Goal: Information Seeking & Learning: Learn about a topic

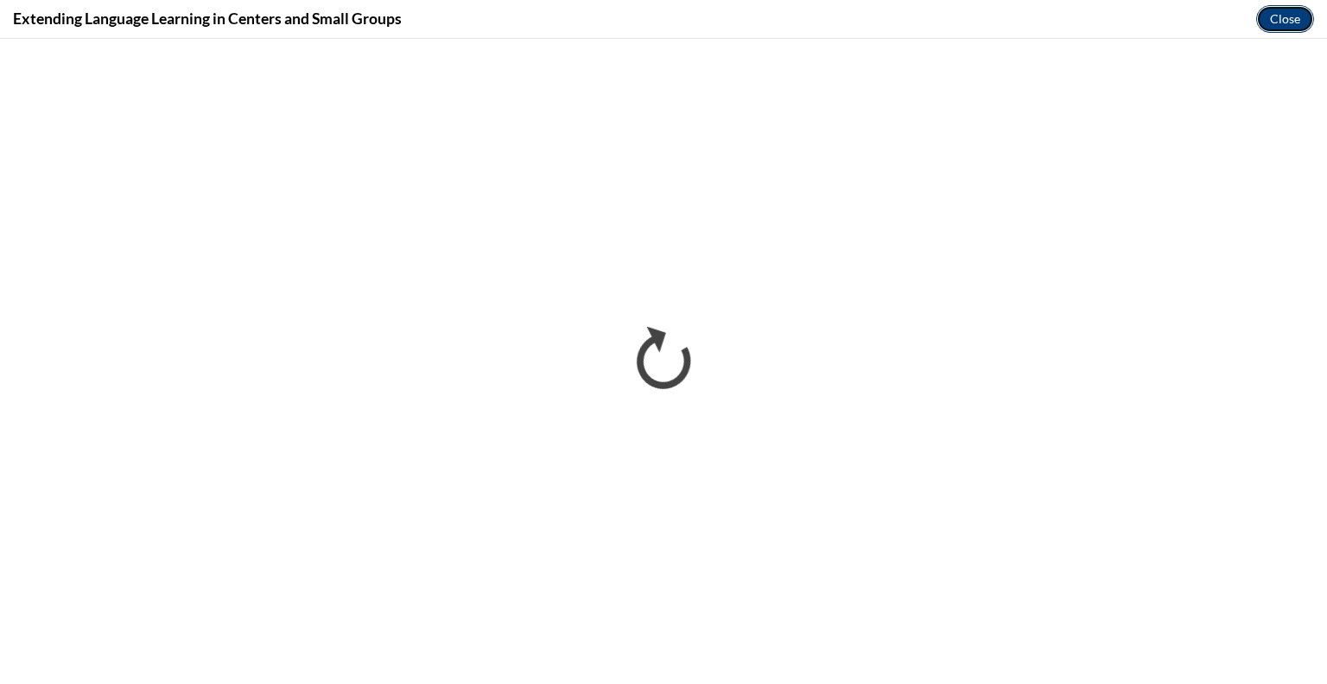
click at [1286, 21] on button "Close" at bounding box center [1286, 19] width 58 height 28
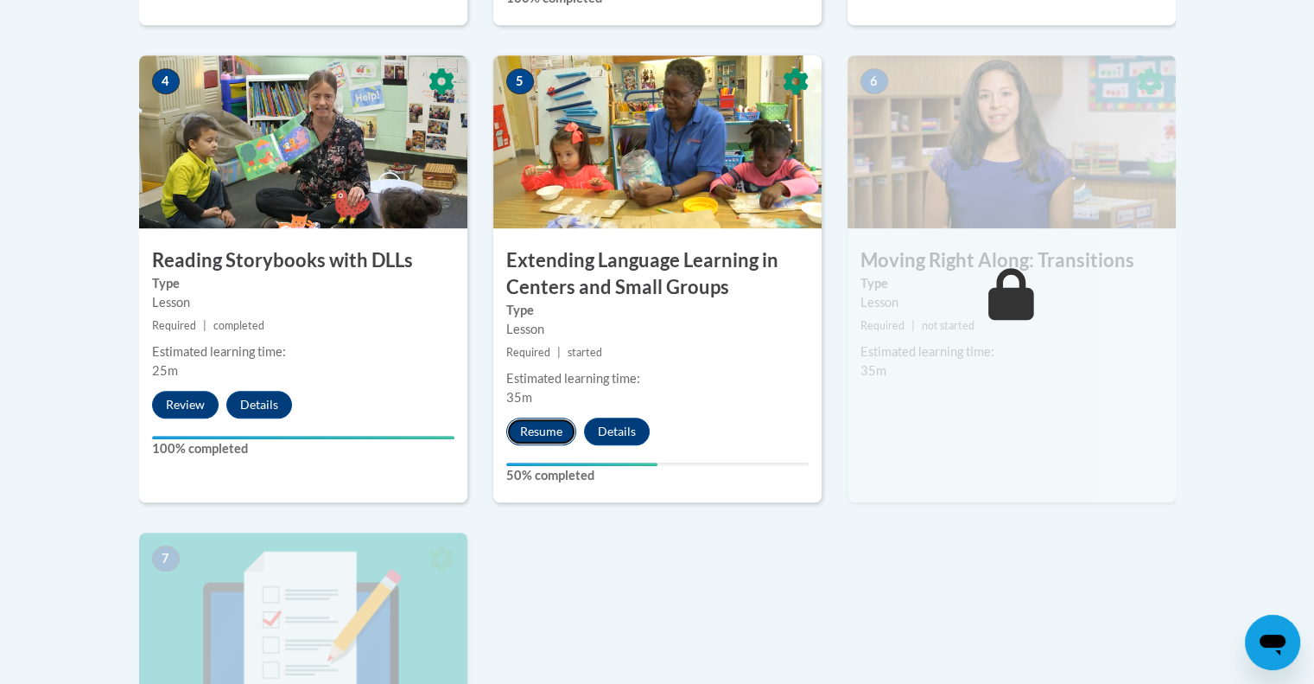
click at [546, 427] on button "Resume" at bounding box center [541, 431] width 70 height 28
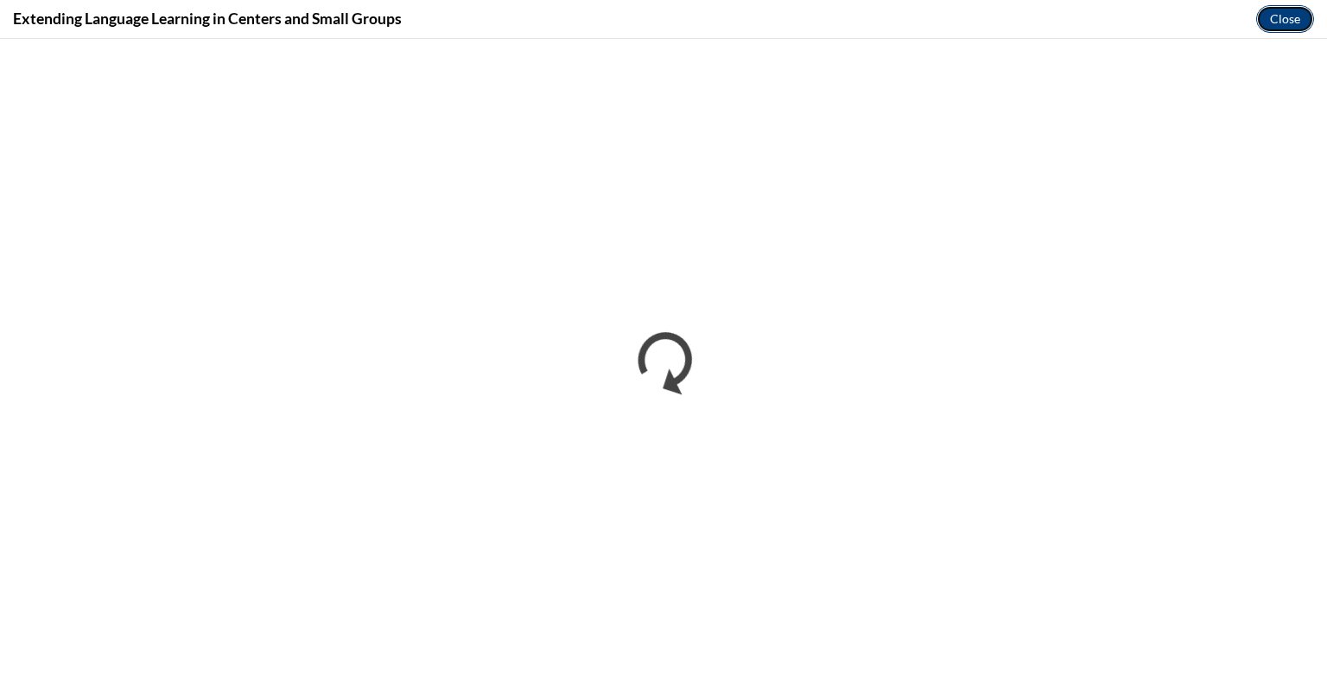
click at [1272, 16] on button "Close" at bounding box center [1286, 19] width 58 height 28
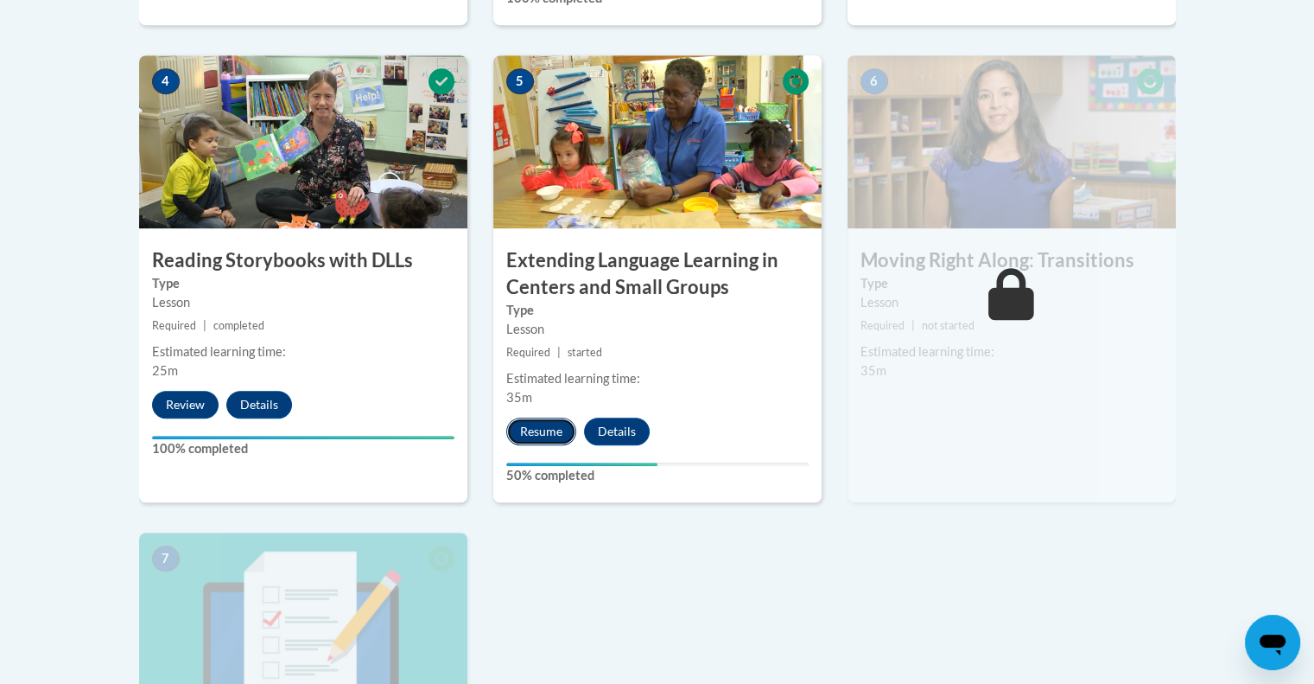
click at [546, 431] on button "Resume" at bounding box center [541, 431] width 70 height 28
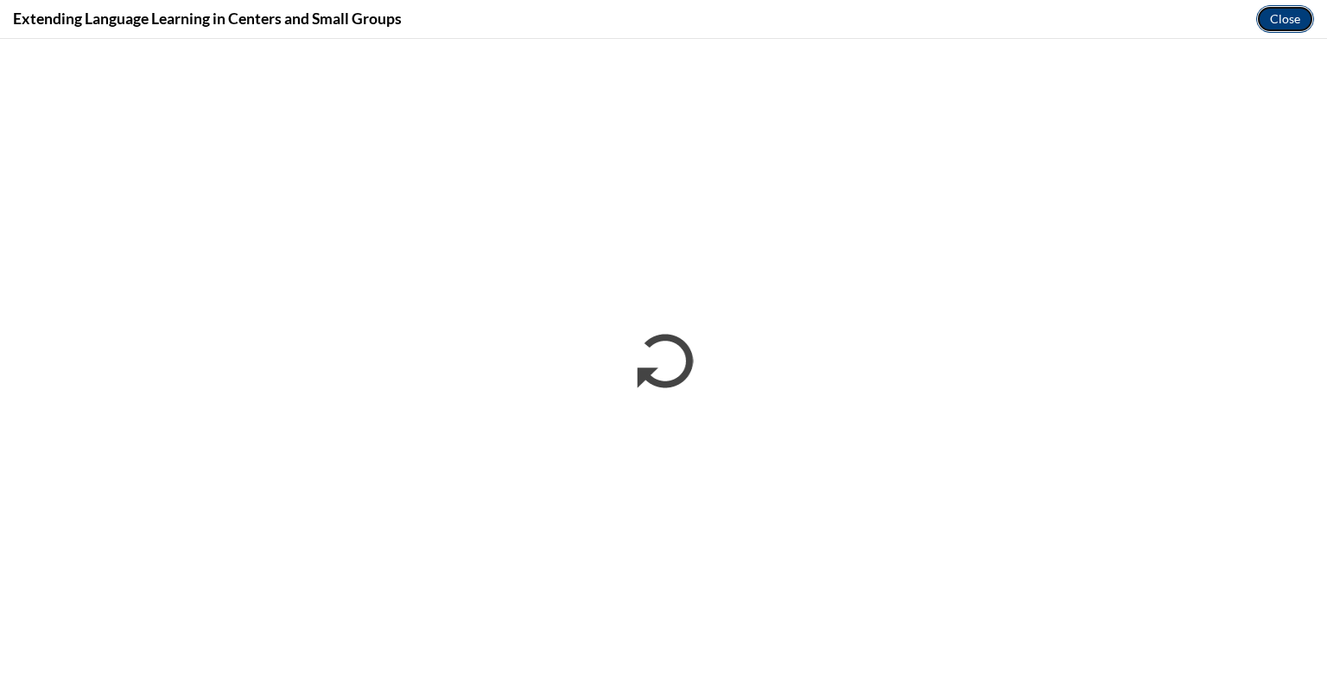
click at [1278, 21] on button "Close" at bounding box center [1286, 19] width 58 height 28
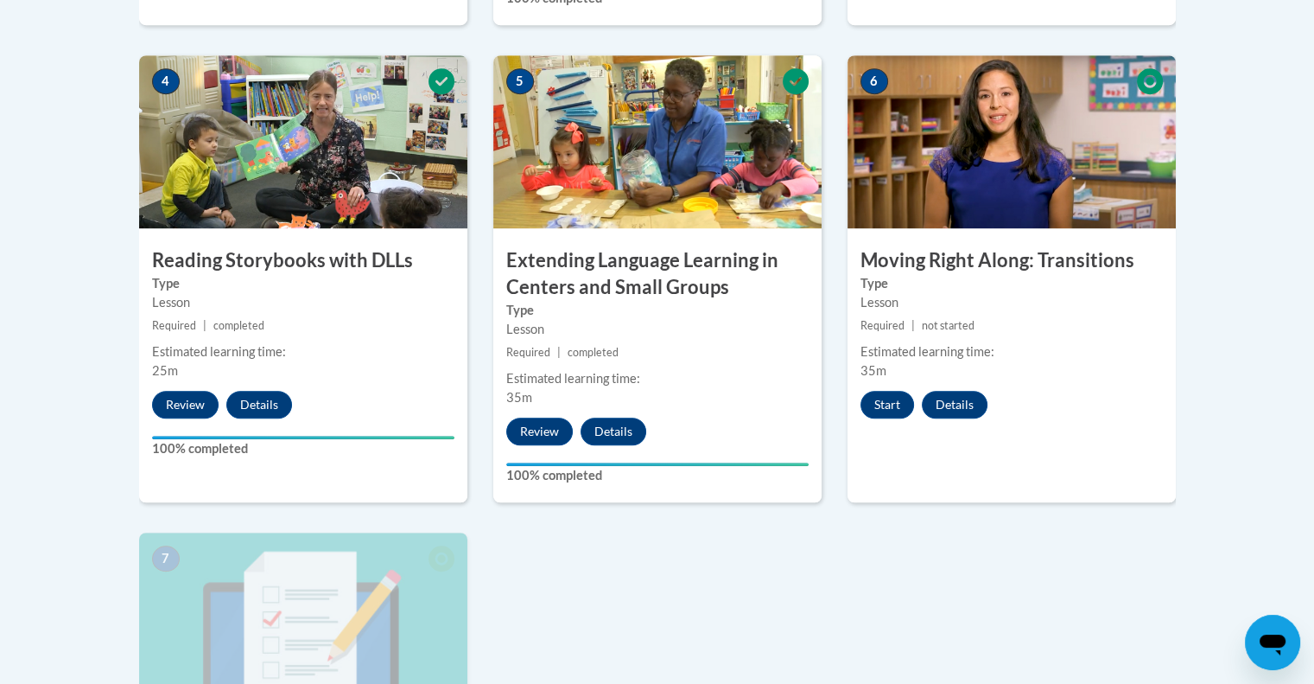
click at [961, 209] on img at bounding box center [1012, 141] width 328 height 173
click at [883, 416] on button "Start" at bounding box center [888, 405] width 54 height 28
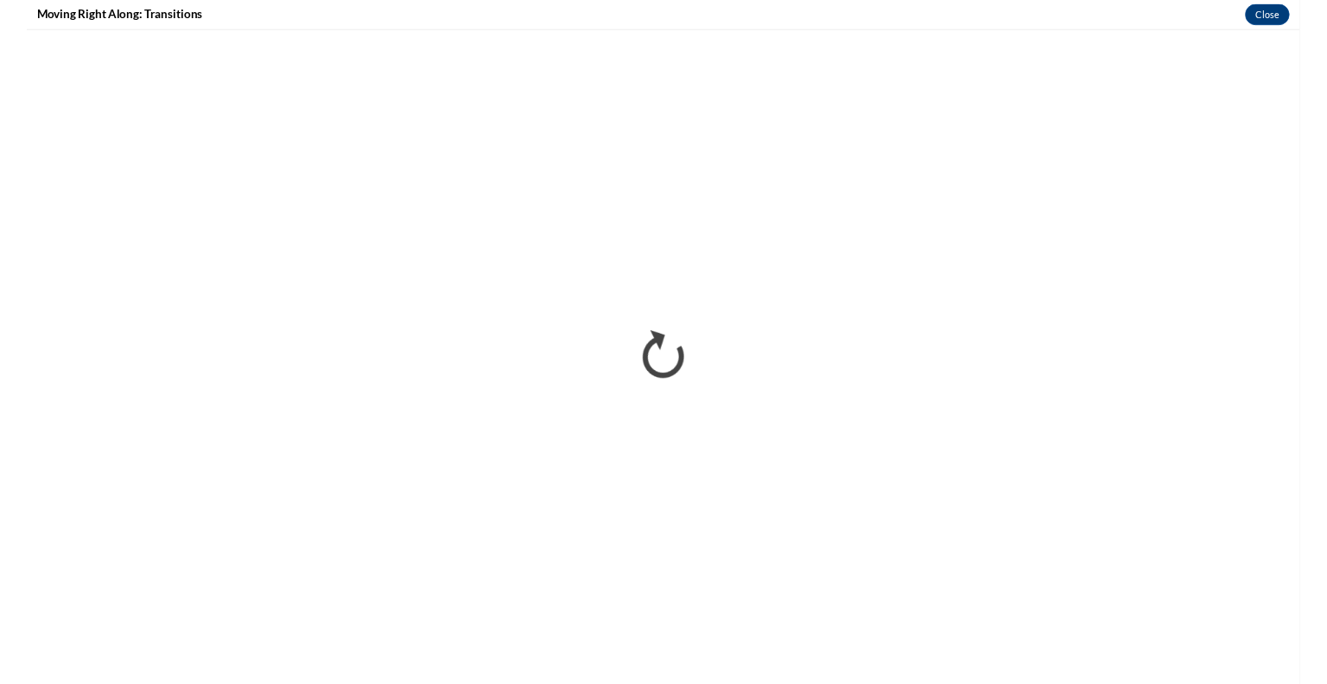
scroll to position [1042, 0]
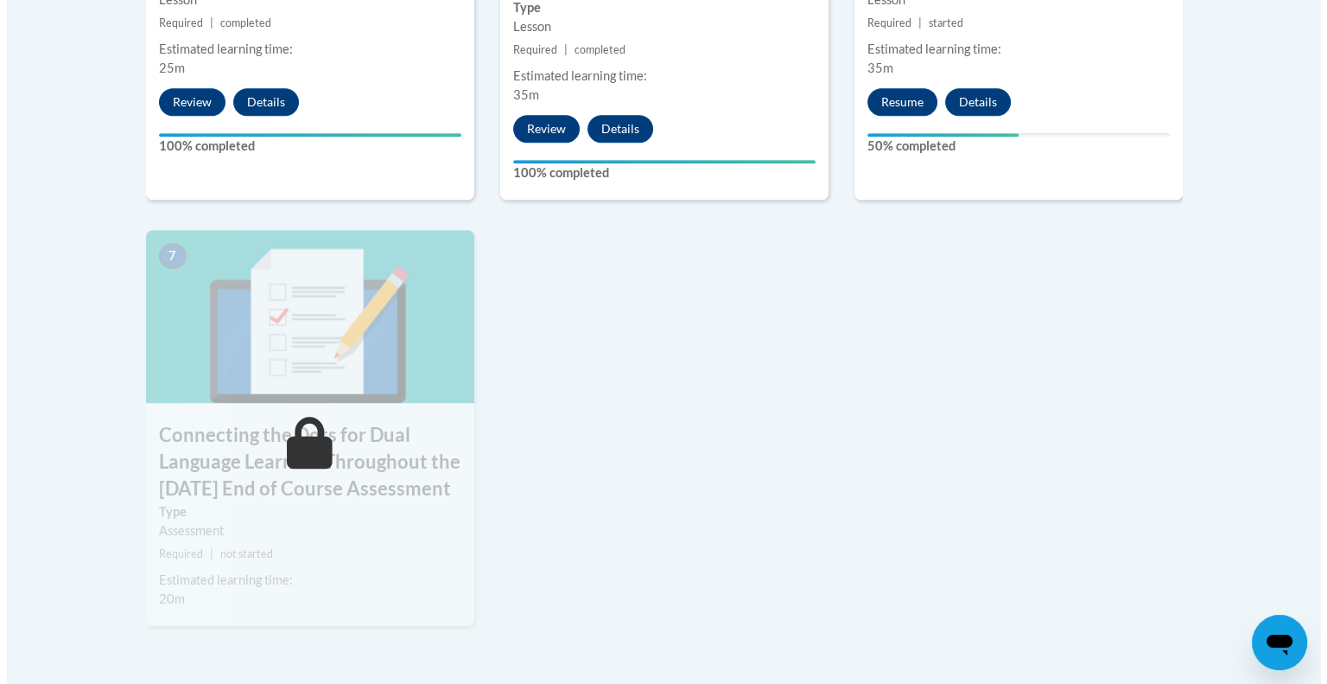
scroll to position [1376, 0]
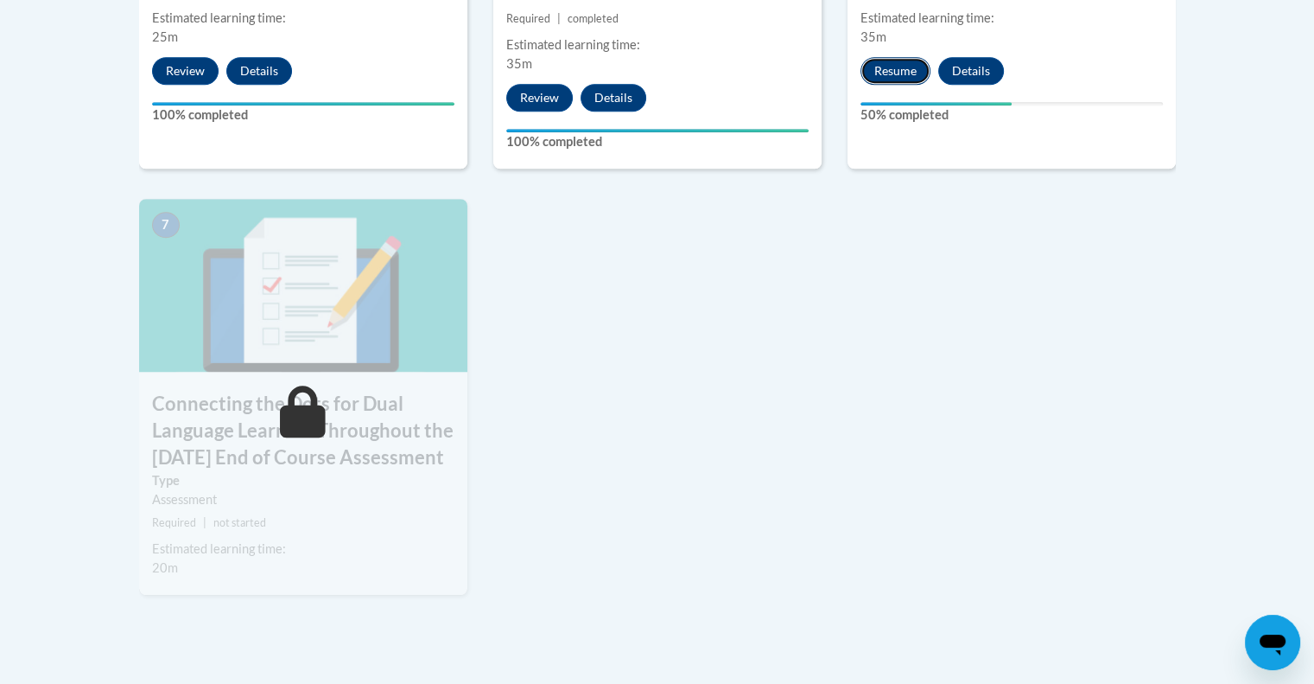
click at [906, 75] on button "Resume" at bounding box center [896, 71] width 70 height 28
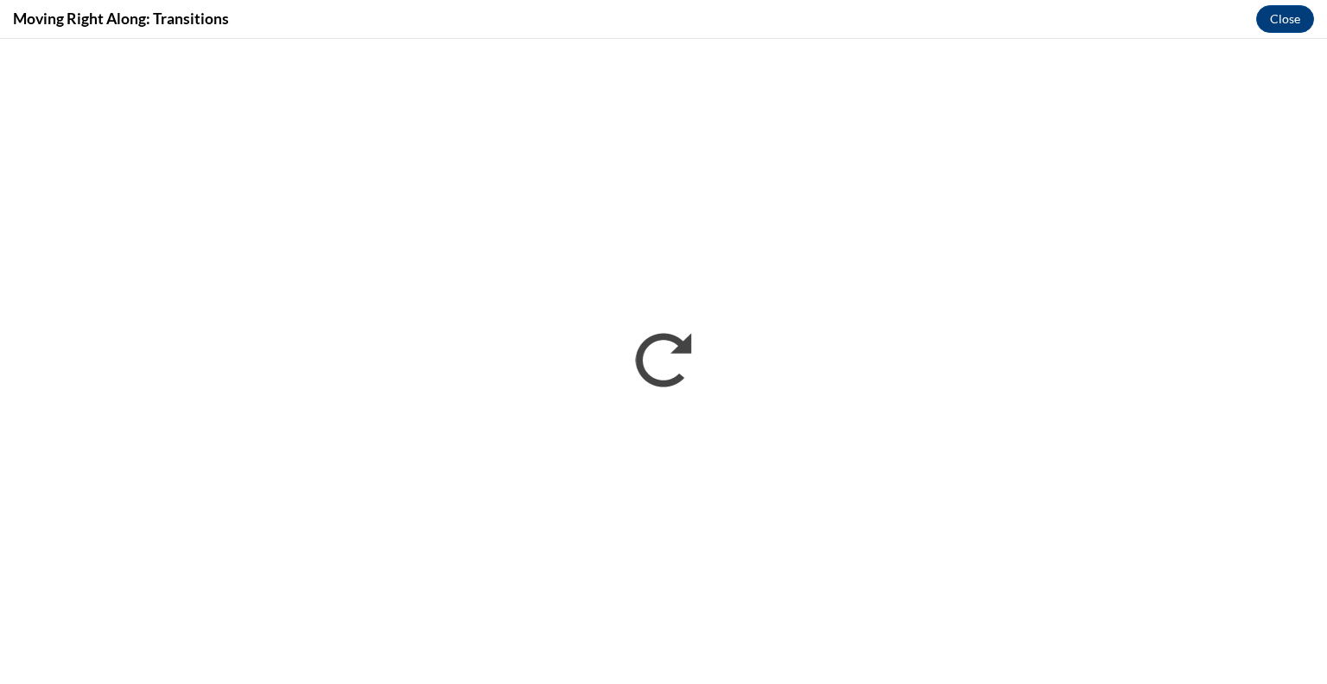
scroll to position [0, 0]
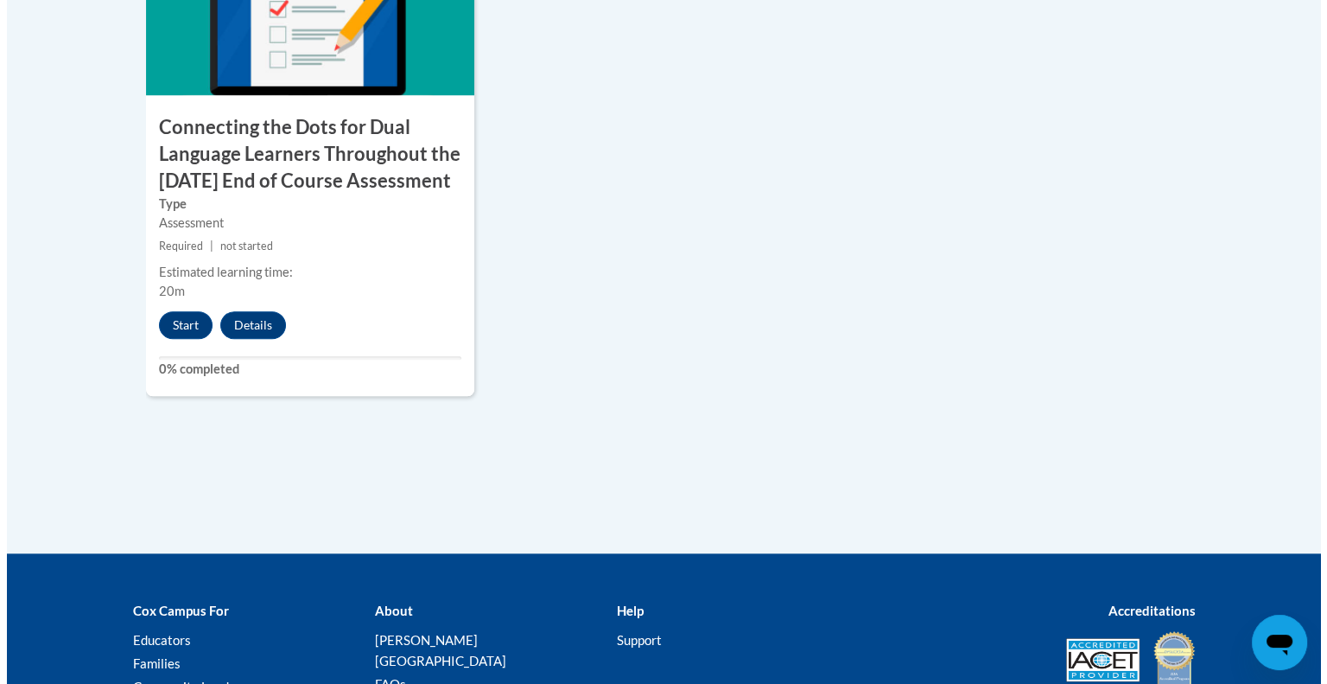
scroll to position [1662, 0]
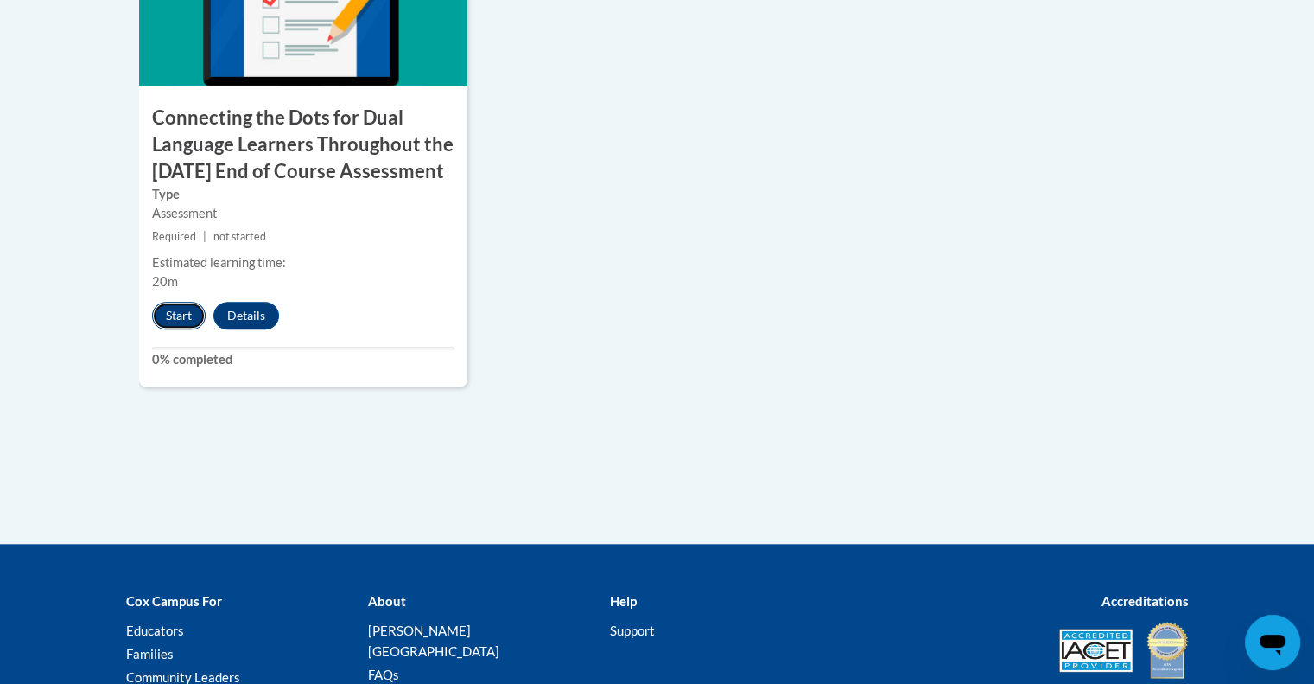
click at [185, 329] on button "Start" at bounding box center [179, 316] width 54 height 28
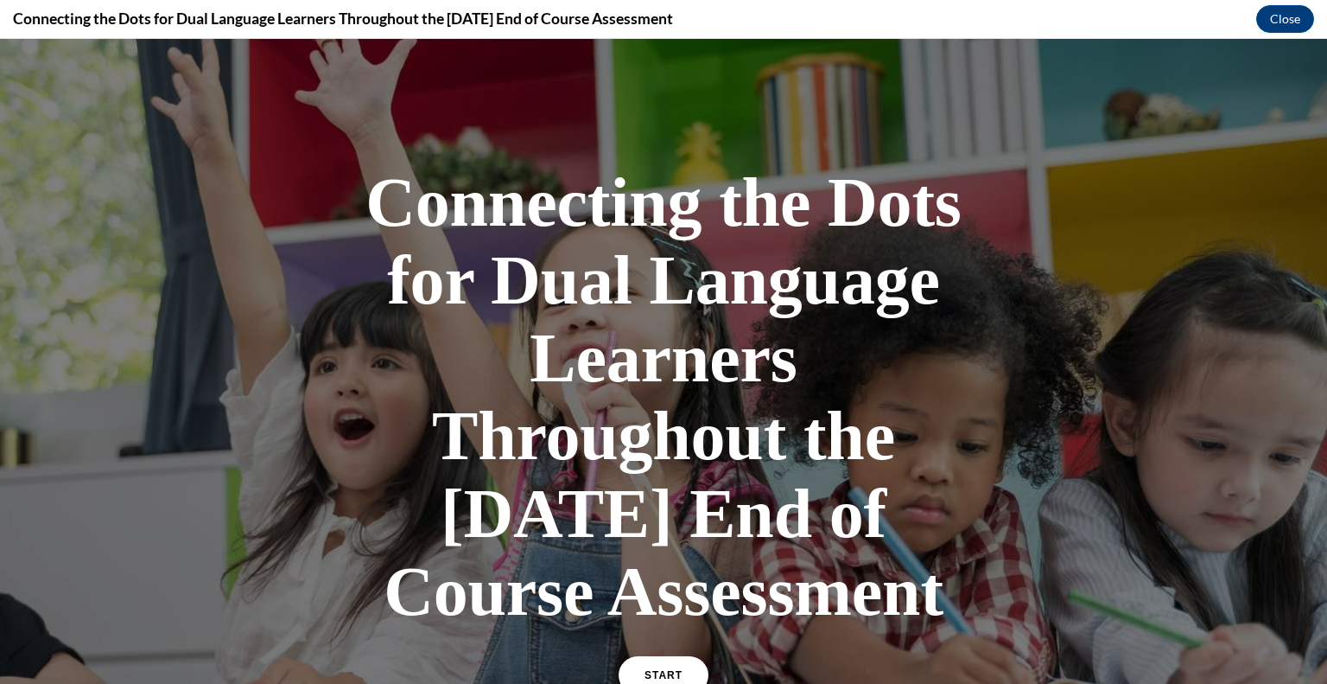
scroll to position [485, 0]
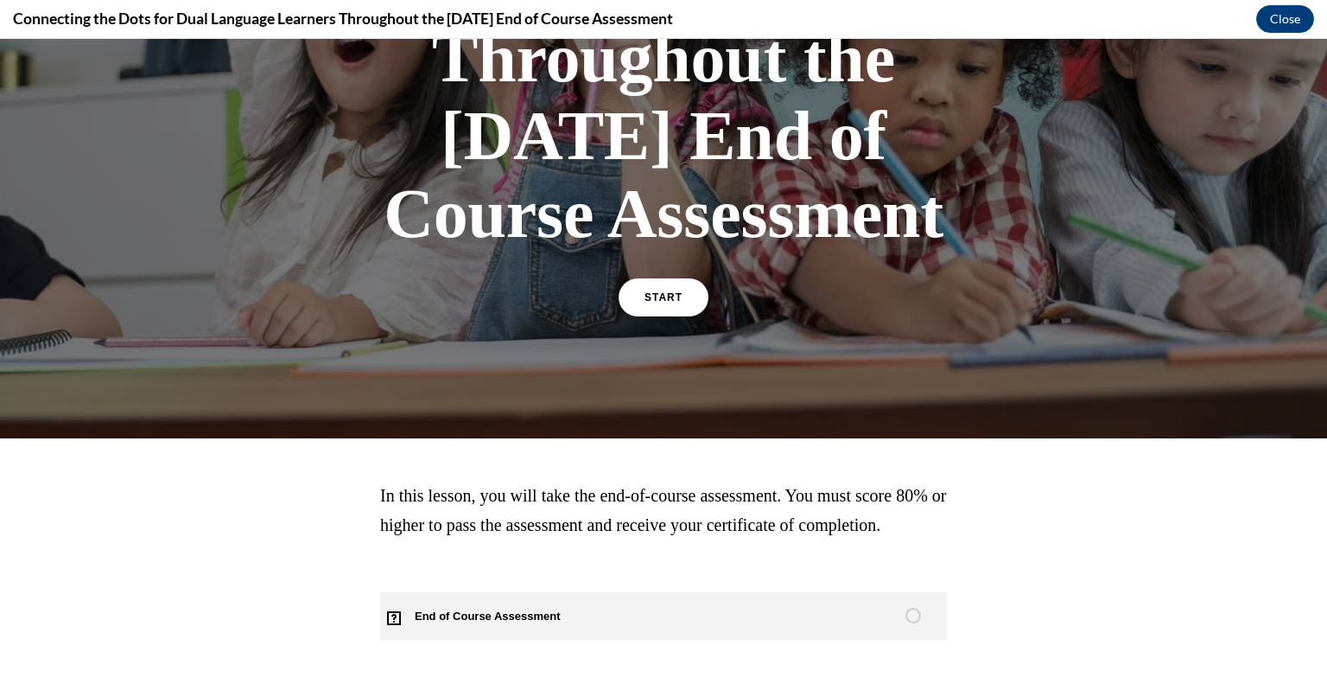
click at [491, 607] on span "End of Course Assessment" at bounding box center [497, 616] width 235 height 48
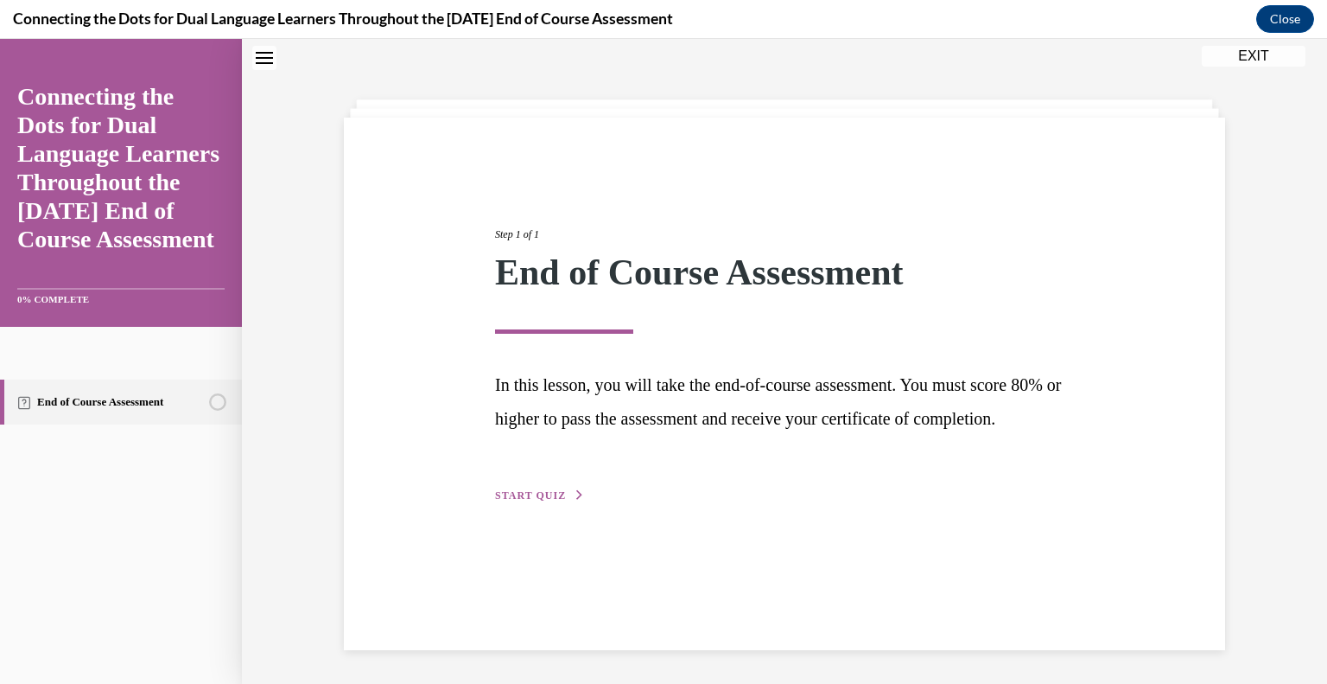
scroll to position [54, 0]
click at [545, 504] on div "Step 1 of 1 End of Course Assessment In this lesson, you will take the end-of-c…" at bounding box center [784, 345] width 605 height 318
click at [535, 500] on span "START QUIZ" at bounding box center [530, 494] width 71 height 12
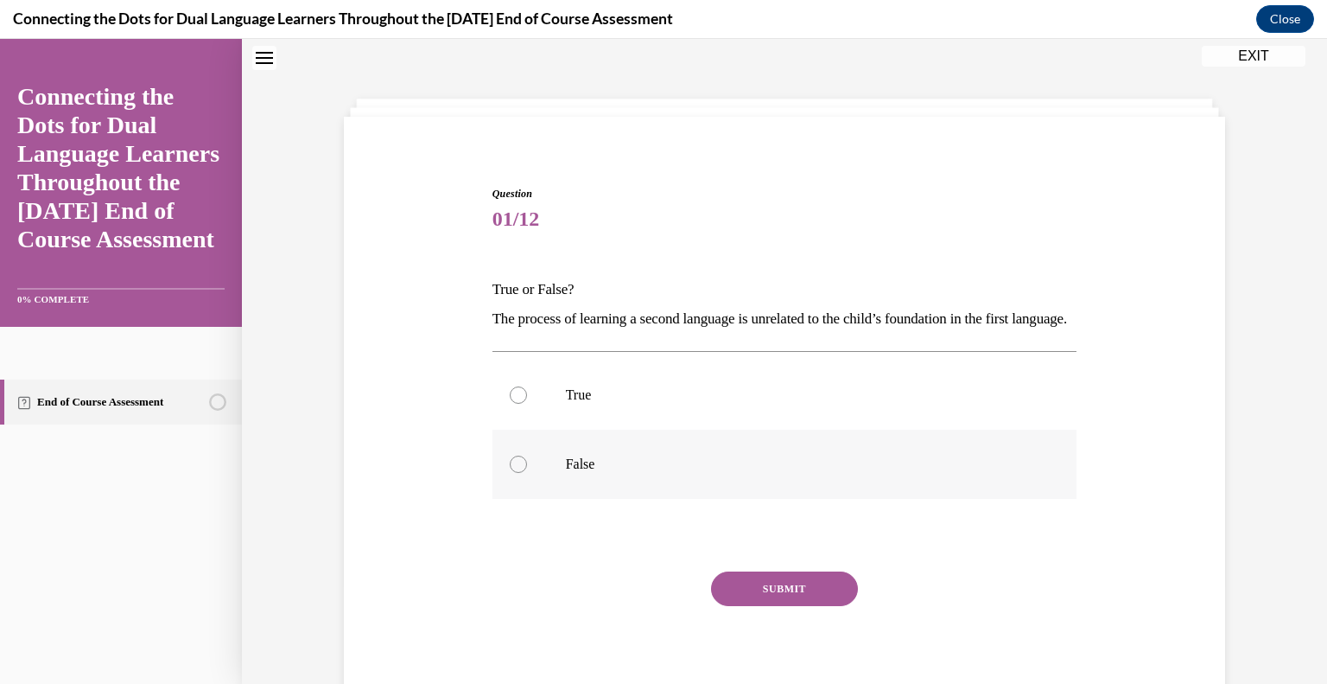
click at [514, 473] on div at bounding box center [518, 463] width 17 height 17
click at [514, 473] on input "False" at bounding box center [518, 463] width 17 height 17
radio input "true"
click at [727, 606] on button "SUBMIT" at bounding box center [784, 588] width 147 height 35
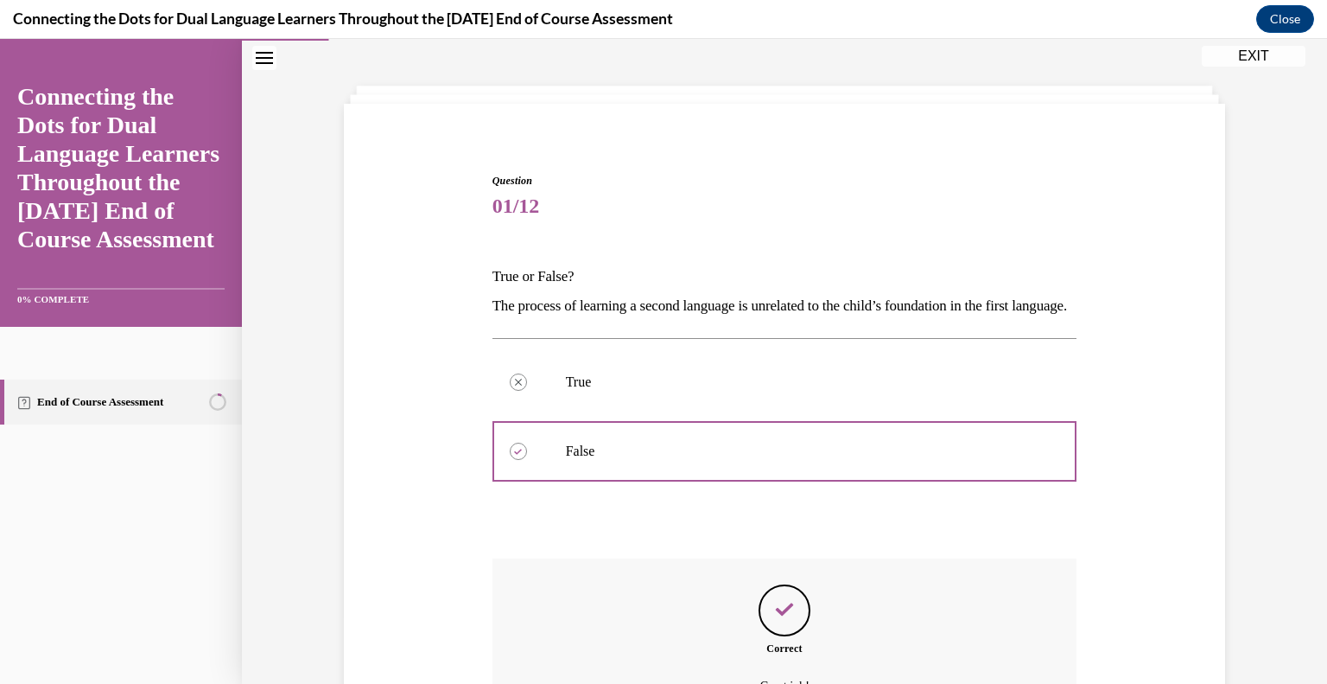
scroll to position [287, 0]
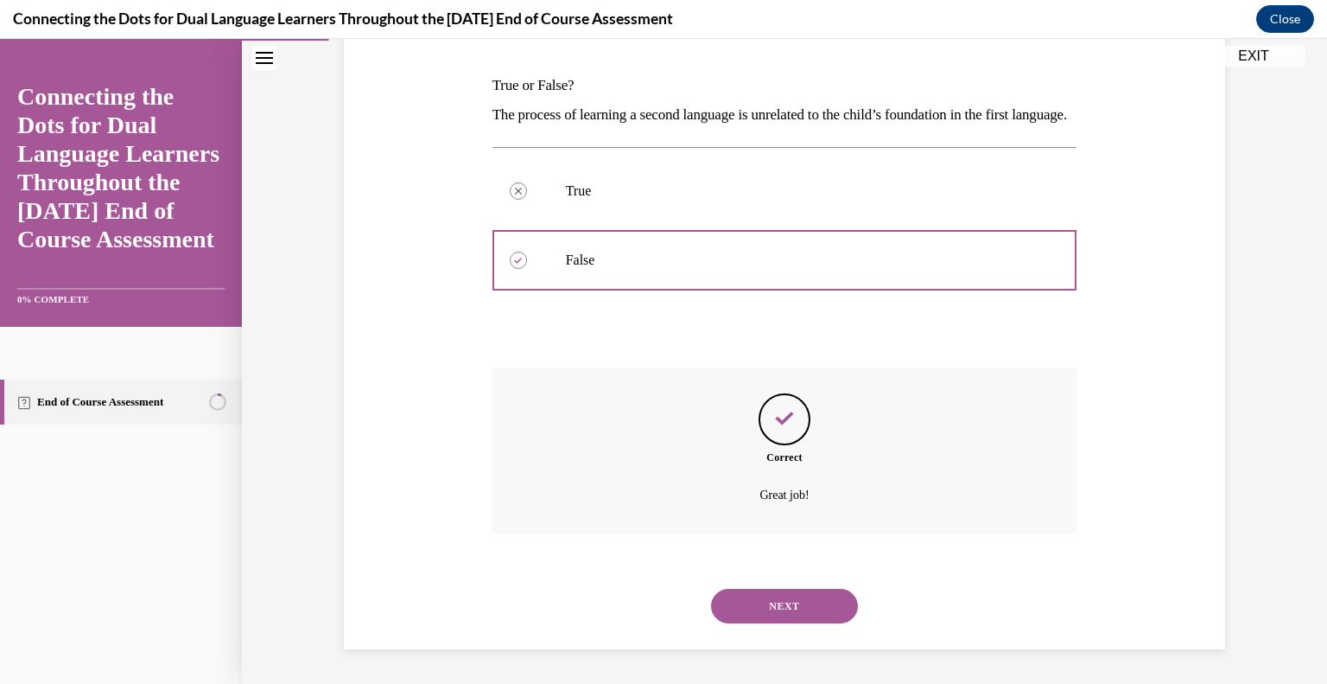
click at [784, 614] on button "NEXT" at bounding box center [784, 606] width 147 height 35
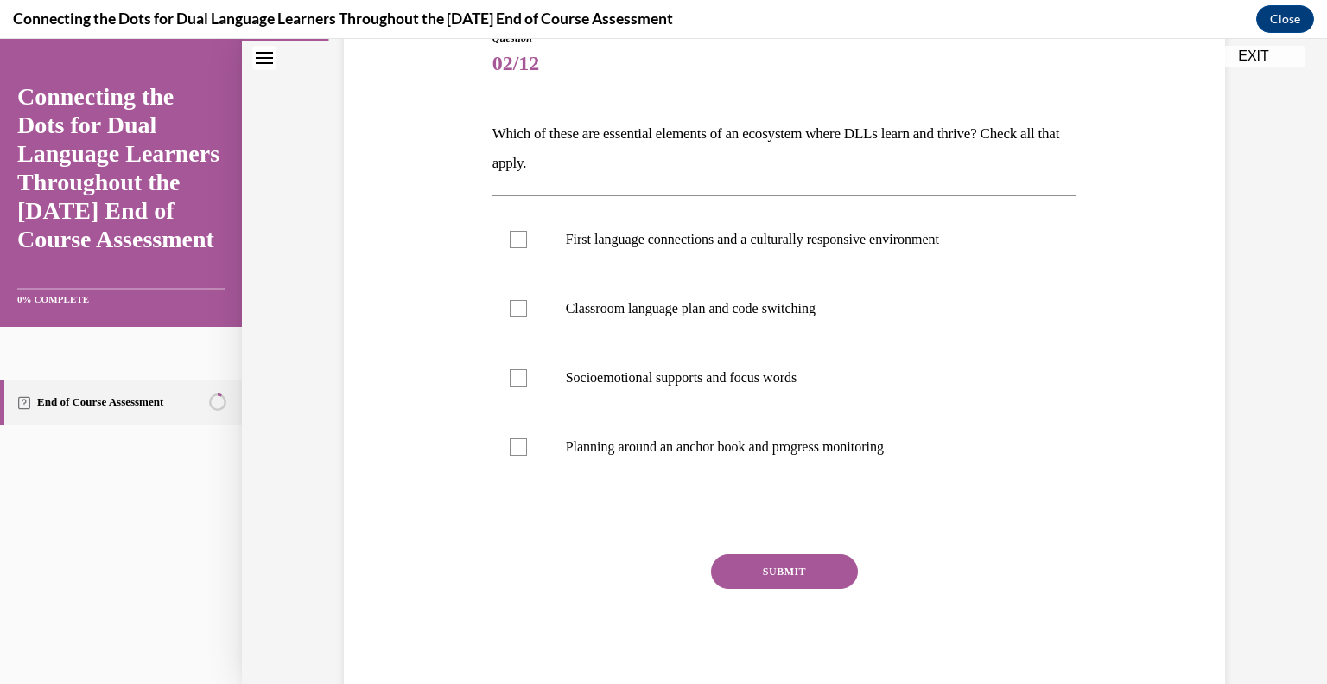
scroll to position [213, 0]
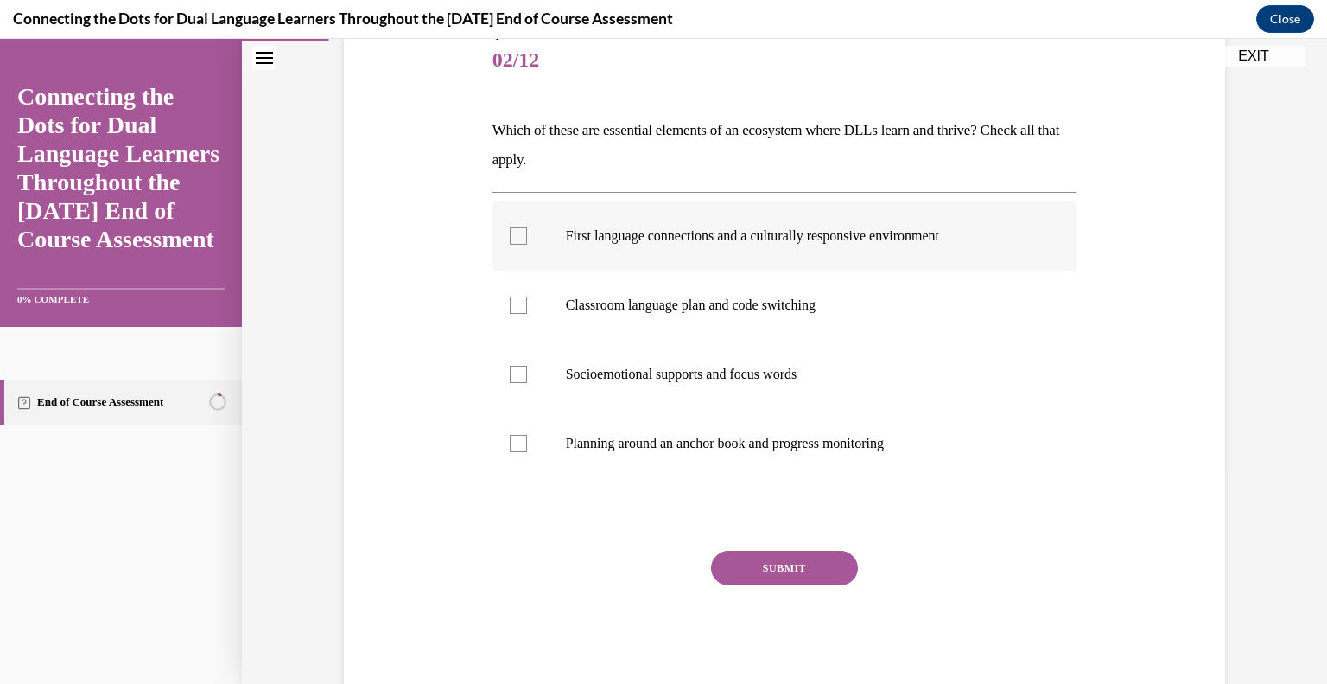
click at [519, 238] on div at bounding box center [518, 235] width 17 height 17
click at [519, 238] on input "First language connections and a culturally responsive environment" at bounding box center [518, 235] width 17 height 17
checkbox input "true"
drag, startPoint x: 519, startPoint y: 450, endPoint x: 503, endPoint y: 445, distance: 16.4
click at [503, 445] on label "Planning around an anchor book and progress monitoring" at bounding box center [785, 443] width 585 height 69
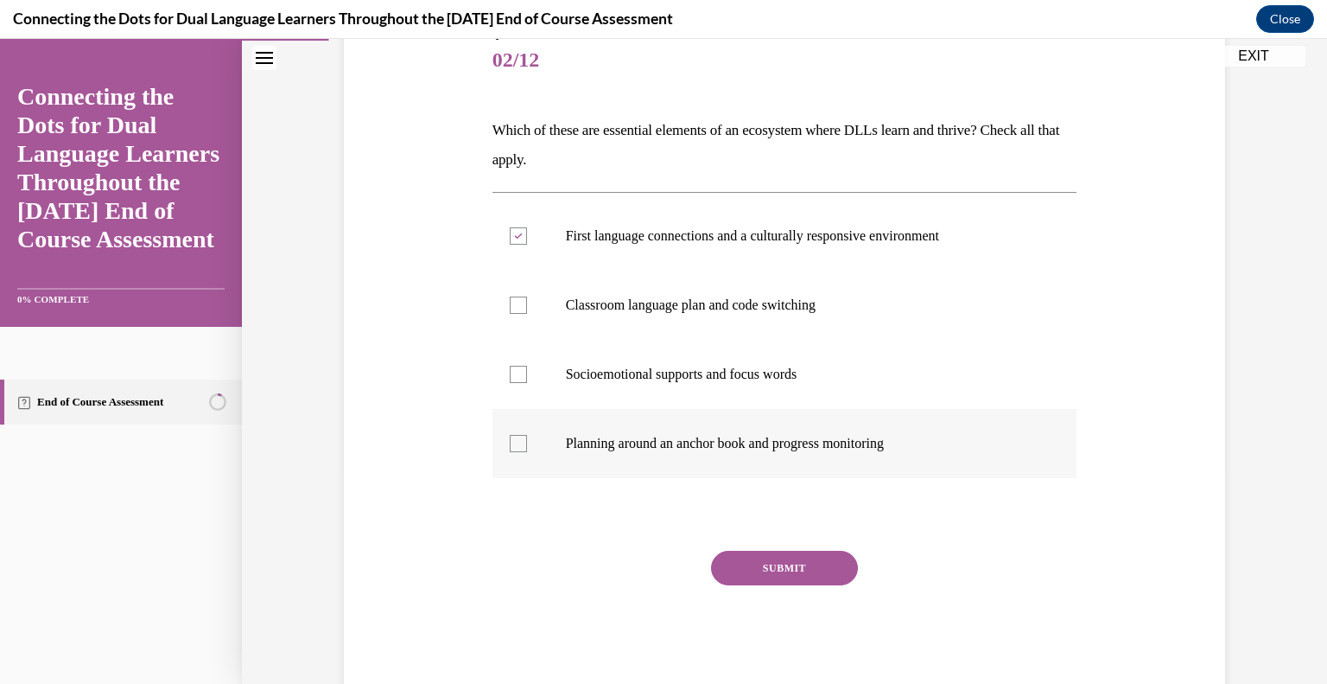
click at [510, 445] on input "Planning around an anchor book and progress monitoring" at bounding box center [518, 443] width 17 height 17
checkbox input "true"
click at [802, 552] on button "SUBMIT" at bounding box center [784, 567] width 147 height 35
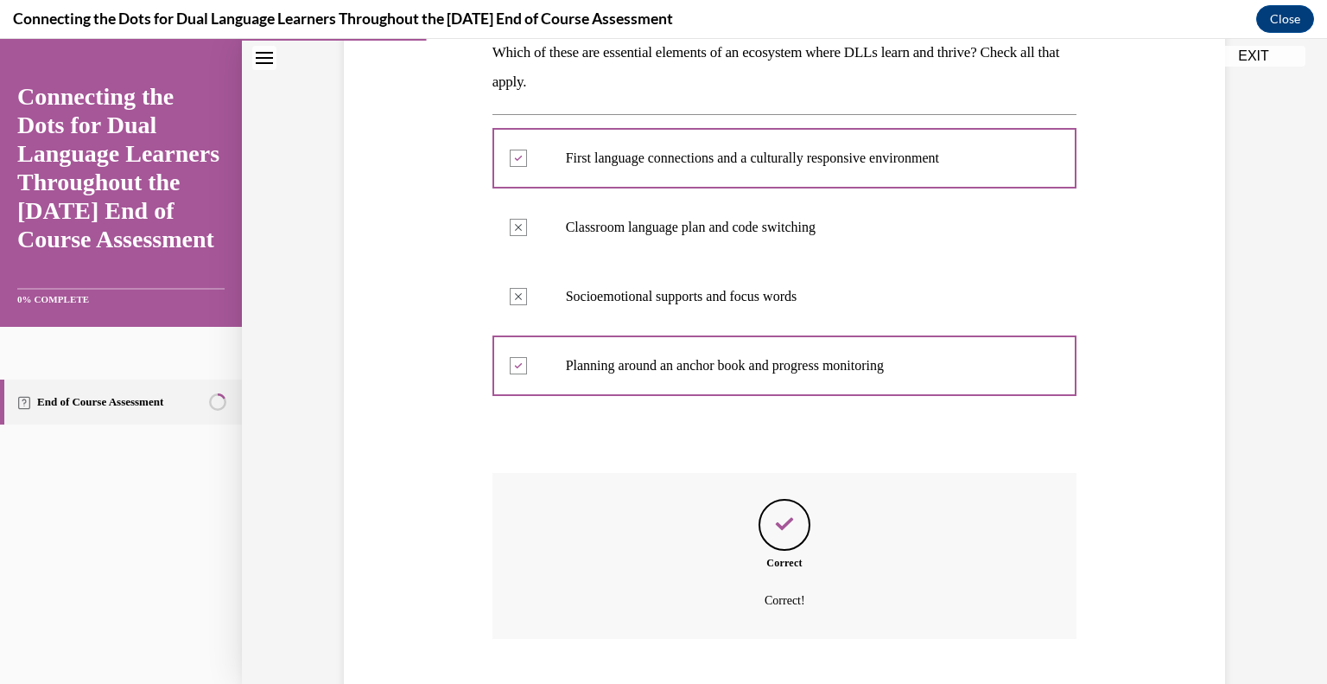
scroll to position [396, 0]
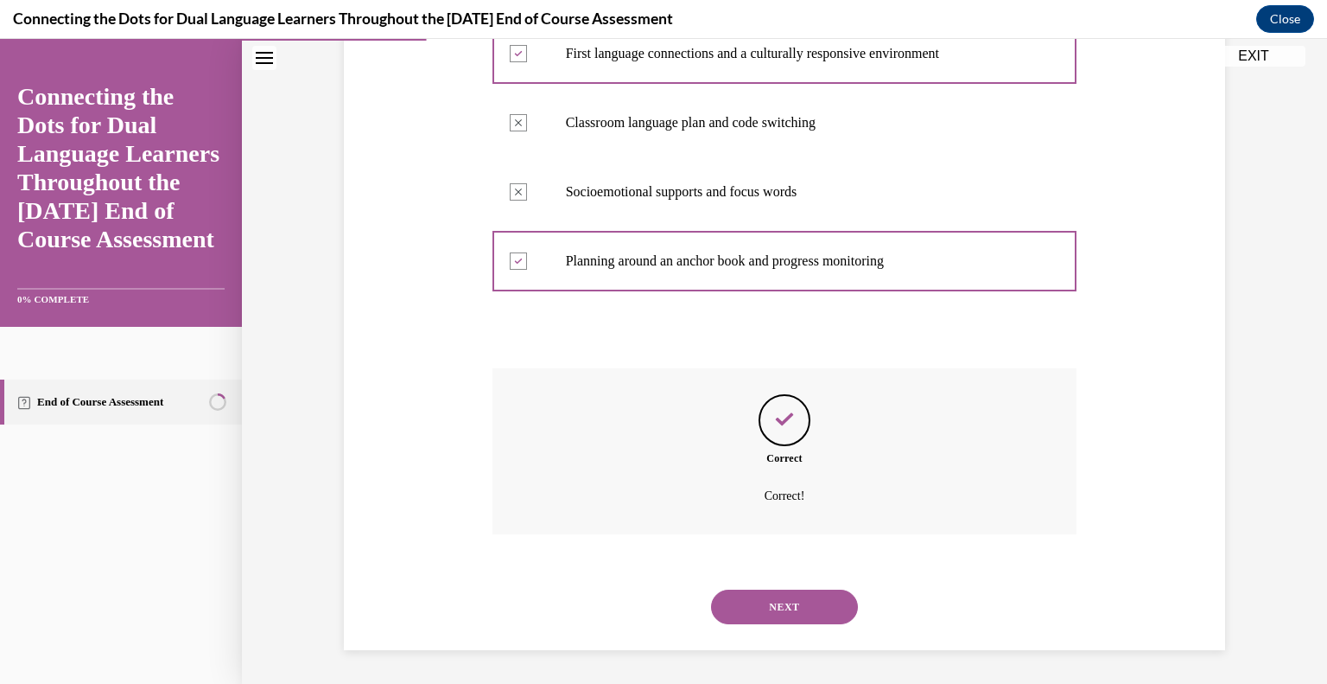
click at [792, 608] on button "NEXT" at bounding box center [784, 606] width 147 height 35
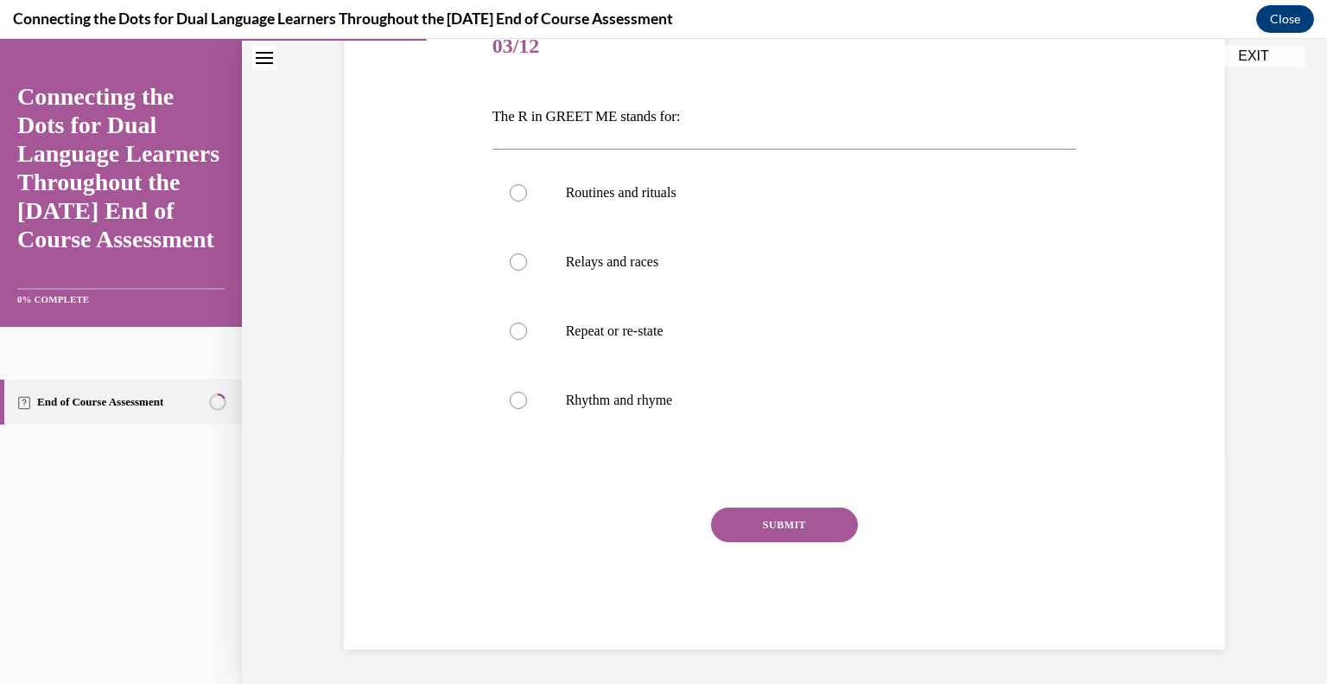
scroll to position [192, 0]
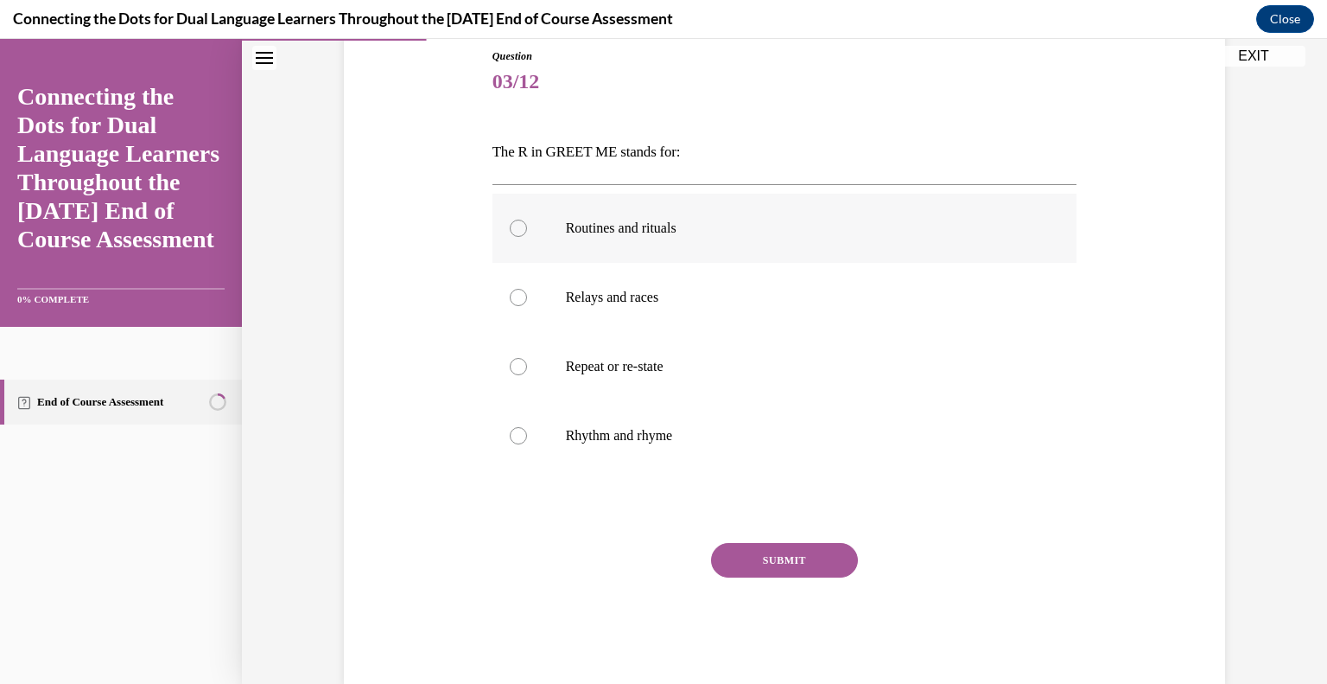
click at [515, 237] on label "Routines and rituals" at bounding box center [785, 228] width 585 height 69
click at [515, 237] on input "Routines and rituals" at bounding box center [518, 228] width 17 height 17
radio input "true"
click at [767, 555] on button "SUBMIT" at bounding box center [784, 560] width 147 height 35
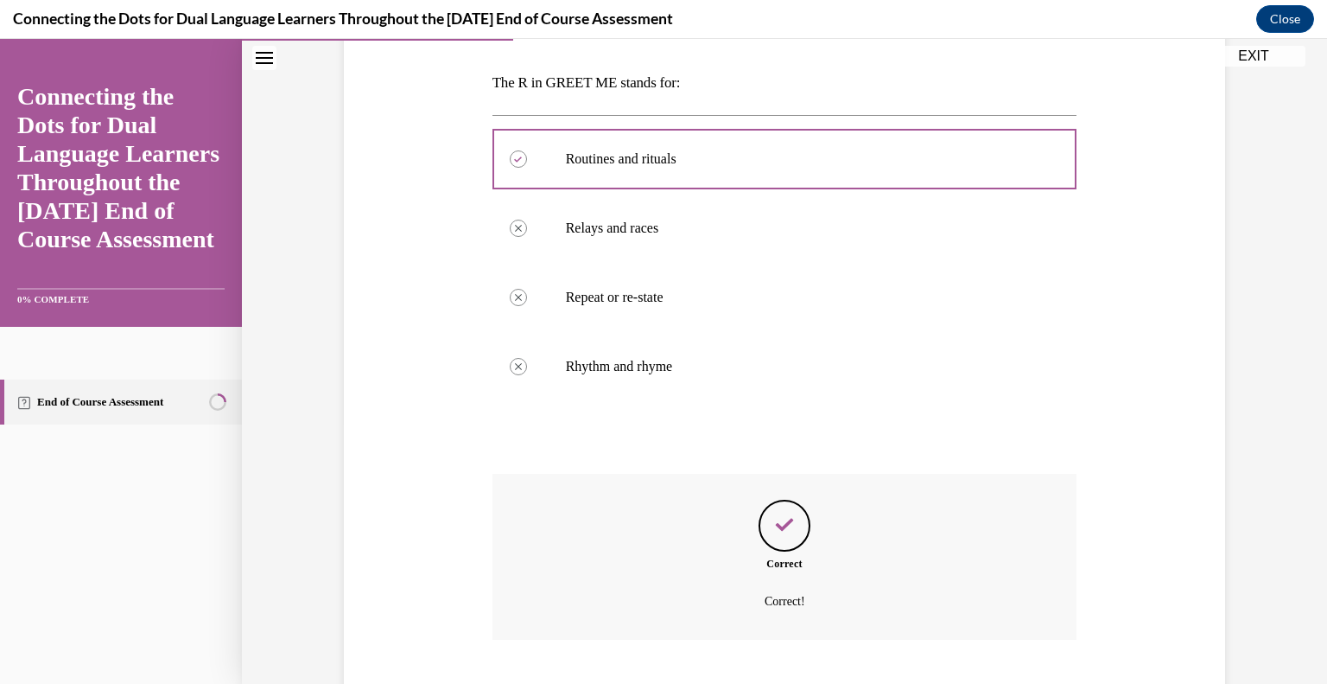
scroll to position [366, 0]
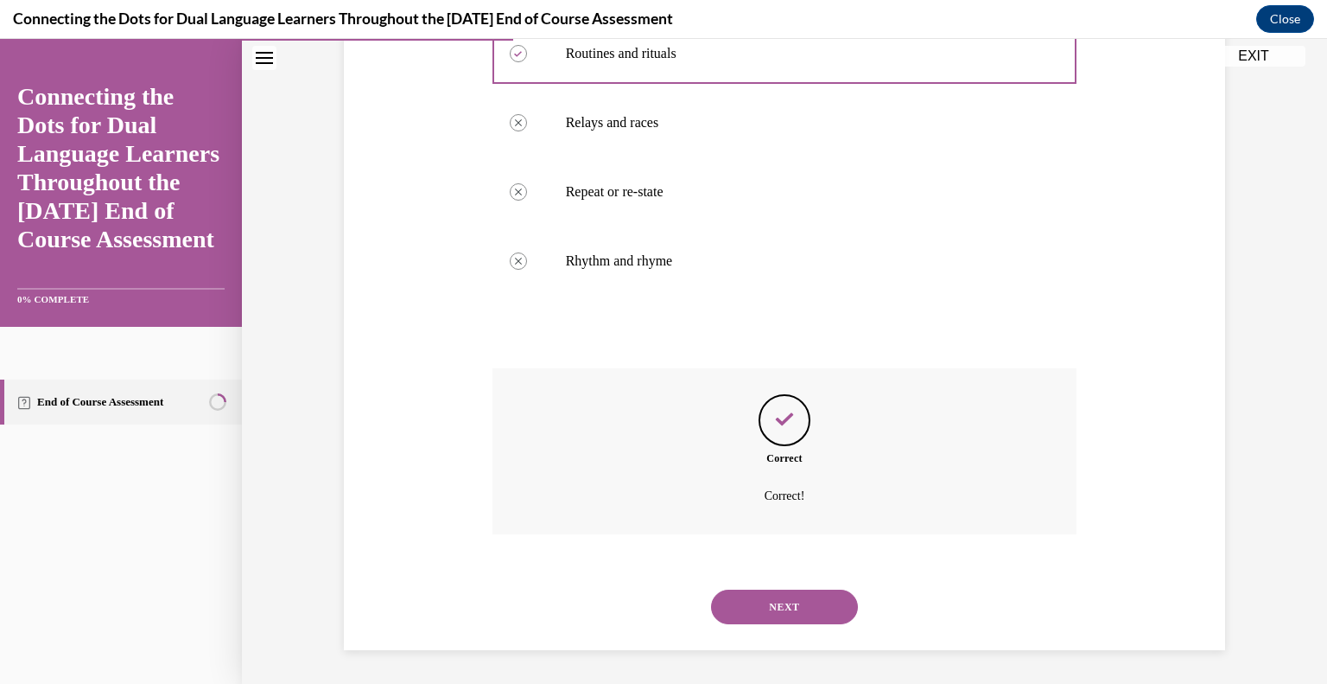
click at [786, 597] on button "NEXT" at bounding box center [784, 606] width 147 height 35
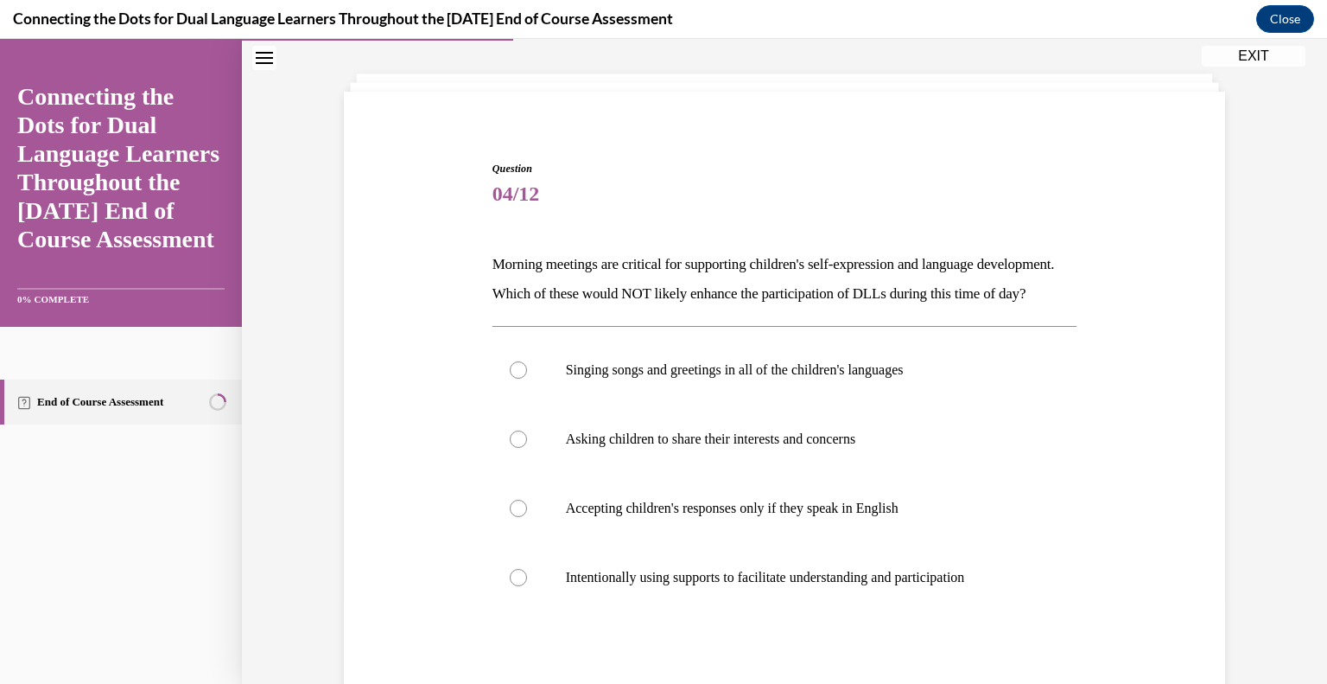
scroll to position [81, 0]
click at [512, 515] on div at bounding box center [518, 506] width 17 height 17
click at [512, 515] on input "Accepting children's responses only if they speak in English" at bounding box center [518, 506] width 17 height 17
radio input "true"
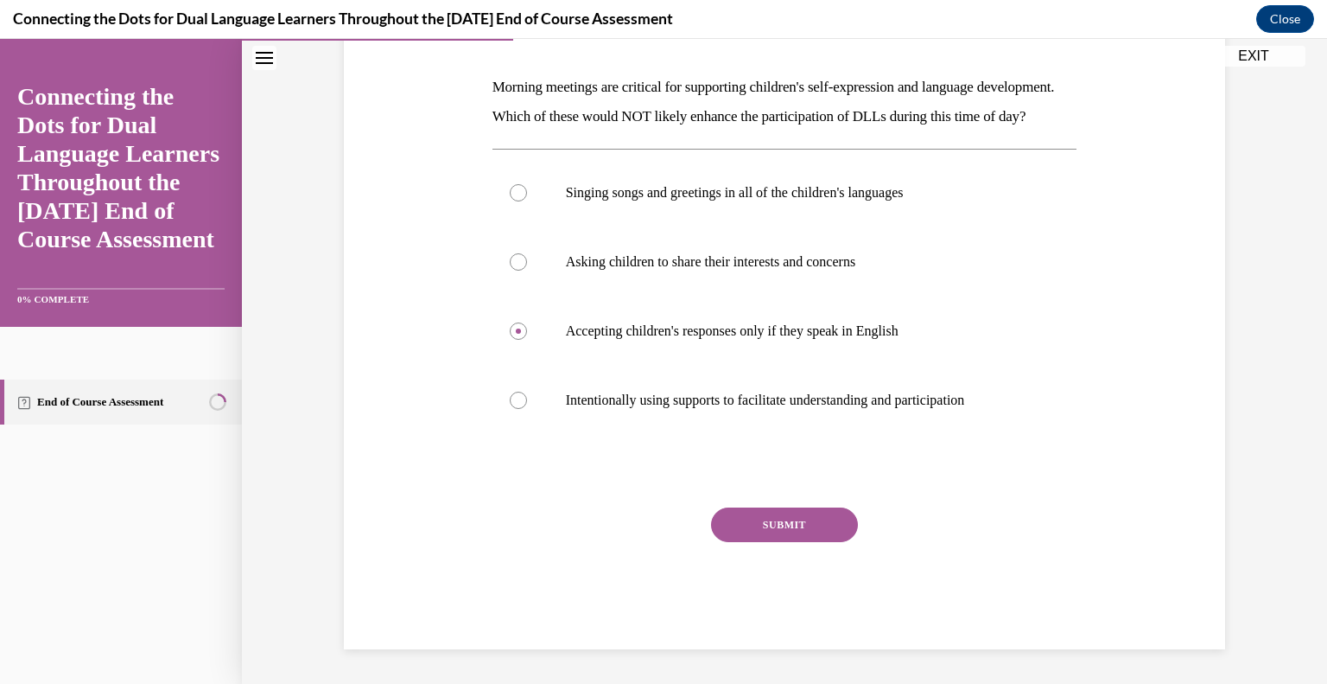
click at [789, 520] on button "SUBMIT" at bounding box center [784, 524] width 147 height 35
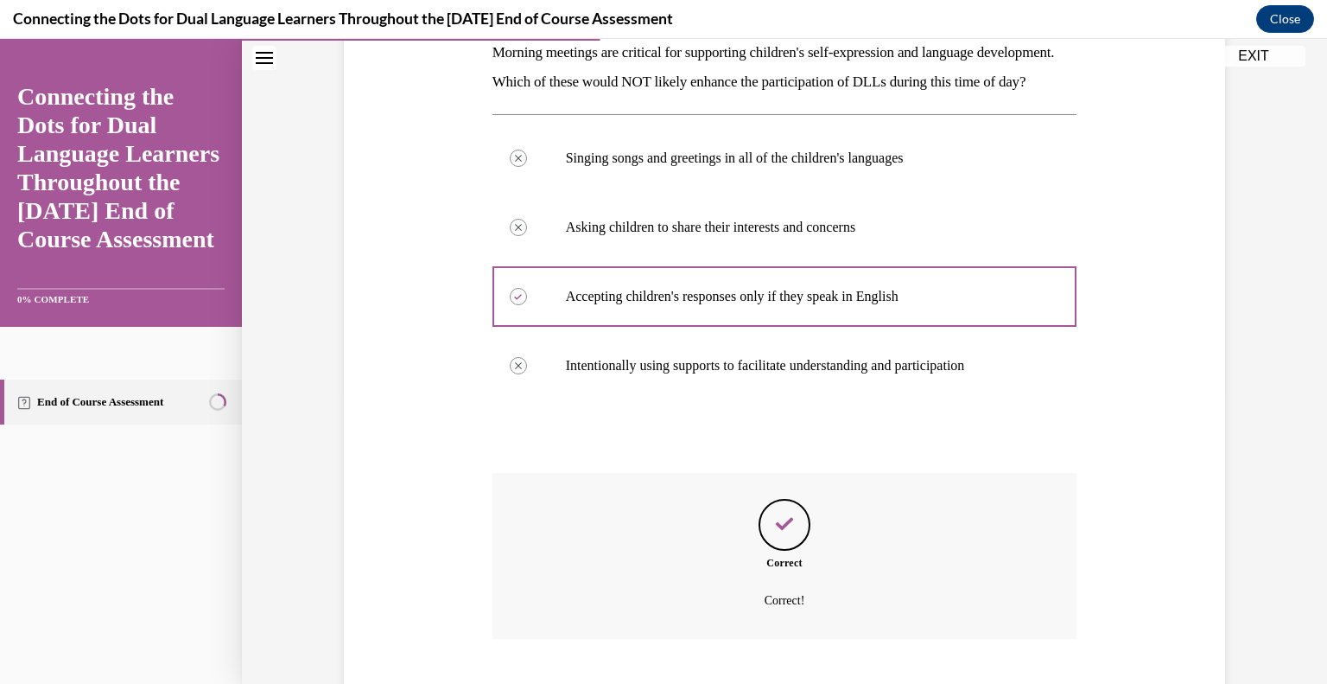
scroll to position [425, 0]
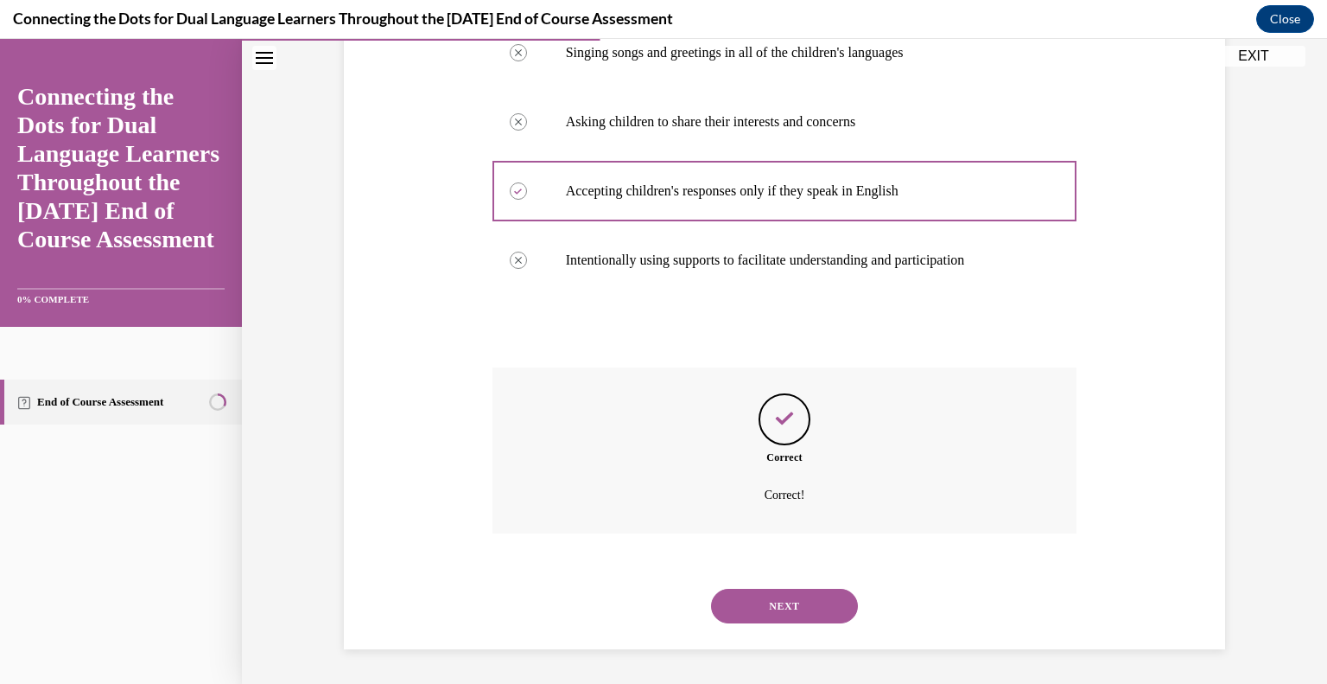
click at [790, 607] on button "NEXT" at bounding box center [784, 606] width 147 height 35
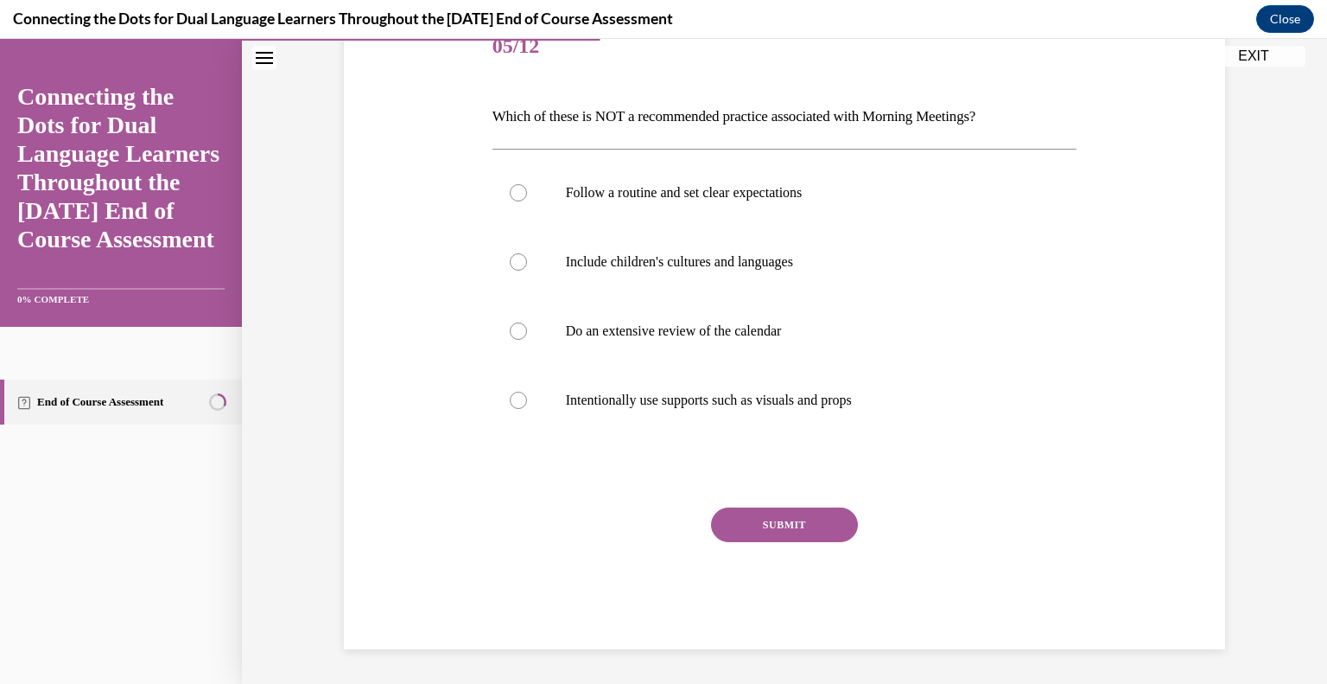
scroll to position [192, 0]
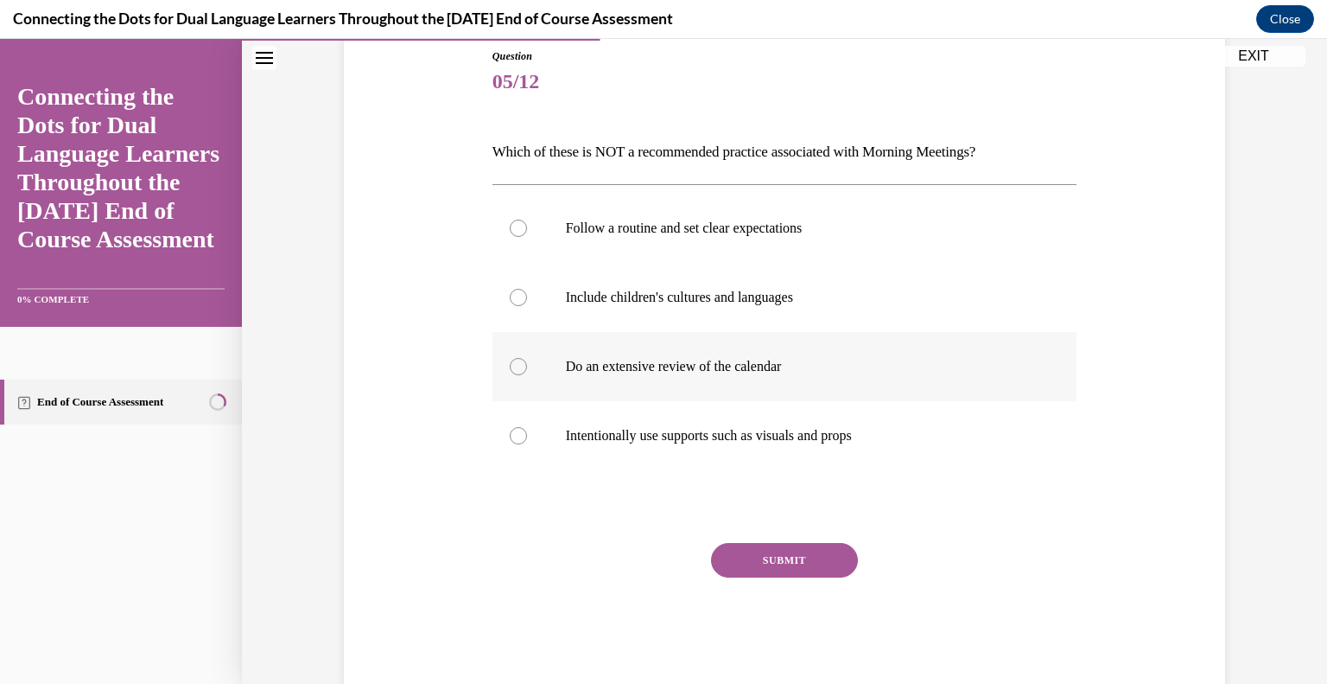
click at [511, 369] on div at bounding box center [518, 366] width 17 height 17
click at [511, 369] on input "Do an extensive review of the calendar" at bounding box center [518, 366] width 17 height 17
radio input "true"
click at [740, 559] on button "SUBMIT" at bounding box center [784, 560] width 147 height 35
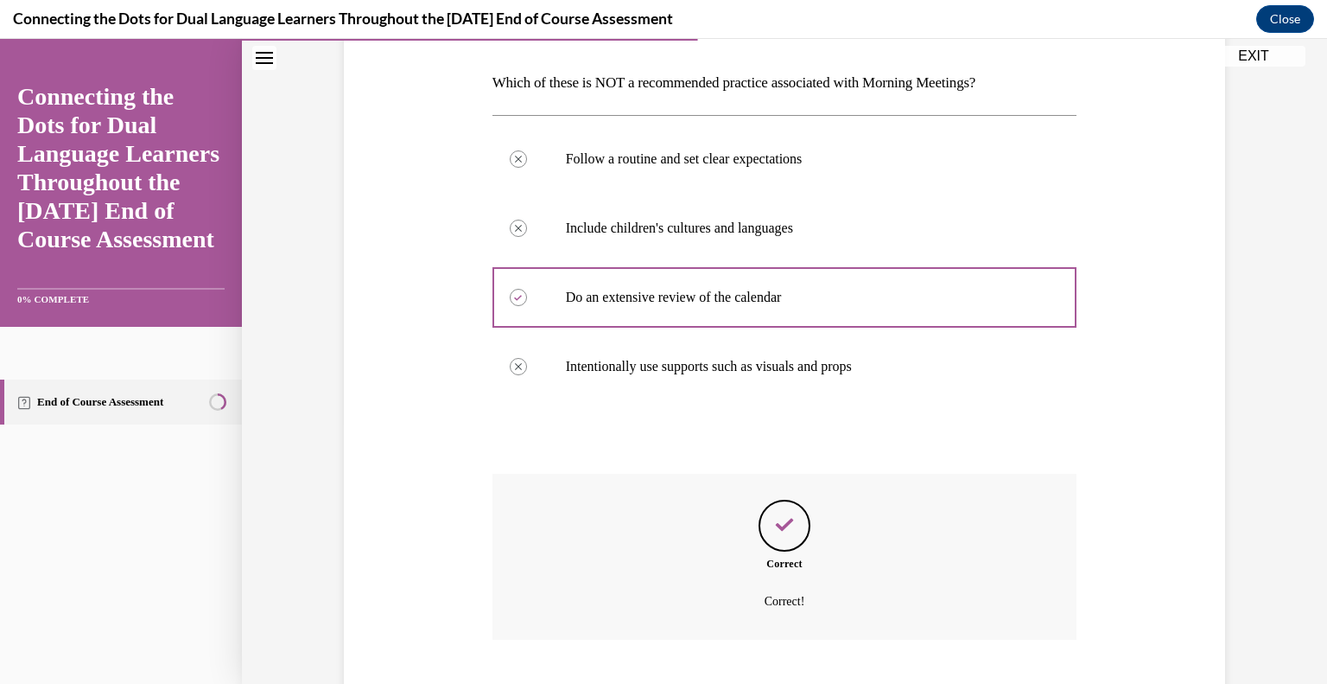
scroll to position [366, 0]
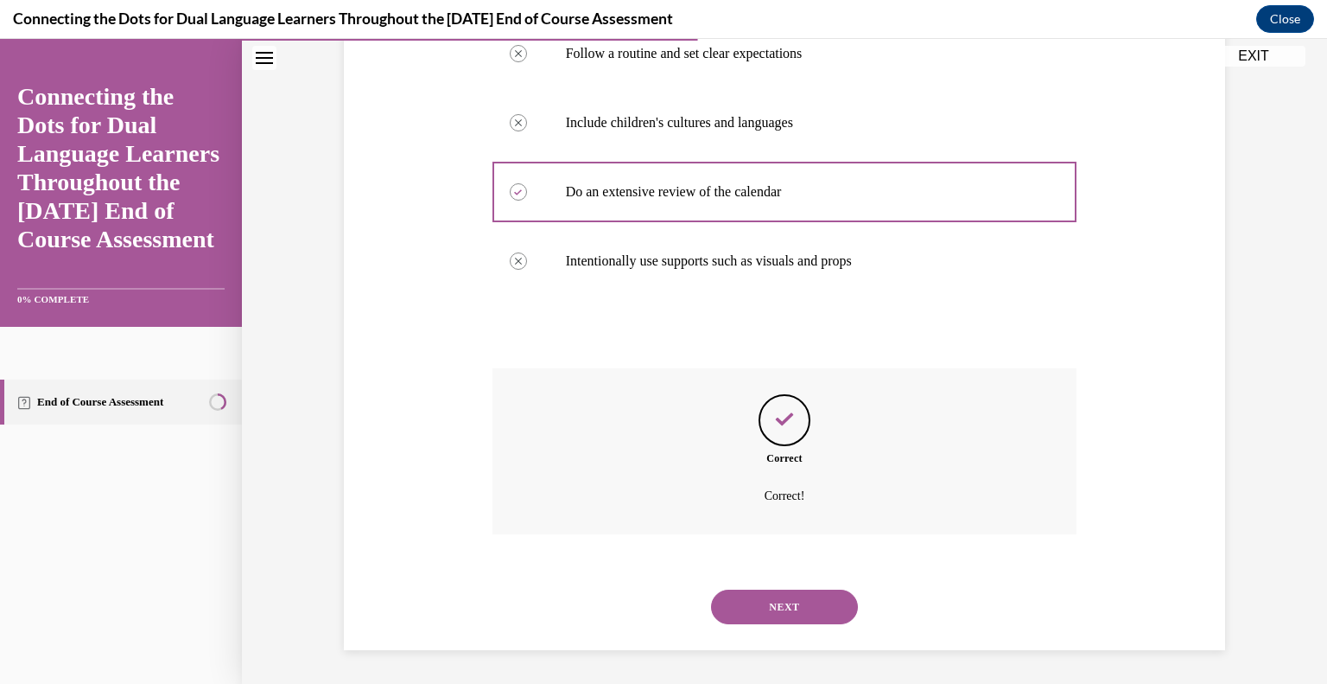
click at [779, 602] on button "NEXT" at bounding box center [784, 606] width 147 height 35
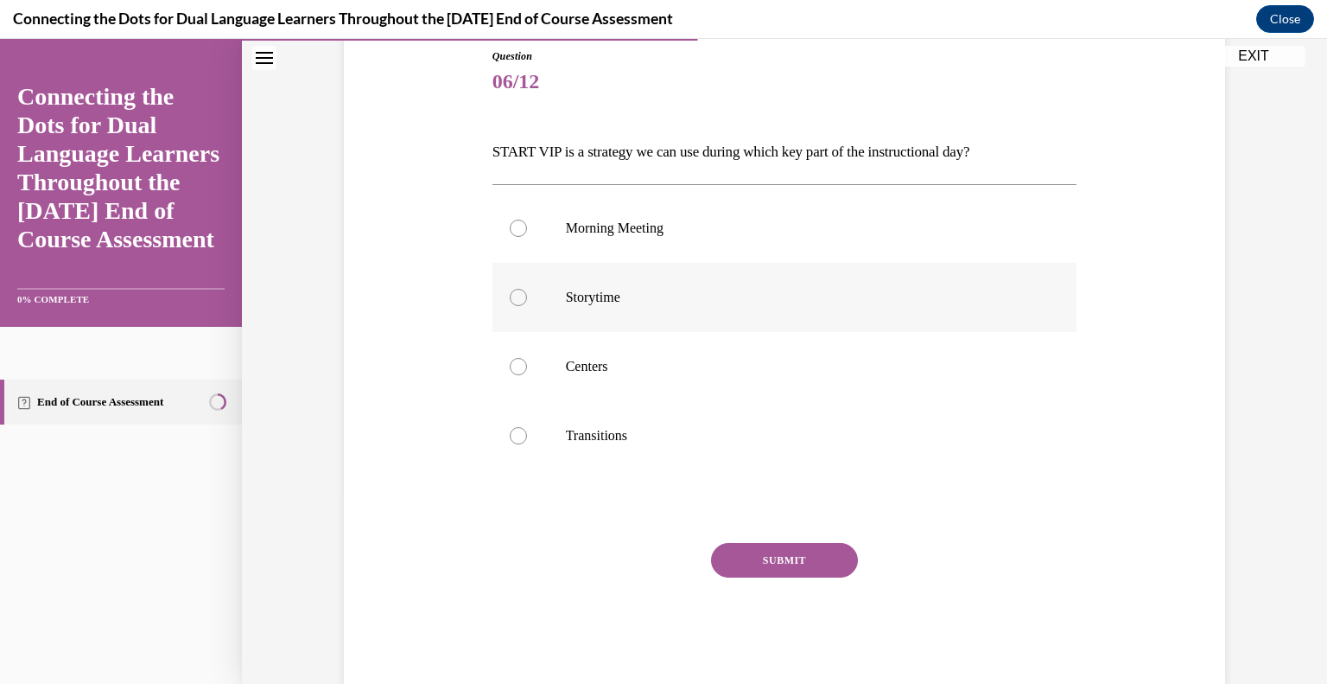
click at [519, 307] on label "Storytime" at bounding box center [785, 297] width 585 height 69
click at [519, 306] on input "Storytime" at bounding box center [518, 297] width 17 height 17
radio input "true"
click at [742, 557] on button "SUBMIT" at bounding box center [784, 560] width 147 height 35
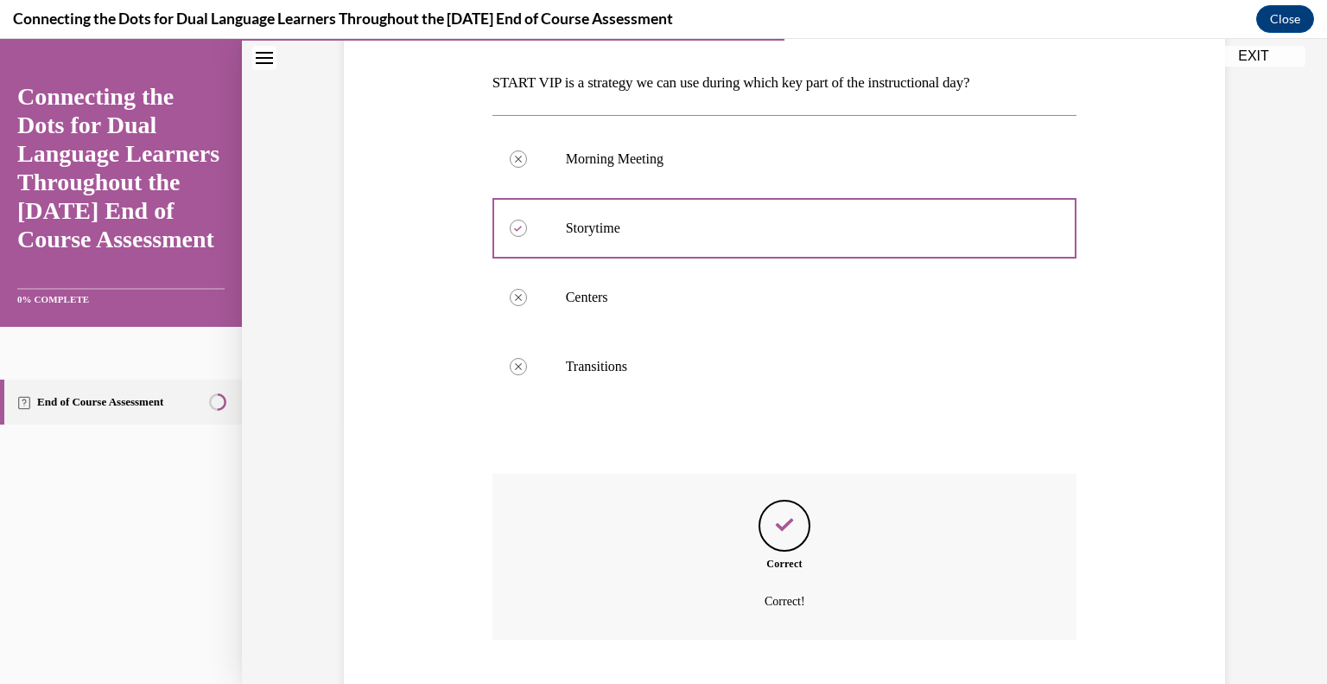
scroll to position [366, 0]
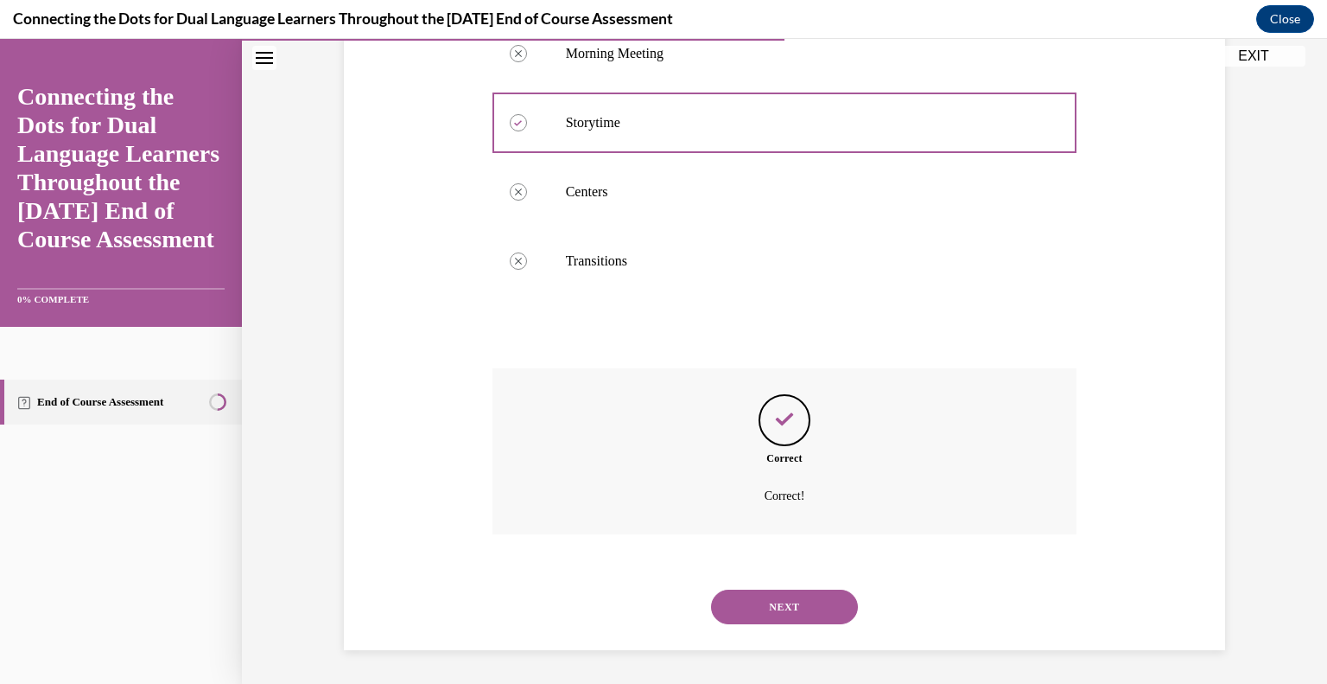
click at [783, 611] on button "NEXT" at bounding box center [784, 606] width 147 height 35
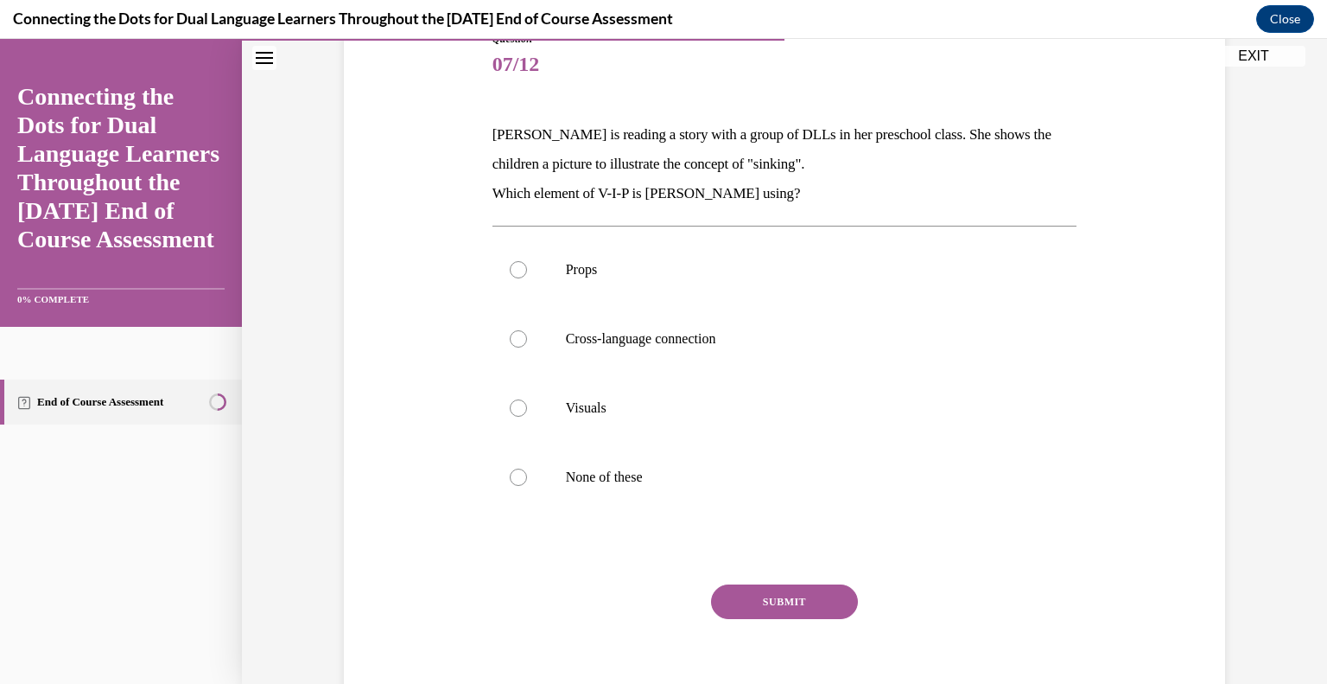
scroll to position [210, 0]
click at [518, 414] on label "Visuals" at bounding box center [785, 406] width 585 height 69
click at [518, 414] on input "Visuals" at bounding box center [518, 406] width 17 height 17
radio input "true"
click at [770, 604] on button "SUBMIT" at bounding box center [784, 600] width 147 height 35
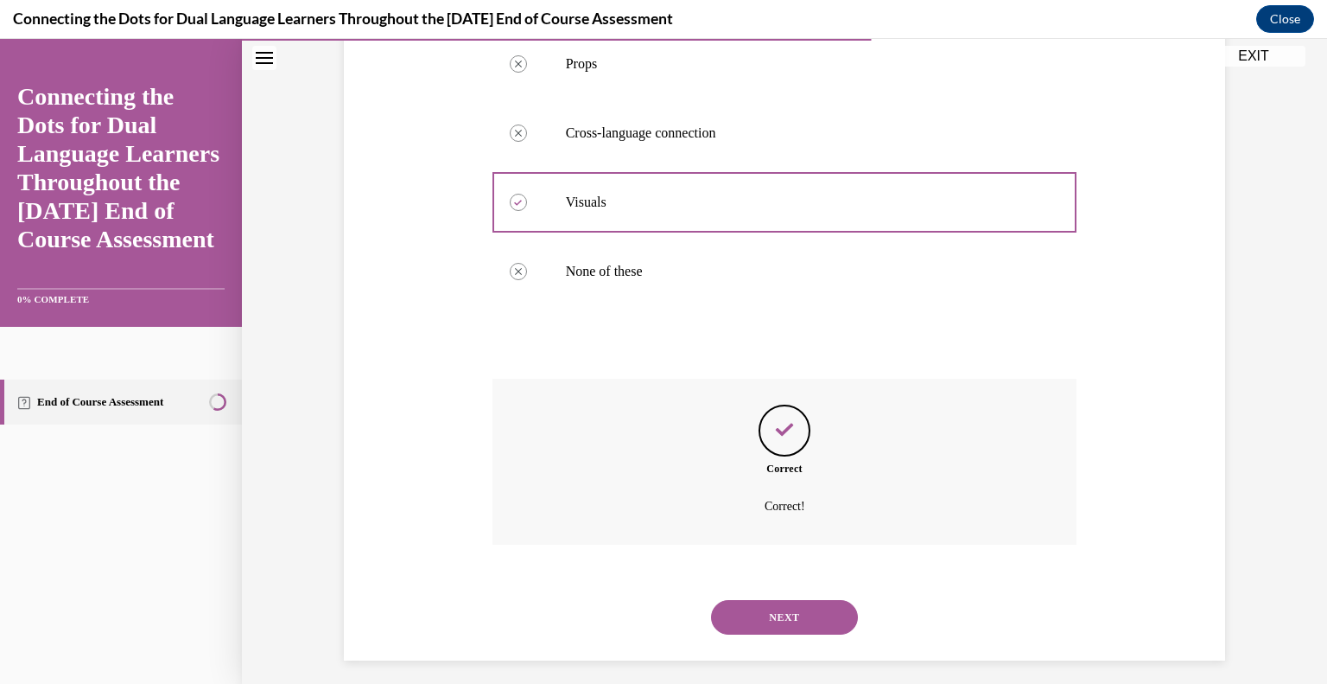
scroll to position [425, 0]
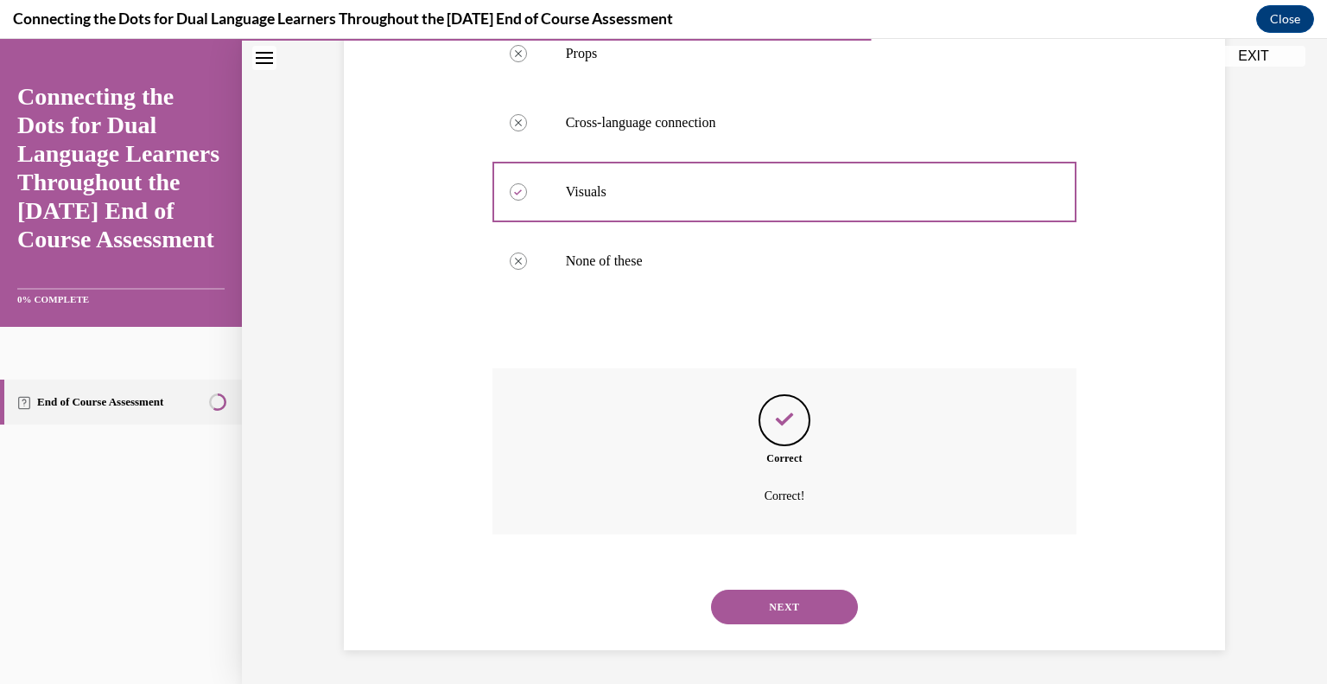
click at [770, 604] on button "NEXT" at bounding box center [784, 606] width 147 height 35
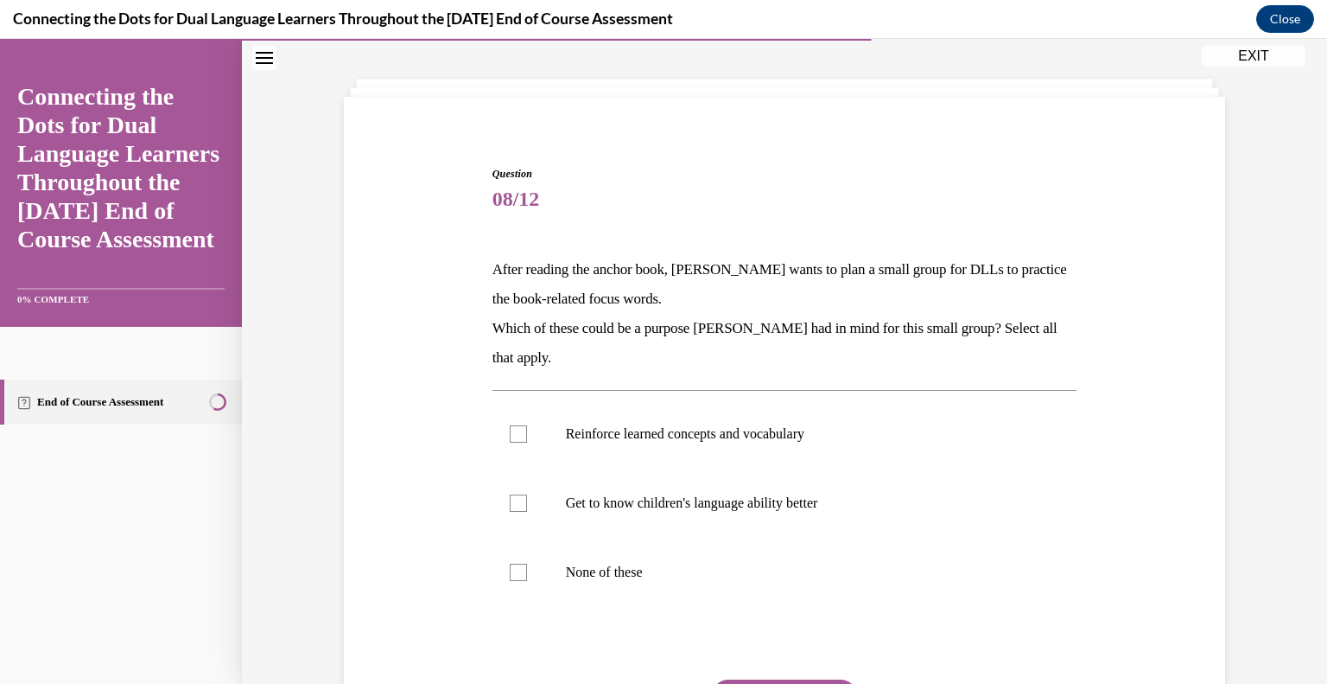
scroll to position [83, 0]
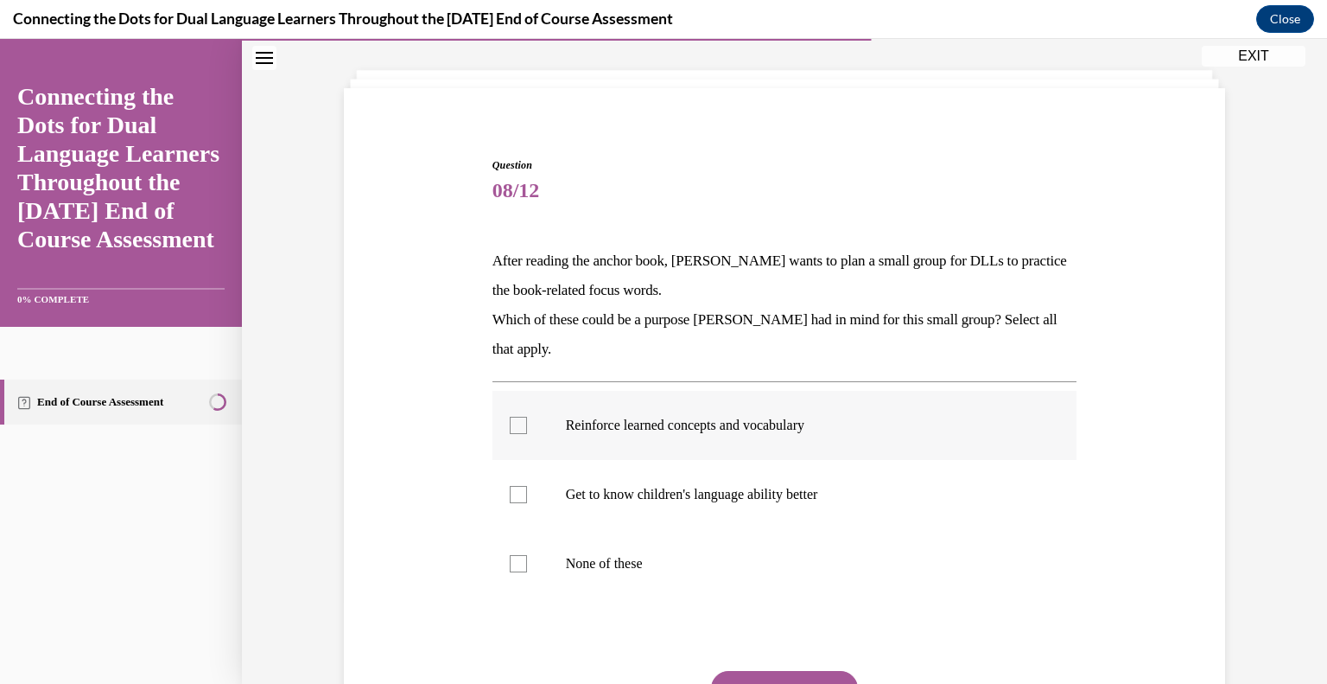
click at [519, 433] on label "Reinforce learned concepts and vocabulary" at bounding box center [785, 425] width 585 height 69
click at [519, 433] on input "Reinforce learned concepts and vocabulary" at bounding box center [518, 425] width 17 height 17
checkbox input "true"
click at [524, 487] on label "Get to know children's language ability better" at bounding box center [785, 494] width 585 height 69
click at [524, 487] on input "Get to know children's language ability better" at bounding box center [518, 494] width 17 height 17
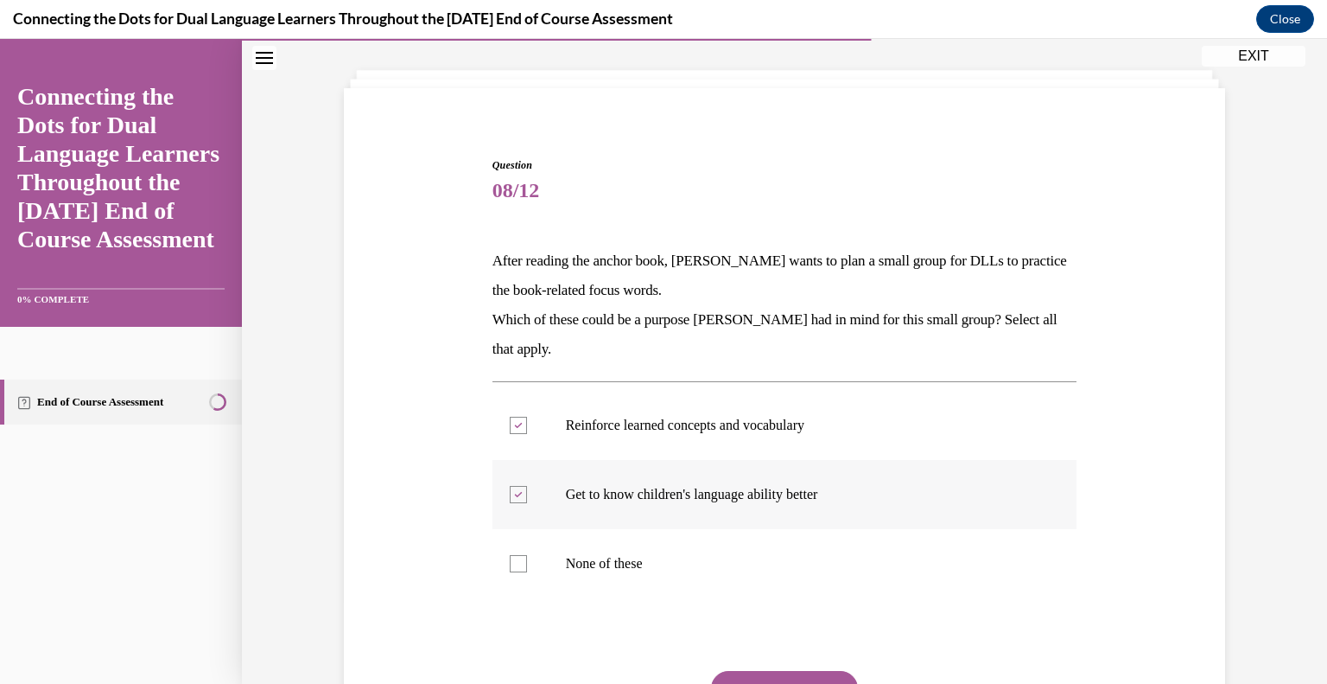
click at [510, 499] on div at bounding box center [518, 494] width 17 height 17
click at [510, 499] on input "Get to know children's language ability better" at bounding box center [518, 494] width 17 height 17
click at [510, 499] on div at bounding box center [518, 494] width 17 height 17
click at [510, 499] on input "Get to know children's language ability better" at bounding box center [518, 494] width 17 height 17
checkbox input "true"
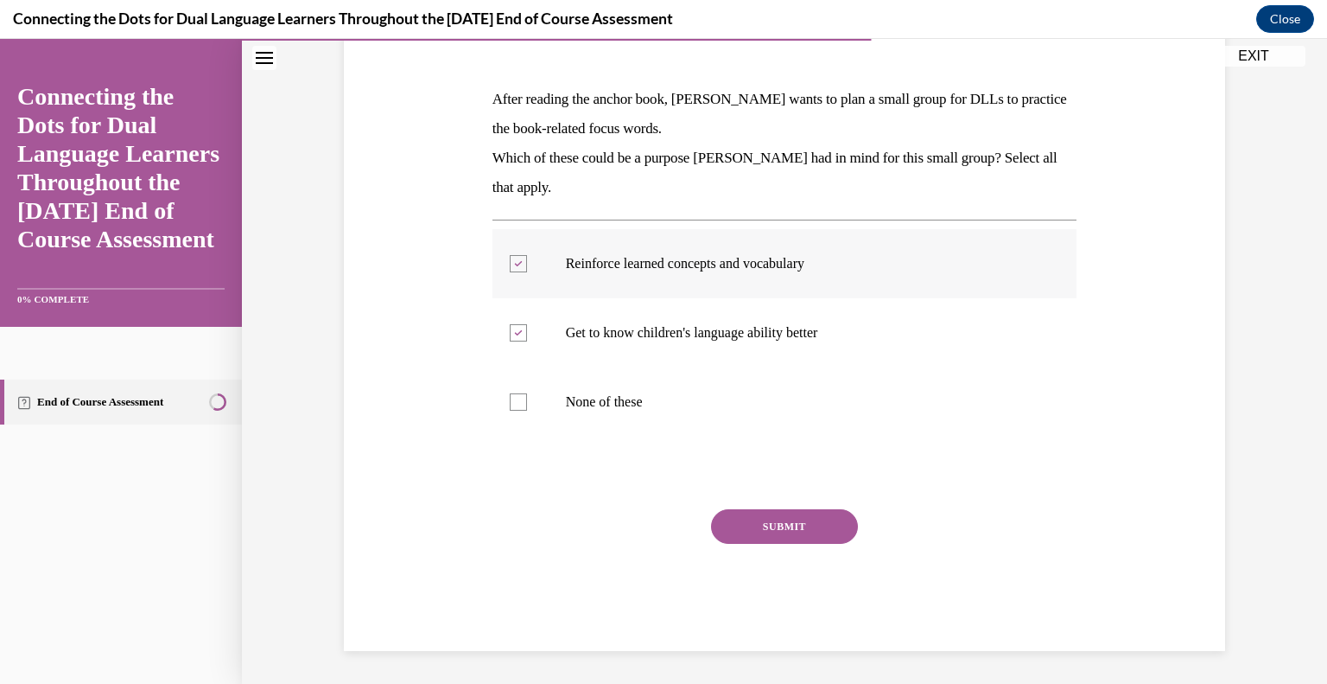
scroll to position [245, 0]
click at [773, 526] on button "SUBMIT" at bounding box center [784, 525] width 147 height 35
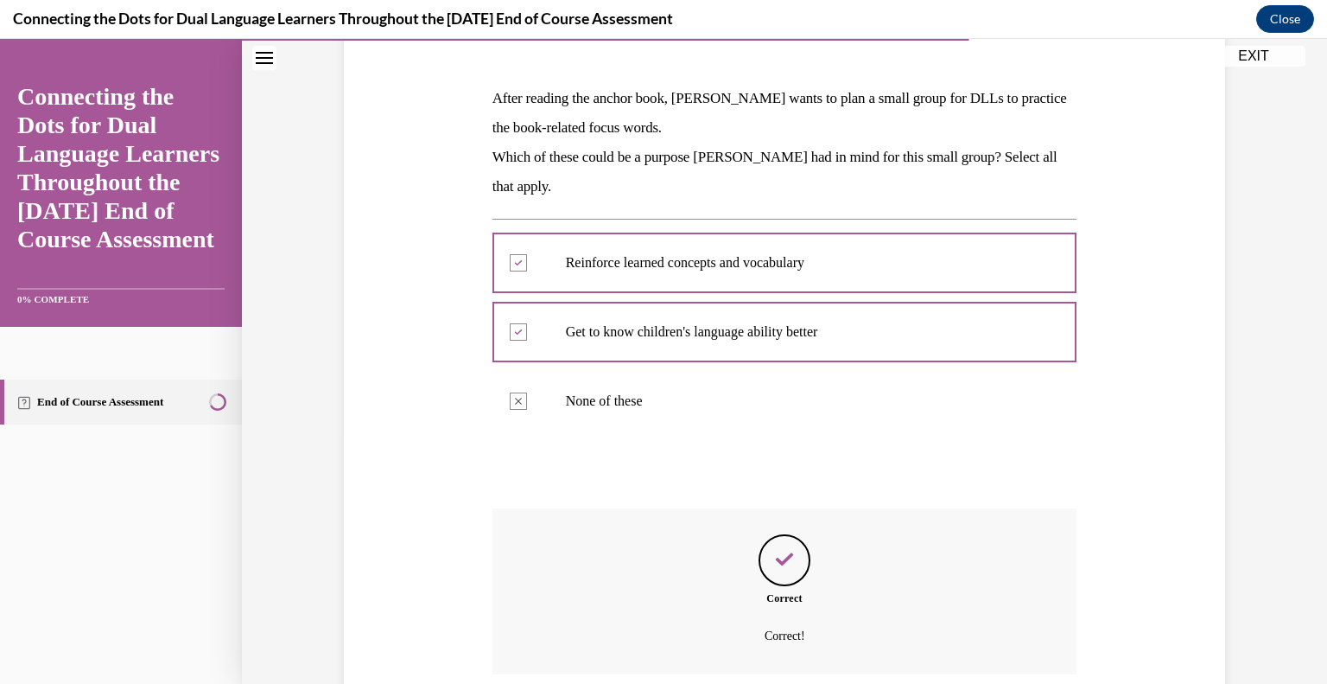
scroll to position [385, 0]
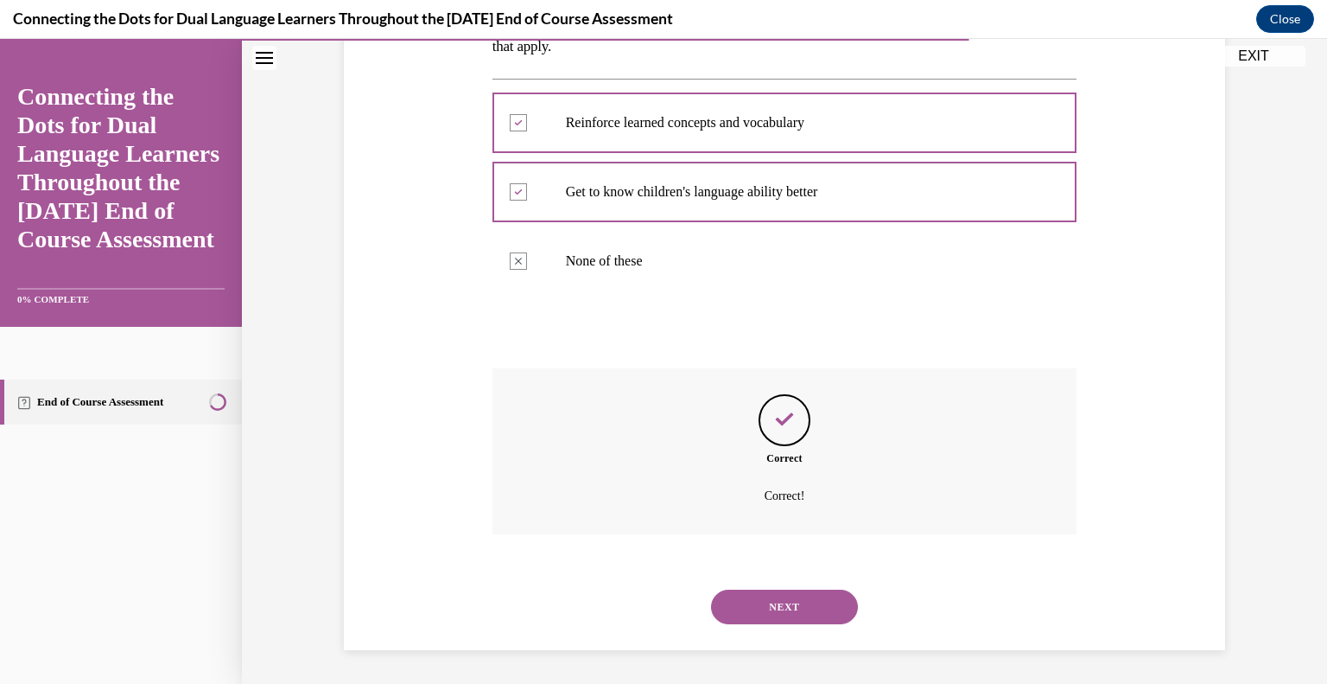
click at [784, 605] on button "NEXT" at bounding box center [784, 606] width 147 height 35
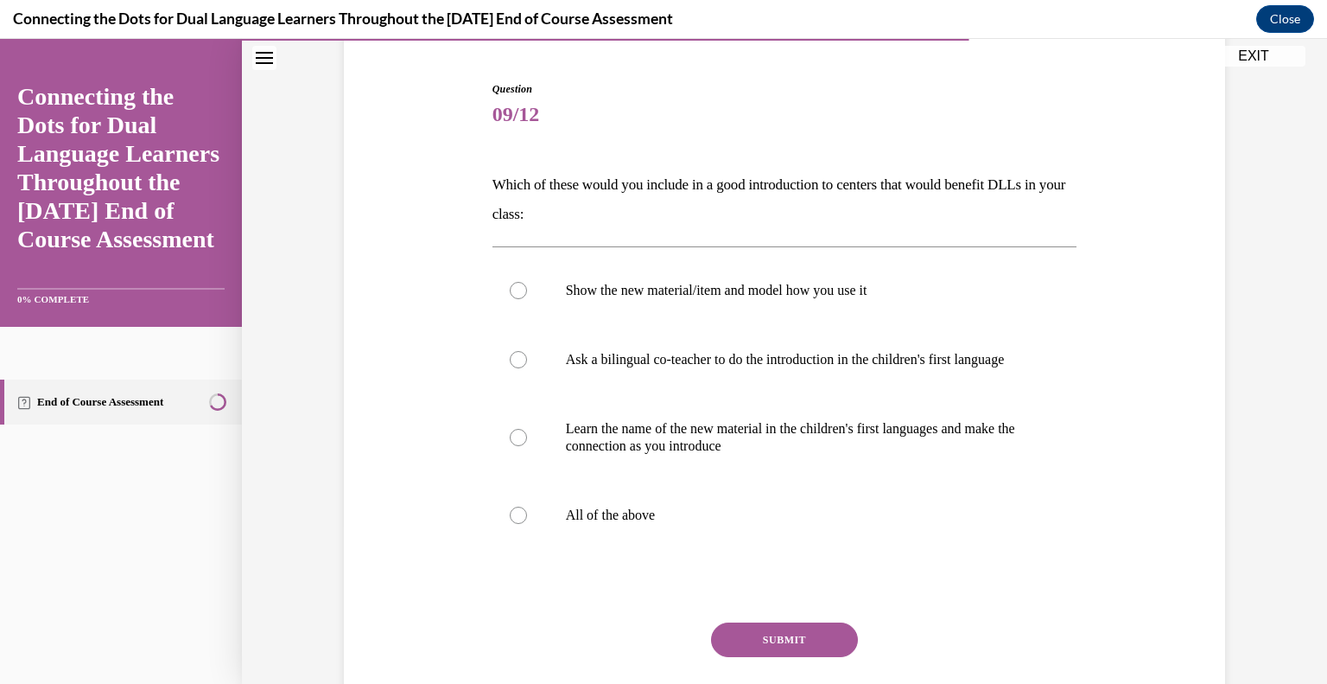
scroll to position [176, 0]
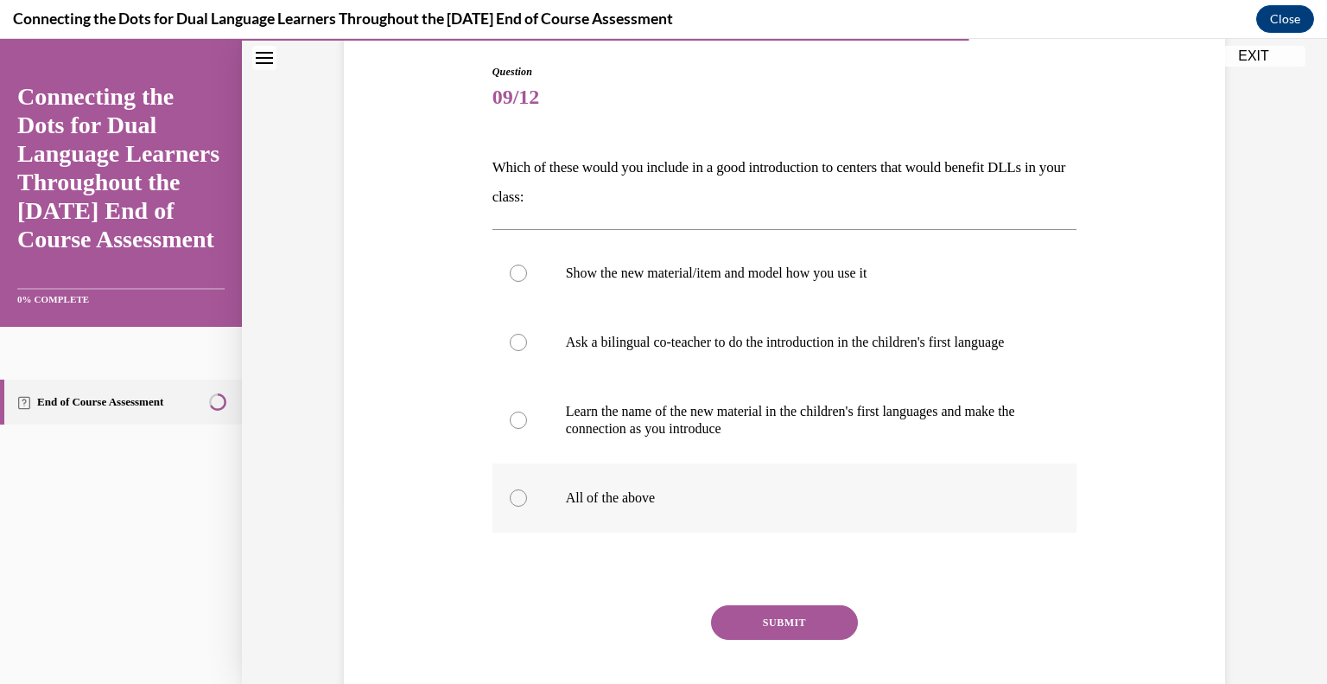
click at [523, 517] on label "All of the above" at bounding box center [785, 497] width 585 height 69
click at [523, 506] on input "All of the above" at bounding box center [518, 497] width 17 height 17
radio input "true"
click at [757, 628] on button "SUBMIT" at bounding box center [784, 622] width 147 height 35
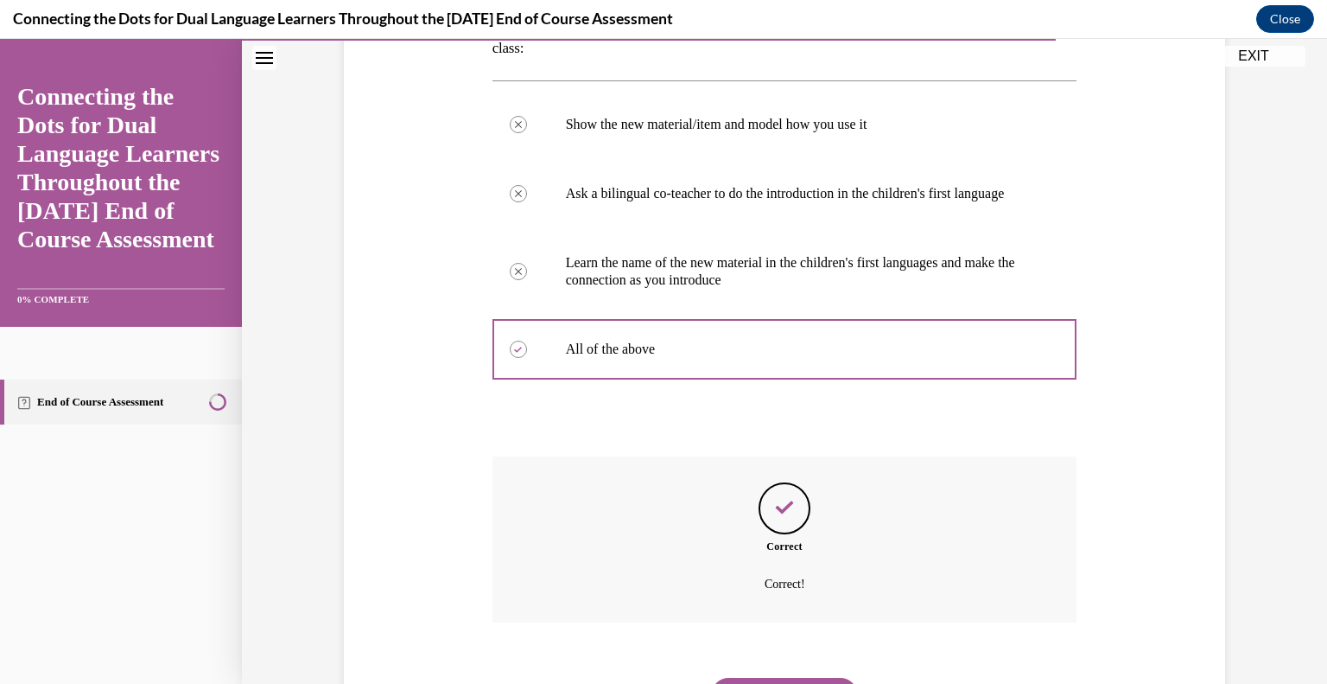
scroll to position [430, 0]
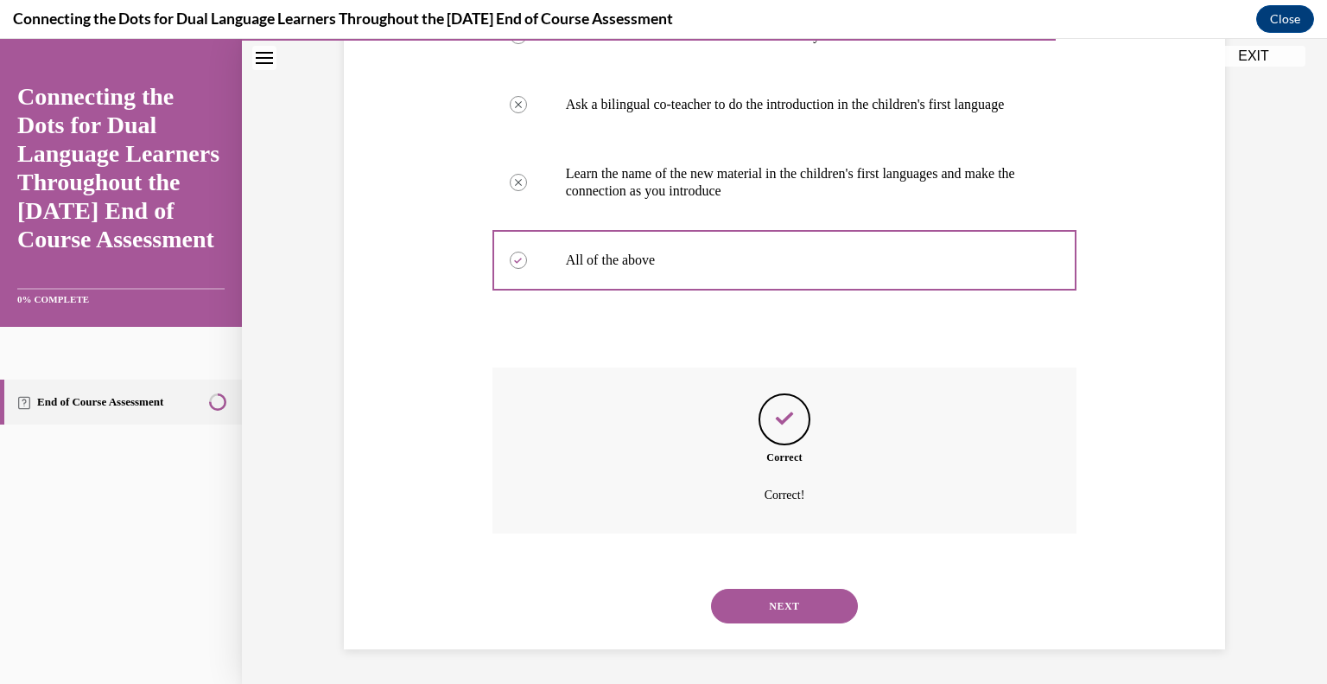
click at [760, 611] on button "NEXT" at bounding box center [784, 606] width 147 height 35
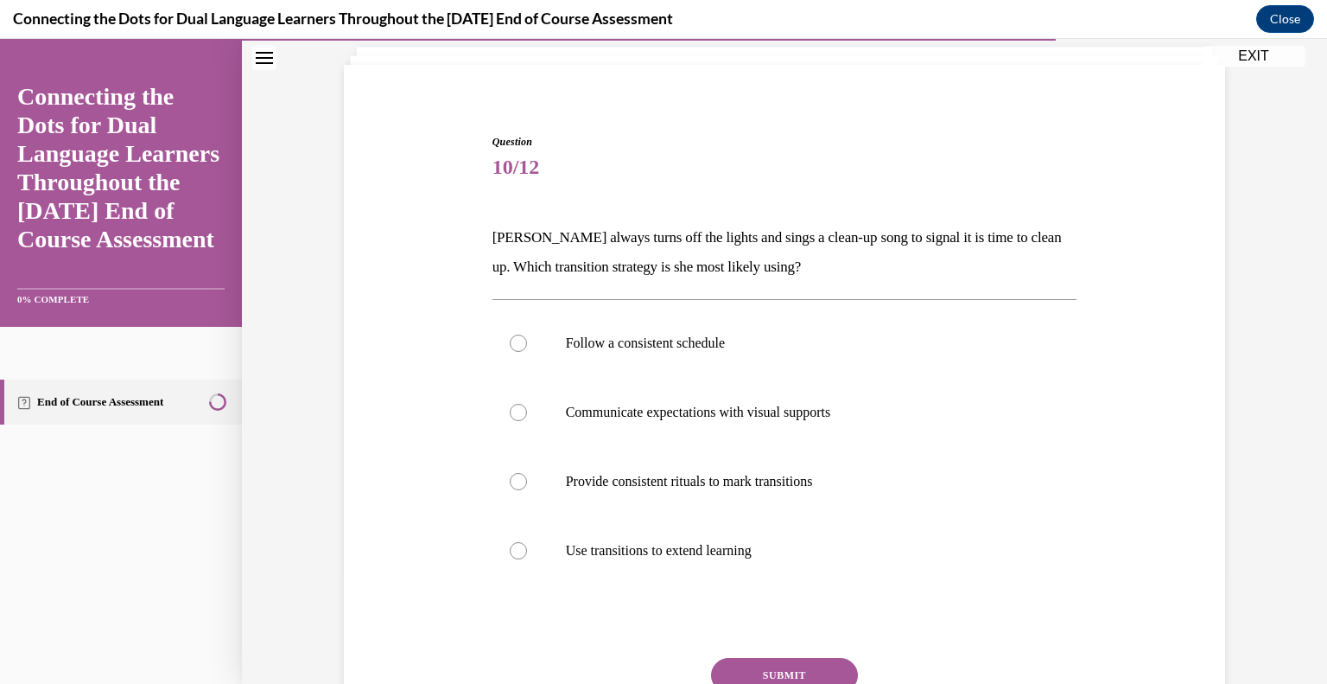
scroll to position [107, 0]
click at [510, 482] on div at bounding box center [518, 480] width 17 height 17
click at [510, 482] on input "Provide consistent rituals to mark transitions" at bounding box center [518, 480] width 17 height 17
radio input "true"
click at [779, 661] on button "SUBMIT" at bounding box center [784, 674] width 147 height 35
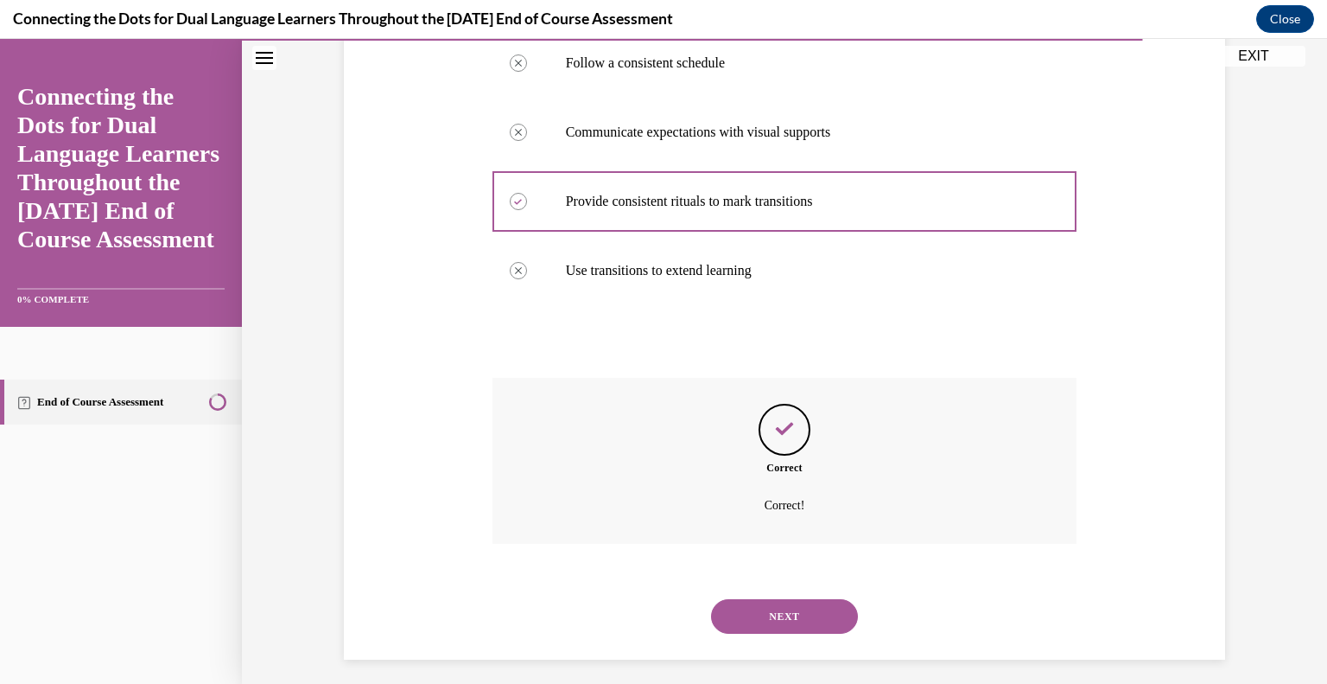
scroll to position [396, 0]
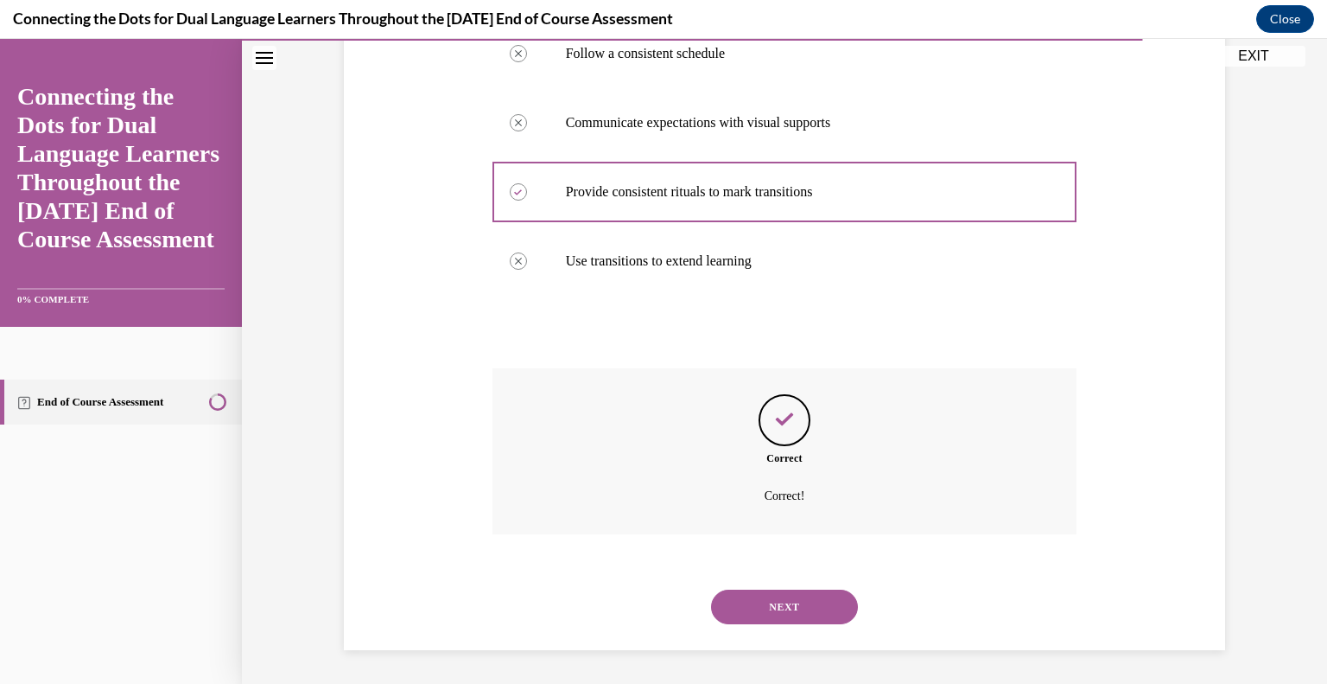
click at [777, 601] on button "NEXT" at bounding box center [784, 606] width 147 height 35
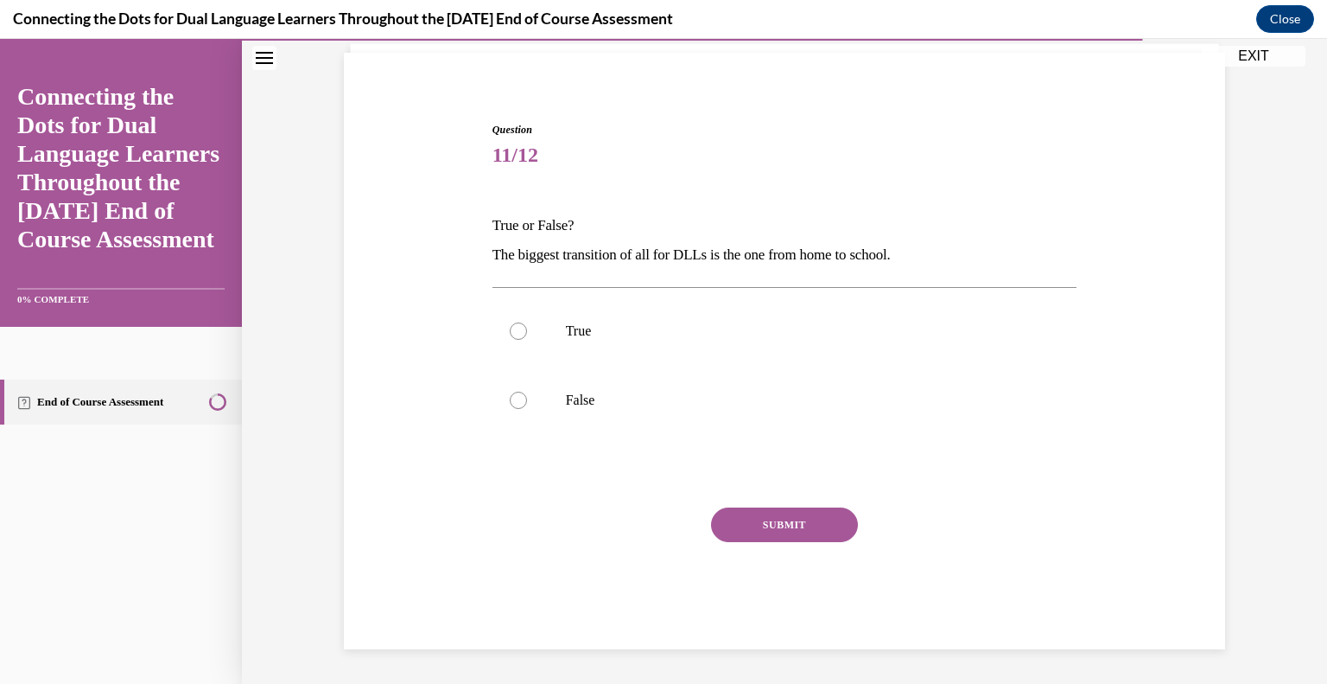
scroll to position [118, 0]
click at [503, 338] on label "True" at bounding box center [785, 331] width 585 height 69
click at [510, 338] on input "True" at bounding box center [518, 331] width 17 height 17
radio input "true"
click at [781, 527] on button "SUBMIT" at bounding box center [784, 525] width 147 height 35
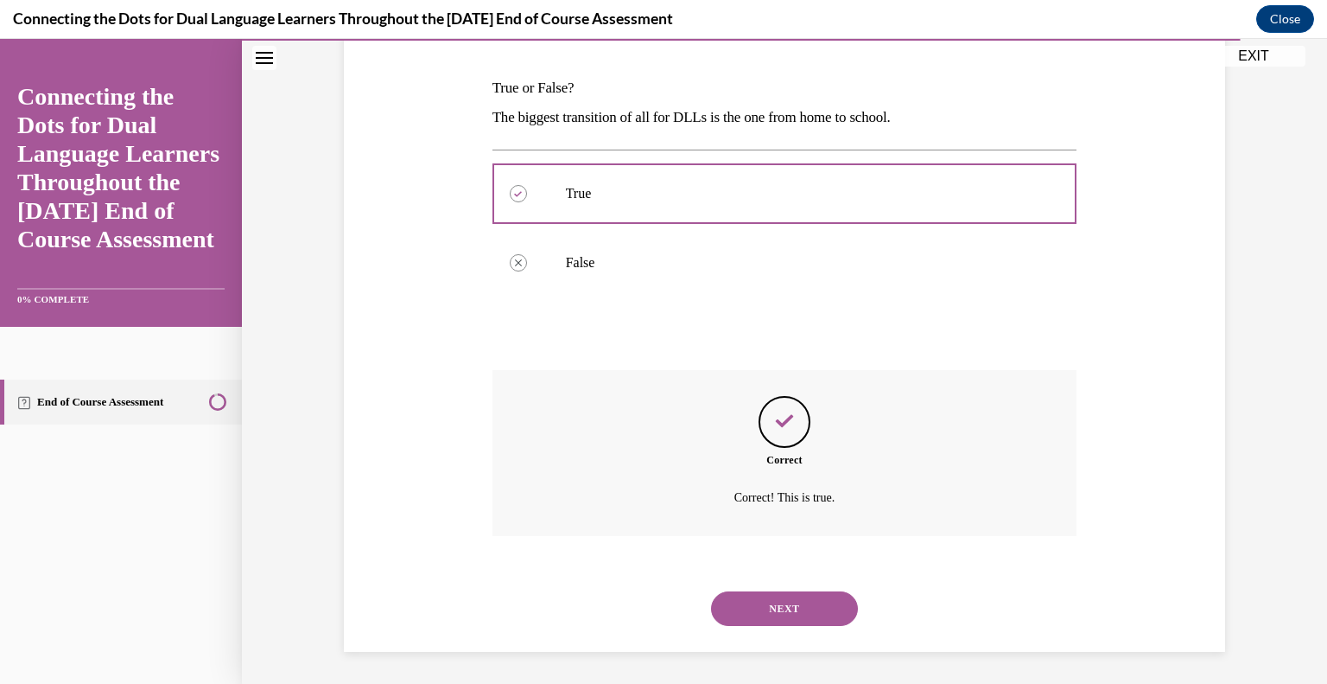
scroll to position [258, 0]
click at [795, 599] on button "NEXT" at bounding box center [784, 606] width 147 height 35
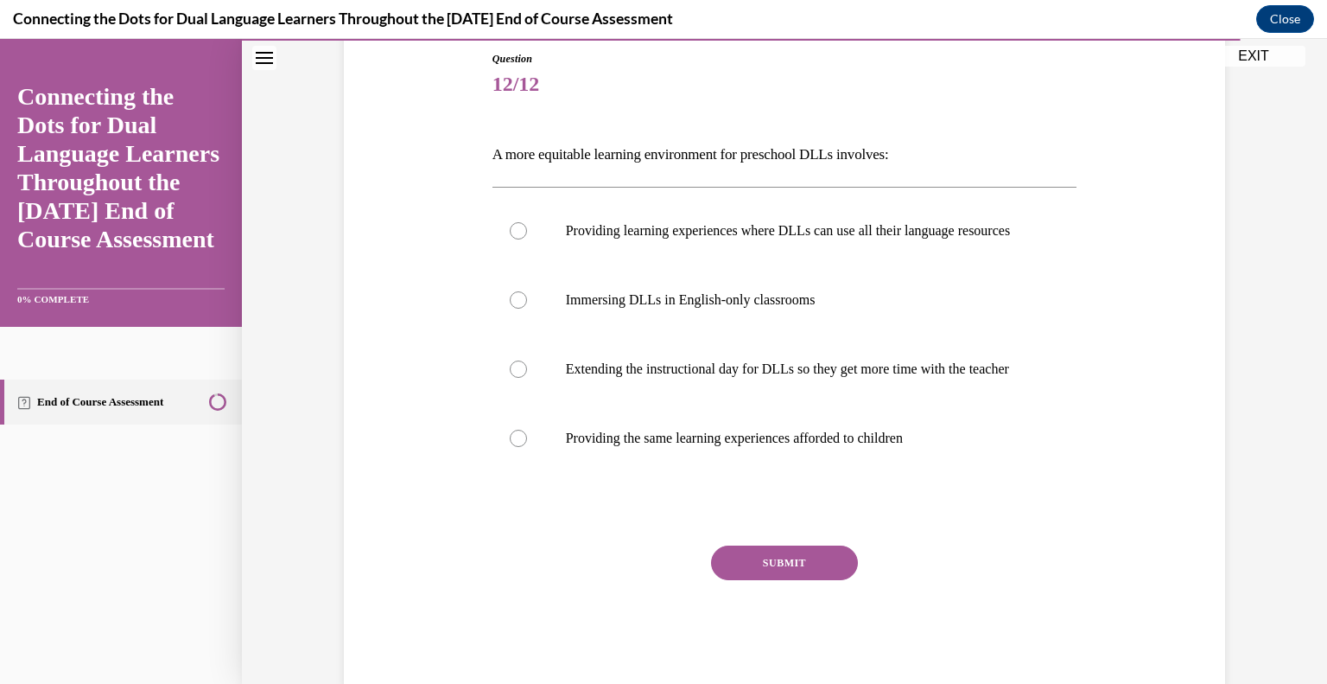
scroll to position [190, 0]
click at [498, 244] on label "Providing learning experiences where DLLs can use all their language resources" at bounding box center [785, 229] width 585 height 69
click at [510, 239] on input "Providing learning experiences where DLLs can use all their language resources" at bounding box center [518, 229] width 17 height 17
radio input "true"
click at [814, 579] on button "SUBMIT" at bounding box center [784, 561] width 147 height 35
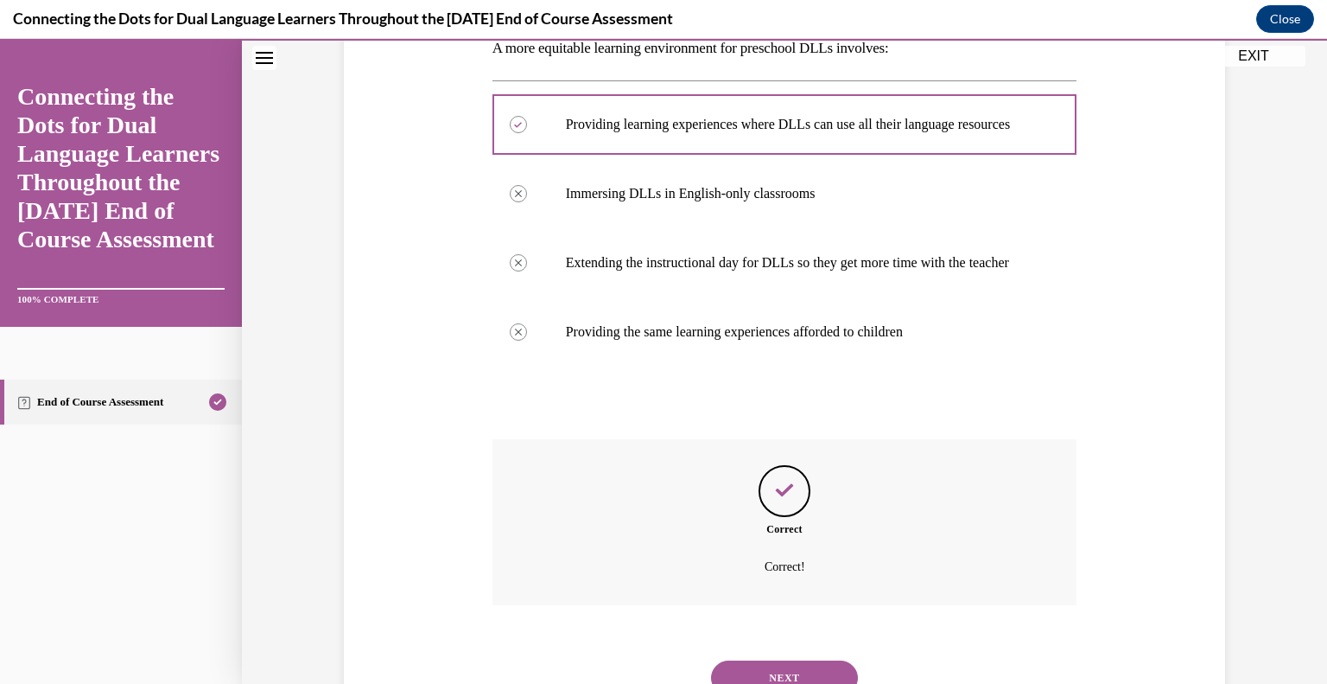
scroll to position [401, 0]
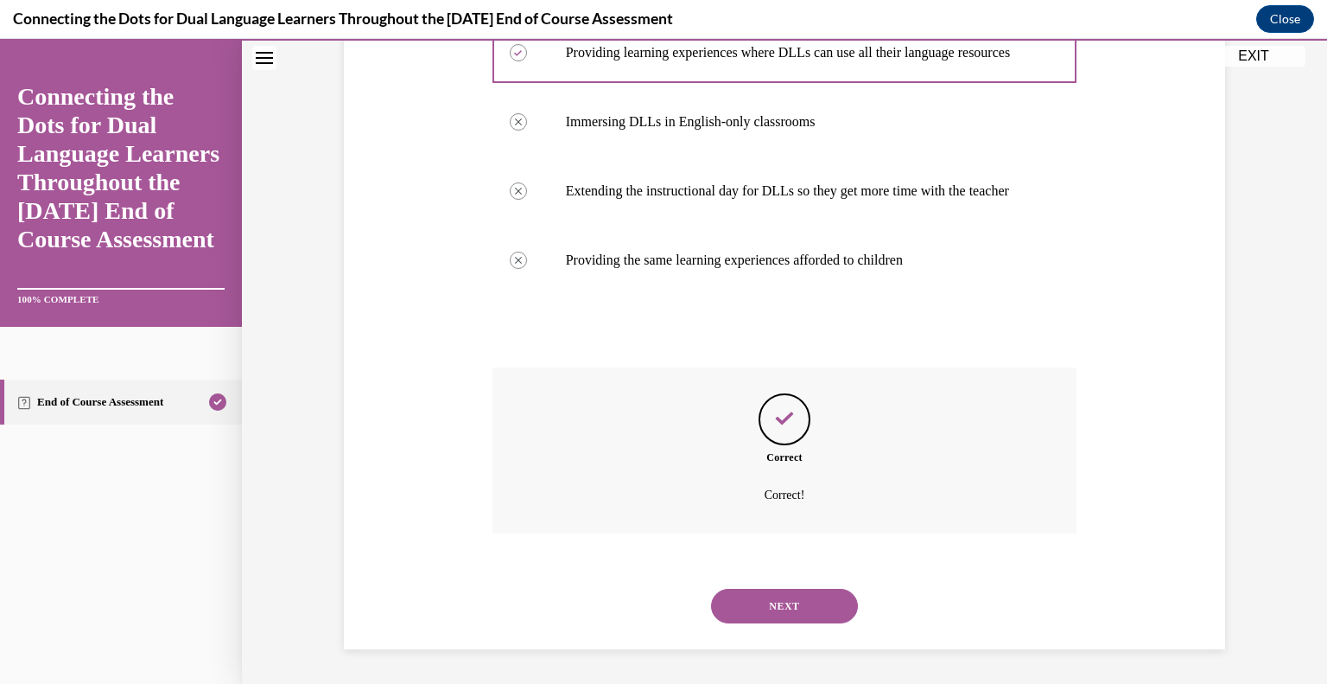
click at [782, 598] on button "NEXT" at bounding box center [784, 606] width 147 height 35
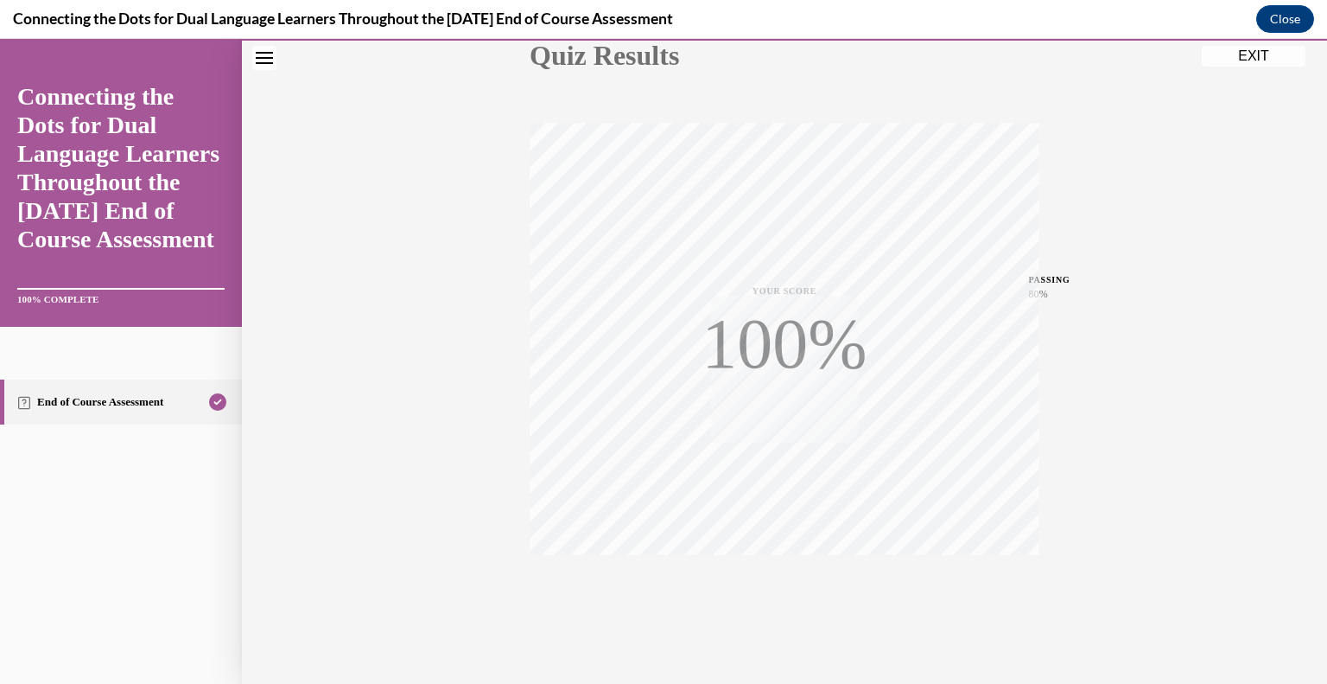
scroll to position [240, 0]
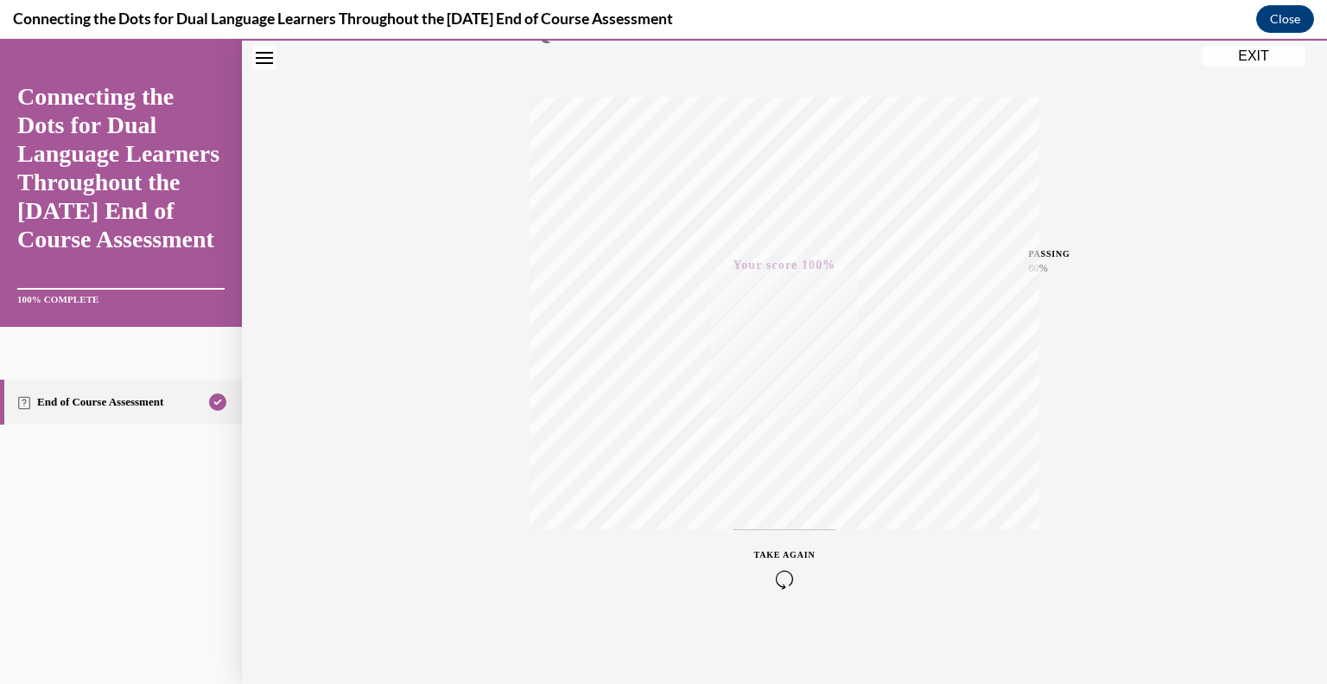
click at [1264, 54] on button "EXIT" at bounding box center [1254, 56] width 104 height 21
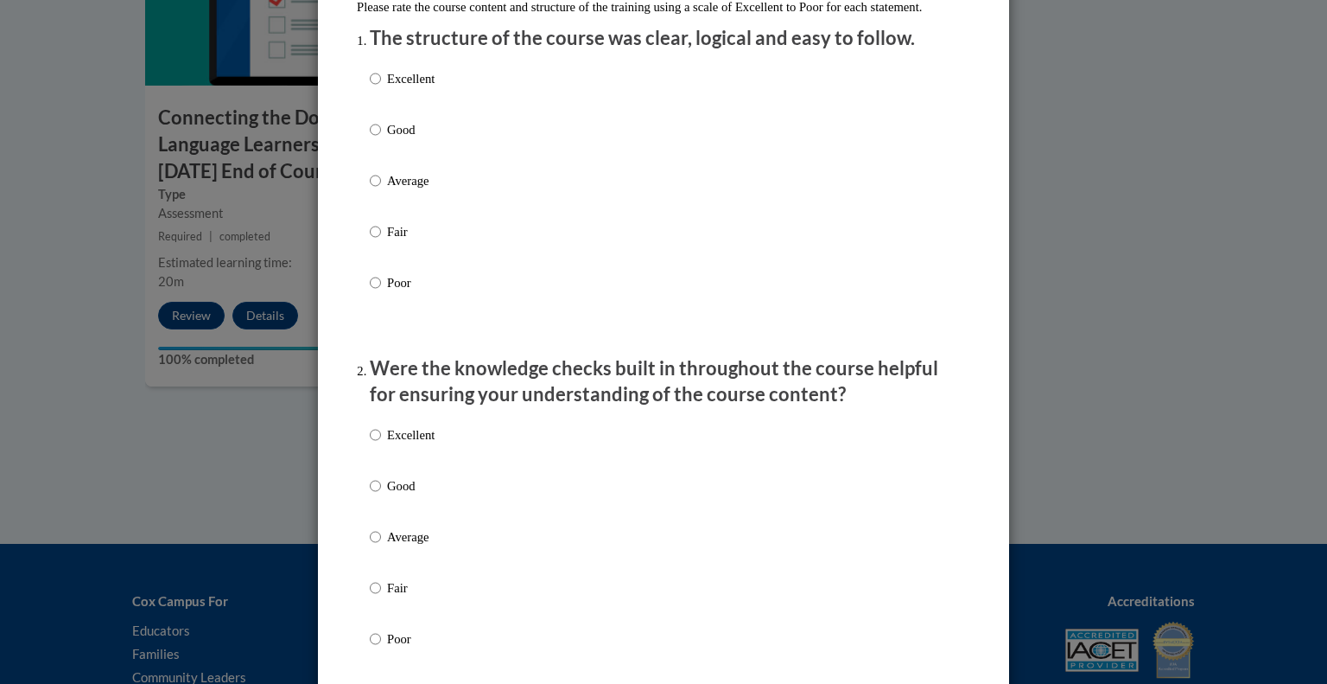
scroll to position [0, 0]
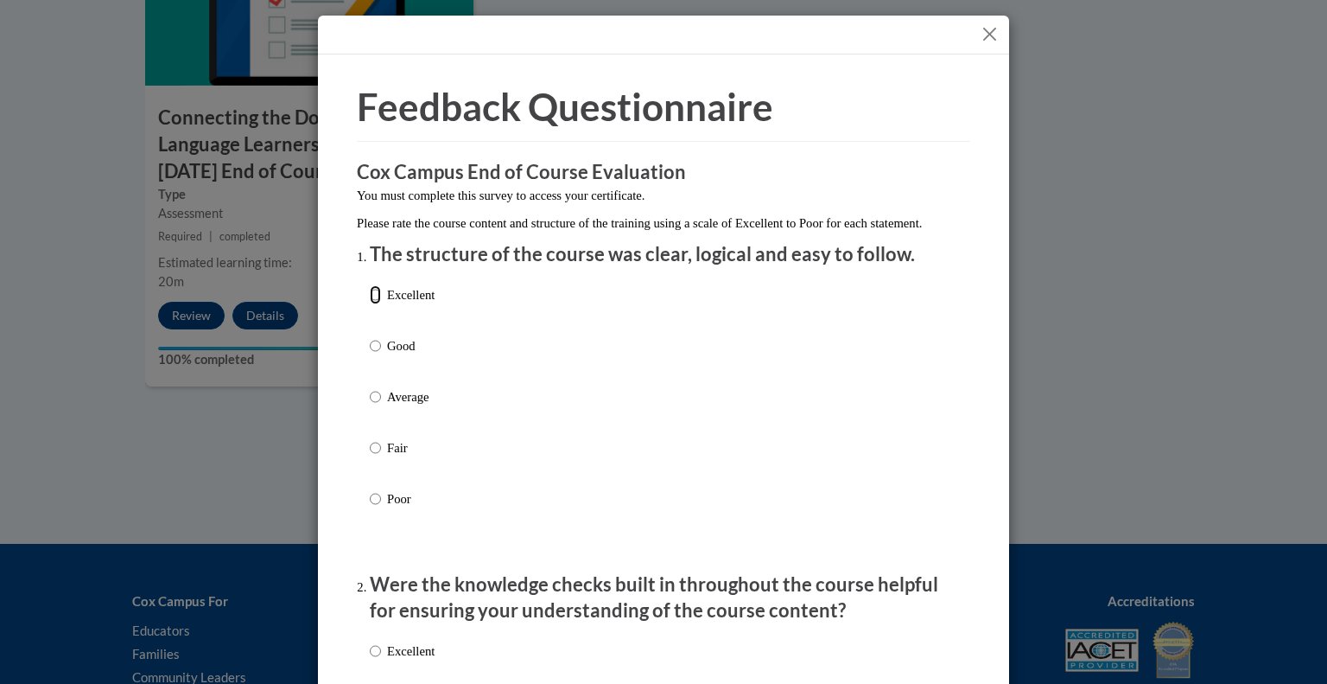
click at [370, 304] on input "Excellent" at bounding box center [375, 294] width 11 height 19
radio input "true"
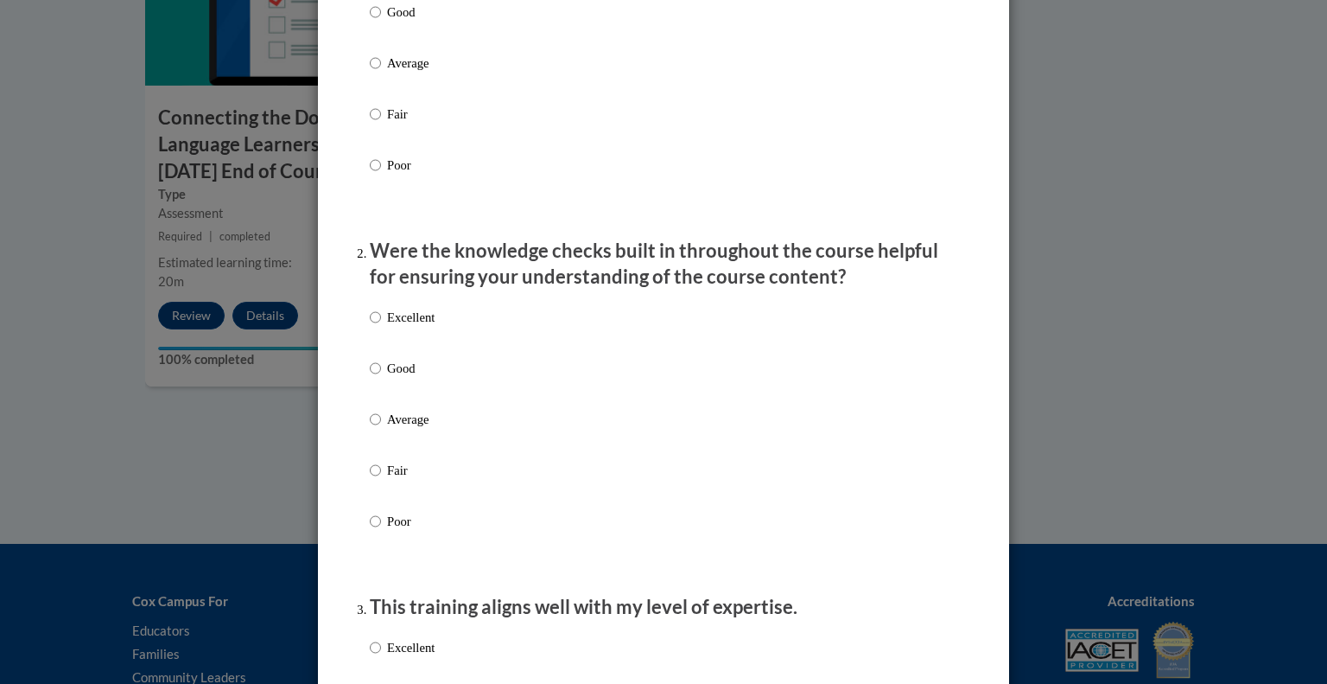
scroll to position [341, 0]
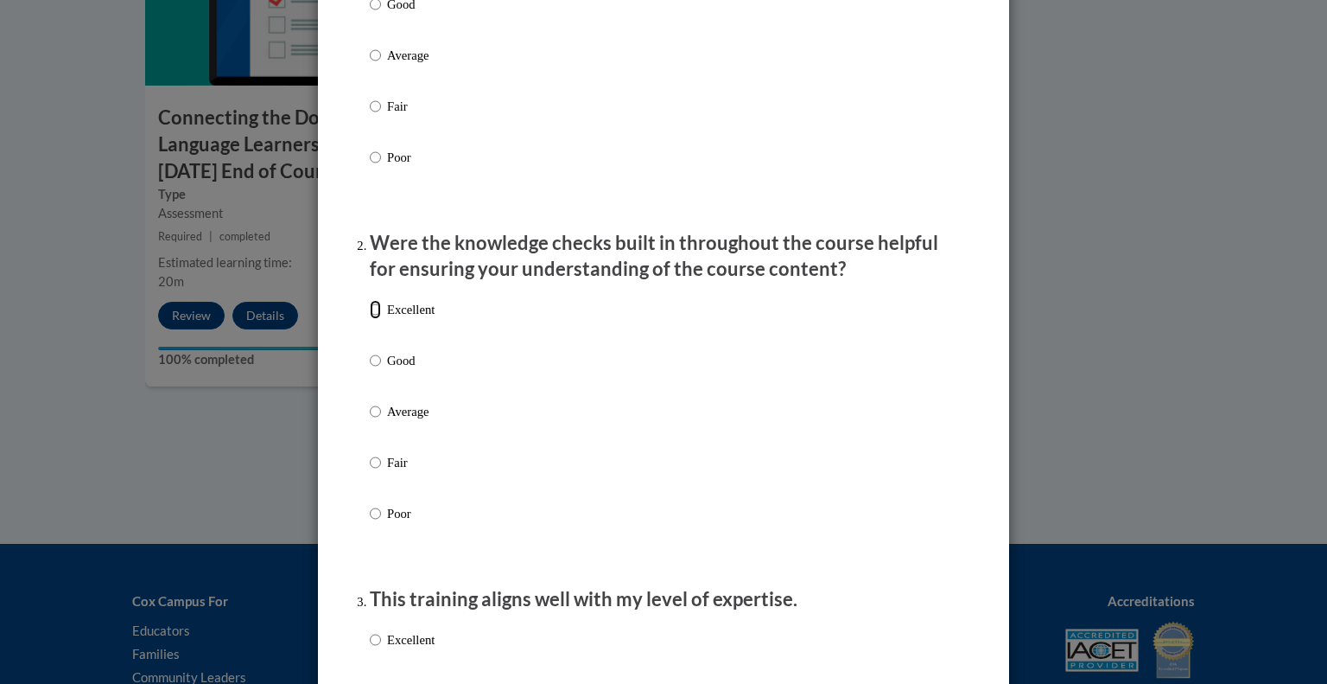
click at [370, 319] on input "Excellent" at bounding box center [375, 309] width 11 height 19
radio input "true"
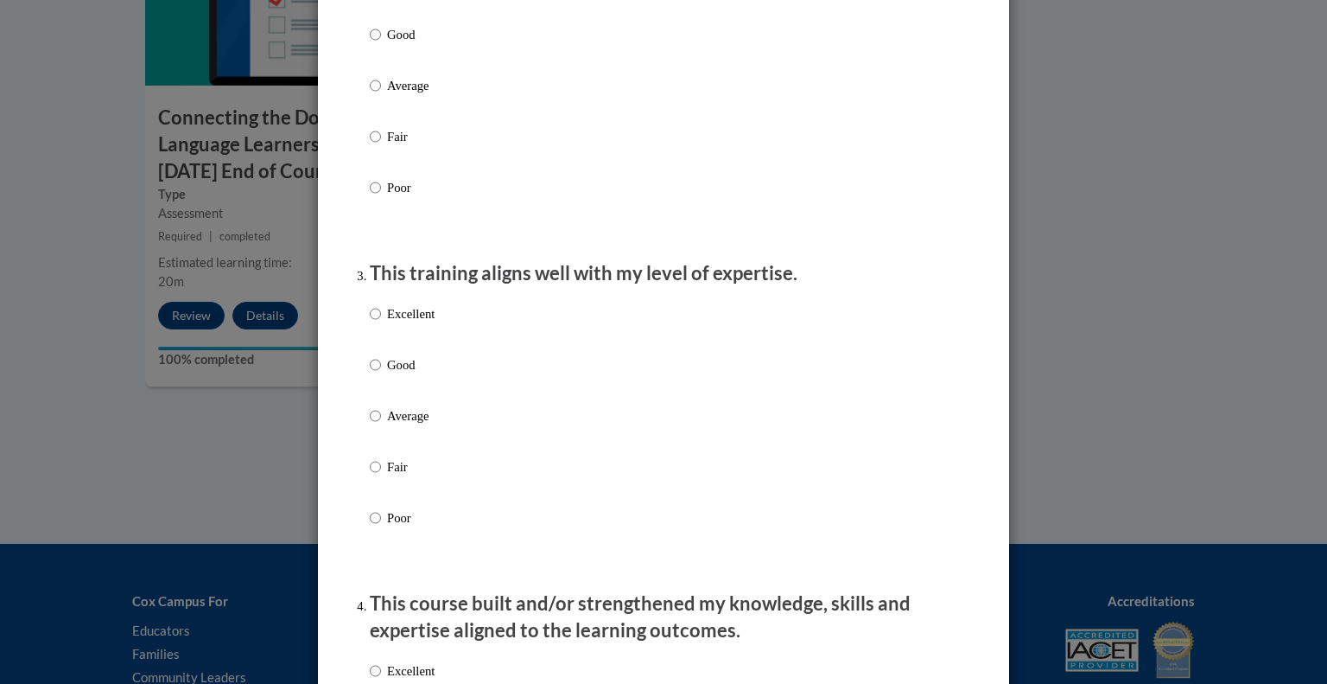
scroll to position [676, 0]
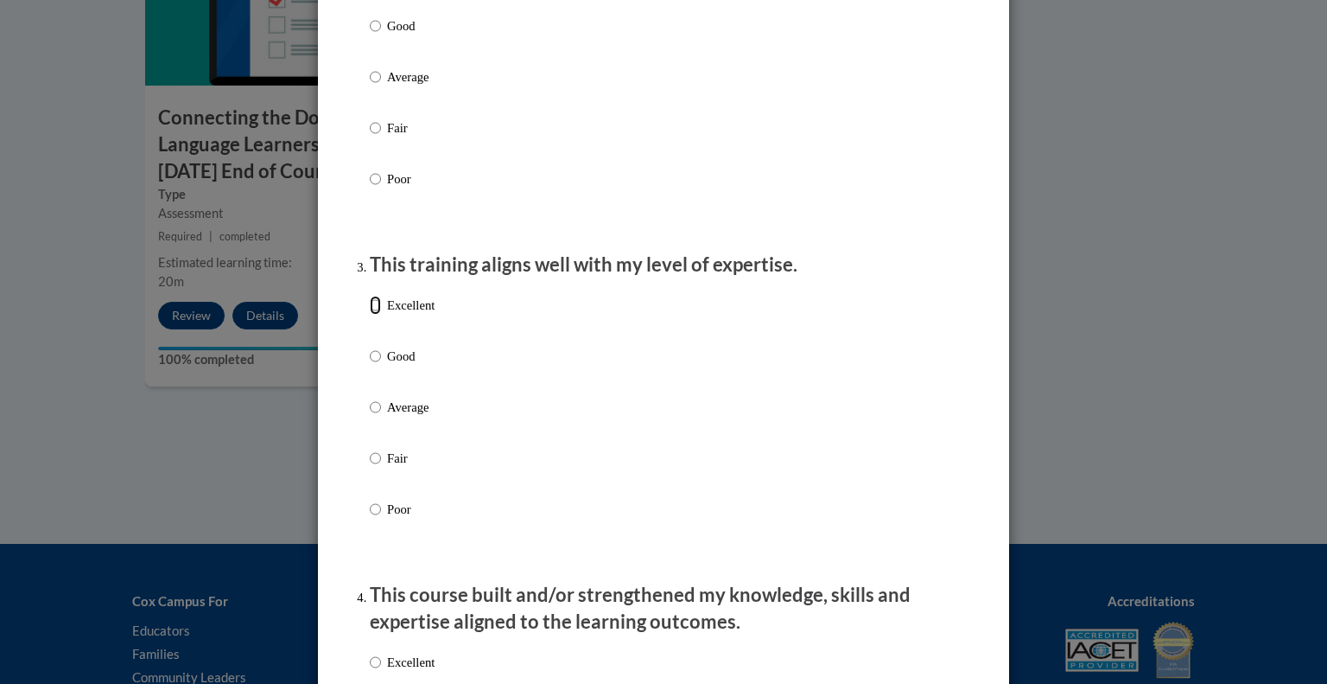
click at [370, 315] on input "Excellent" at bounding box center [375, 305] width 11 height 19
radio input "true"
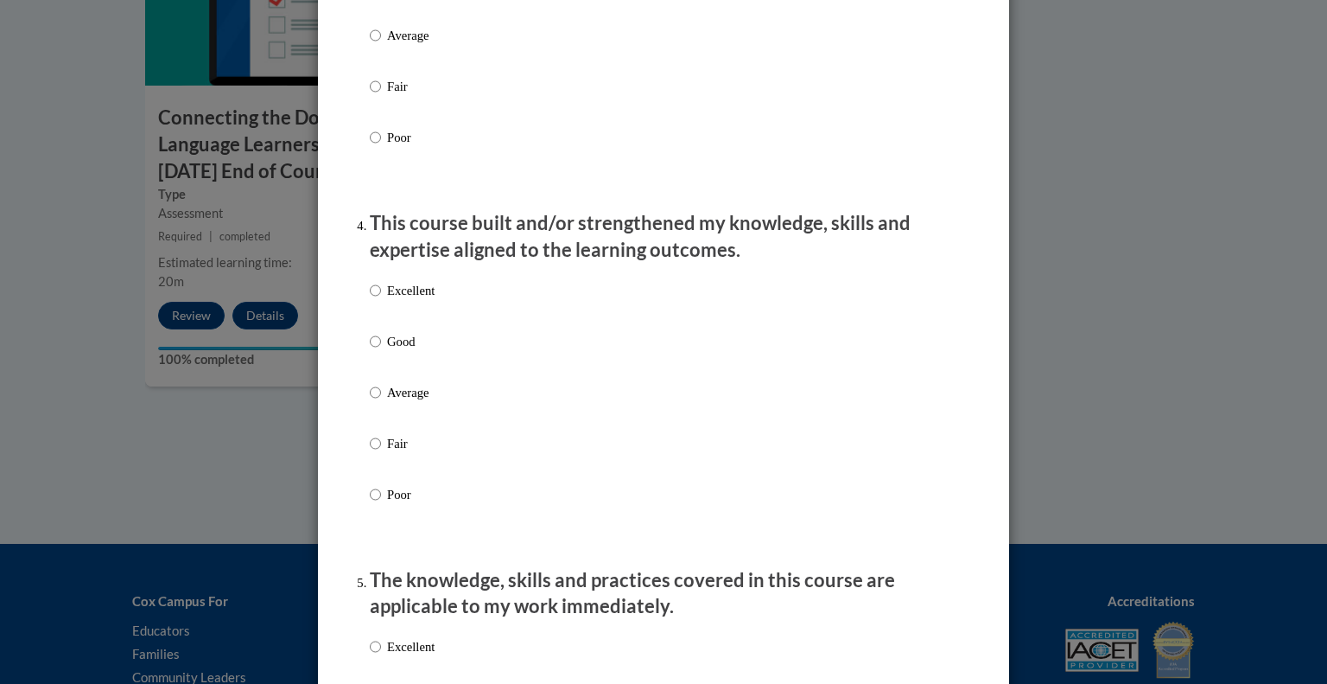
scroll to position [1072, 0]
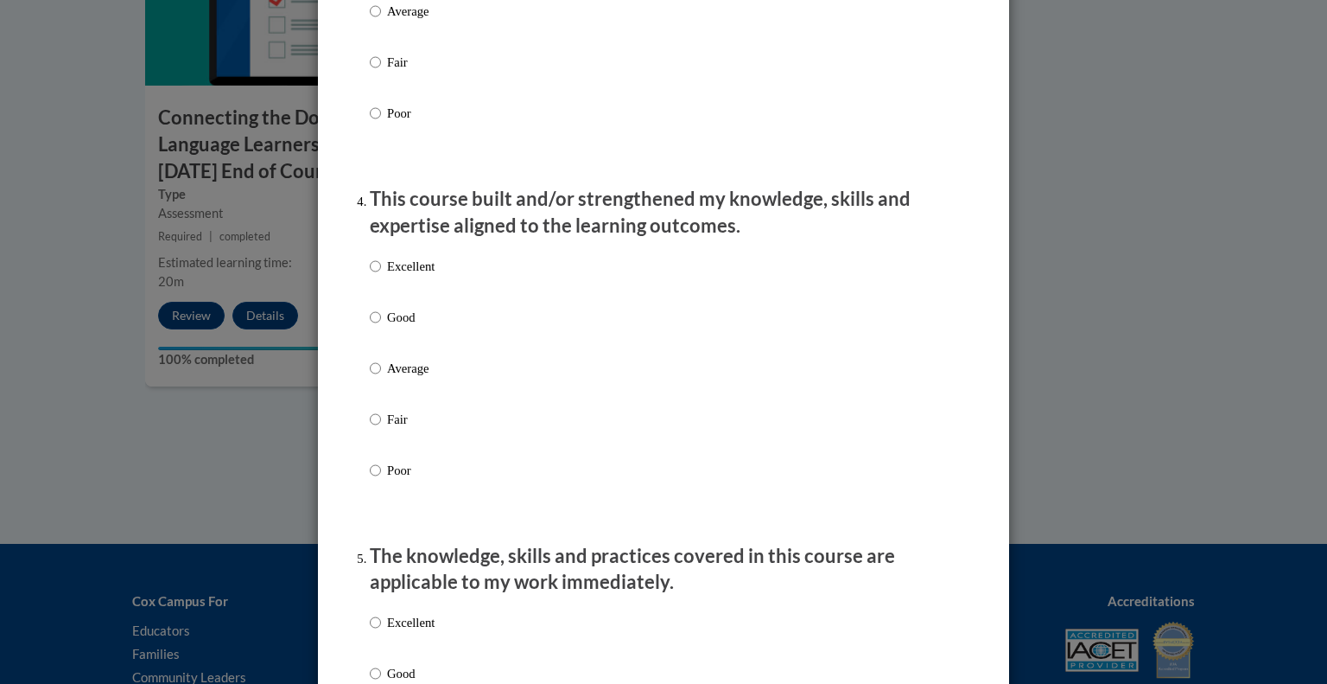
drag, startPoint x: 366, startPoint y: 285, endPoint x: 661, endPoint y: 328, distance: 297.8
click at [661, 328] on div "Excellent Good Average Fair Poor" at bounding box center [664, 389] width 588 height 282
click at [372, 276] on input "Excellent" at bounding box center [375, 266] width 11 height 19
radio input "true"
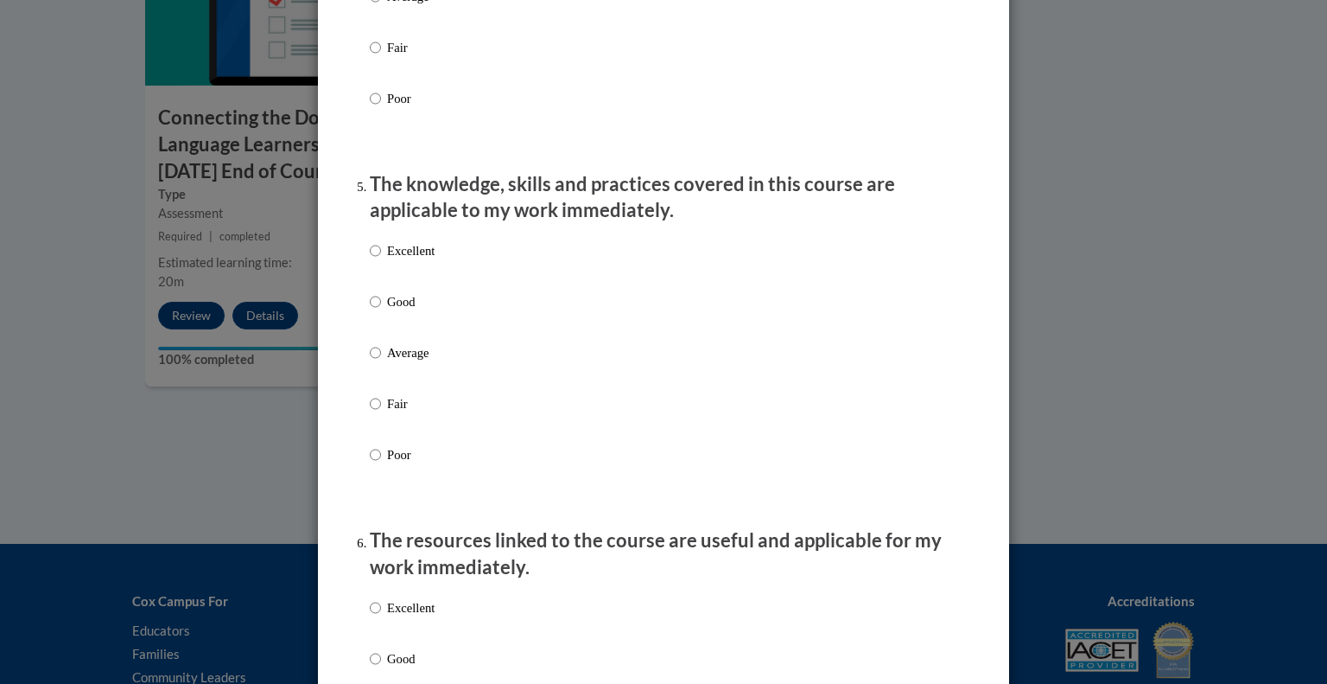
scroll to position [1459, 0]
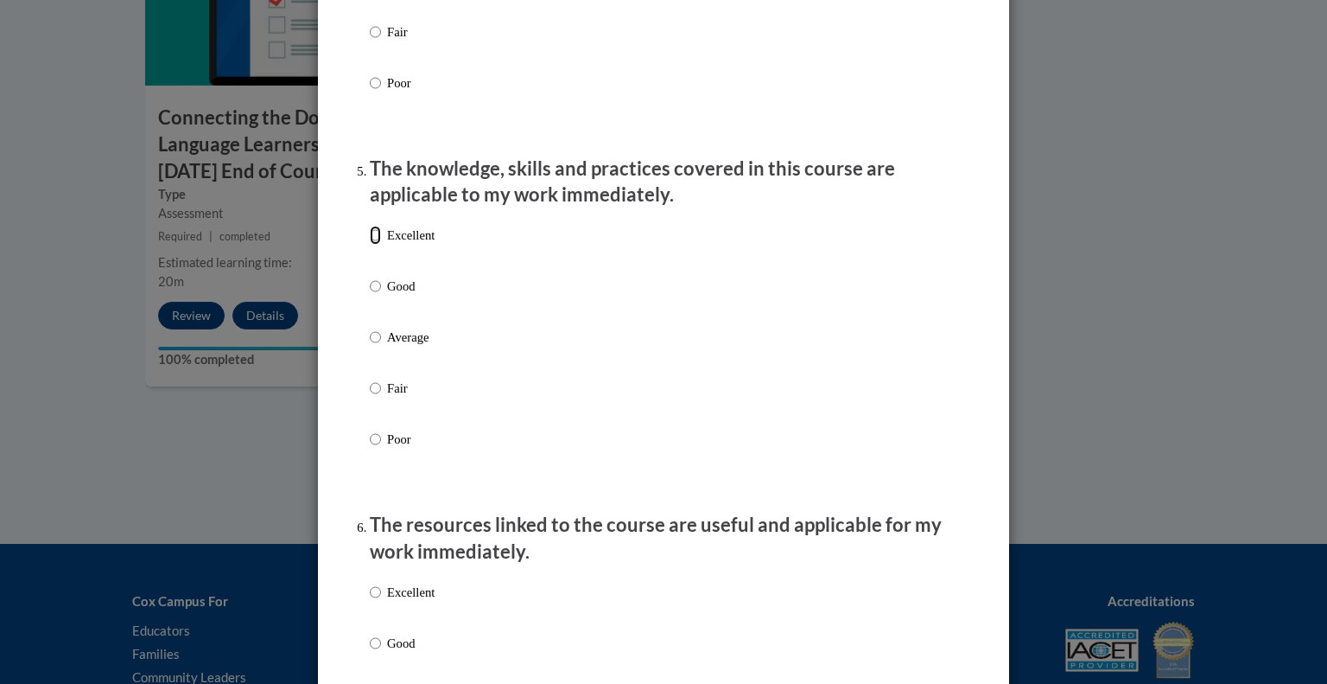
click at [370, 245] on input "Excellent" at bounding box center [375, 235] width 11 height 19
radio input "true"
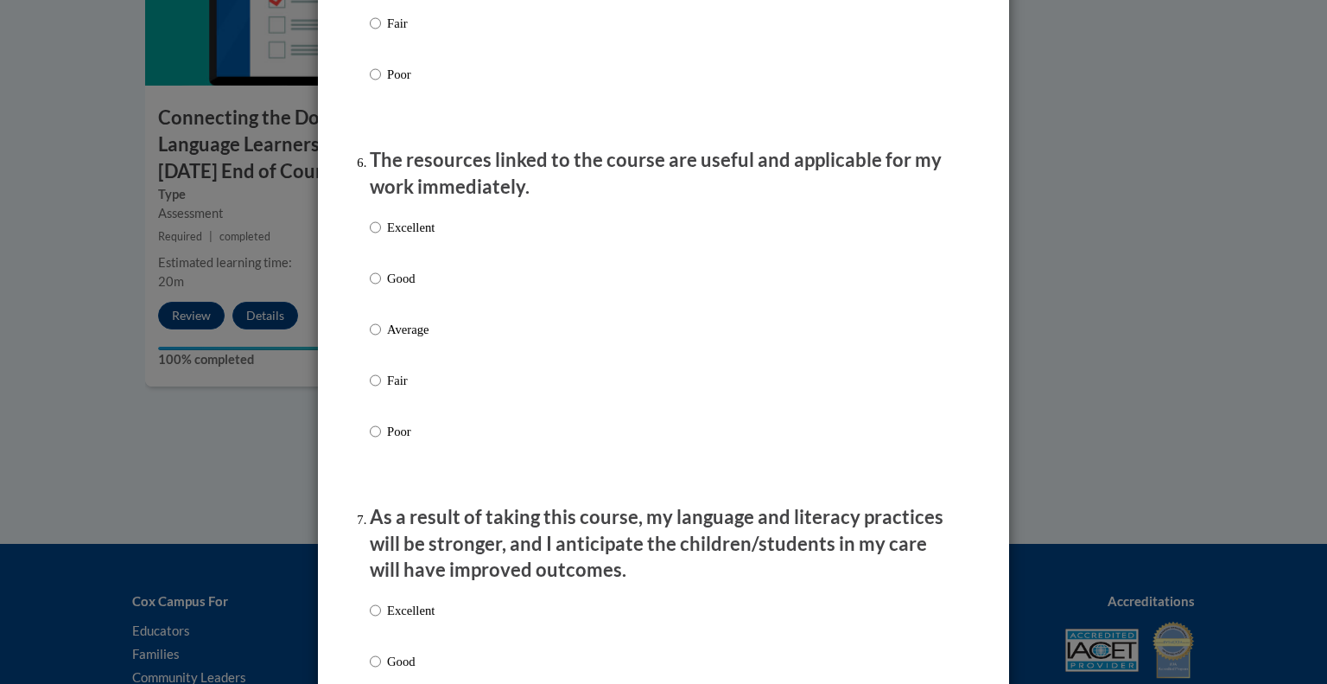
scroll to position [1824, 0]
click at [370, 236] on input "Excellent" at bounding box center [375, 226] width 11 height 19
radio input "true"
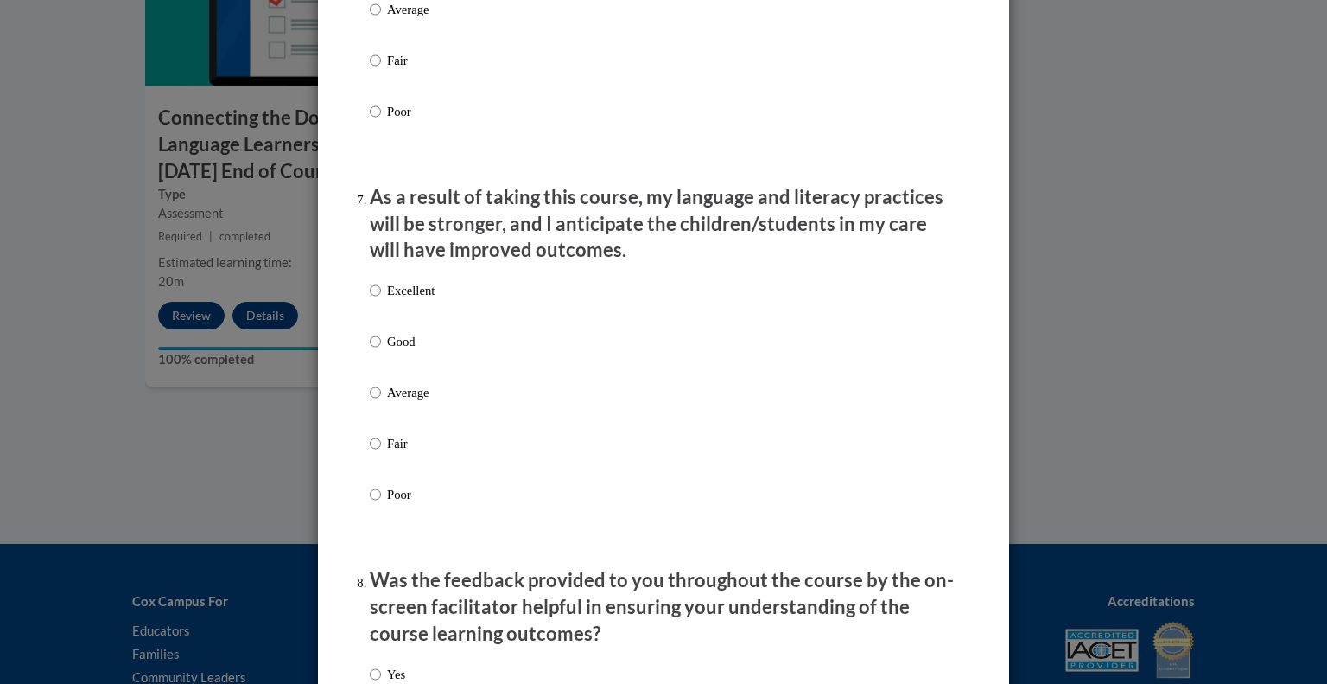
scroll to position [2150, 0]
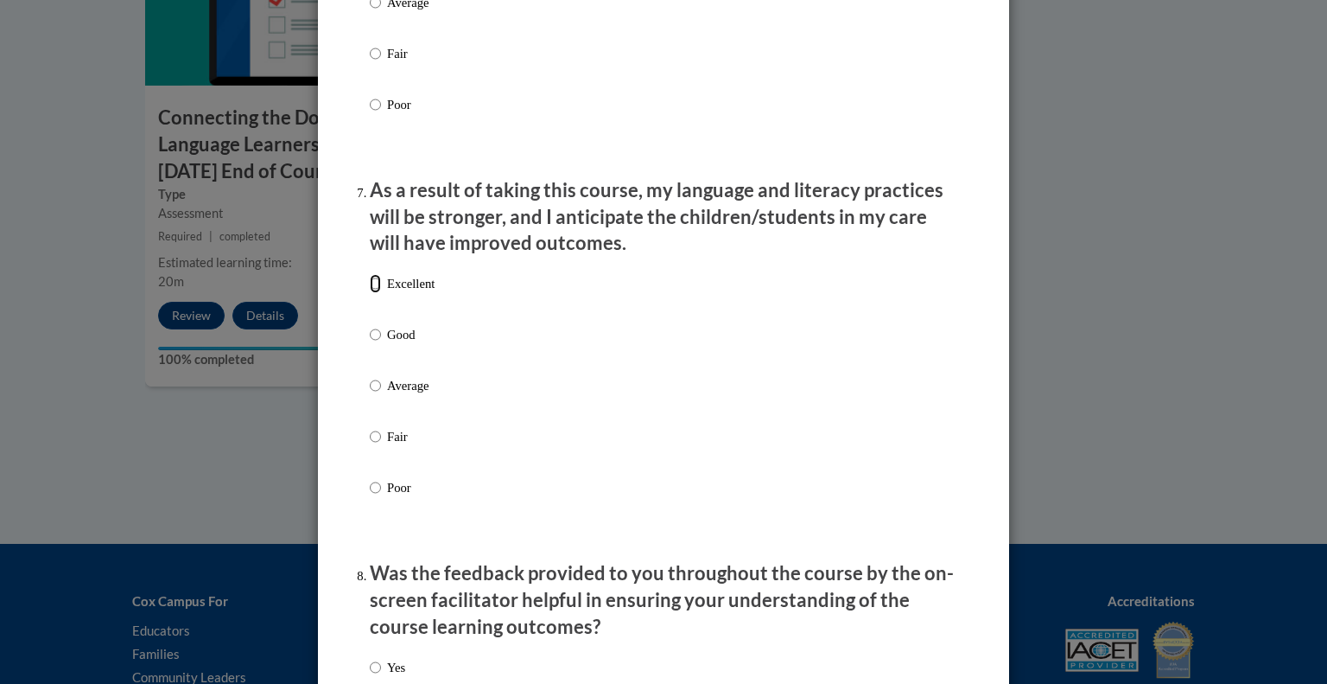
click at [370, 293] on input "Excellent" at bounding box center [375, 283] width 11 height 19
radio input "true"
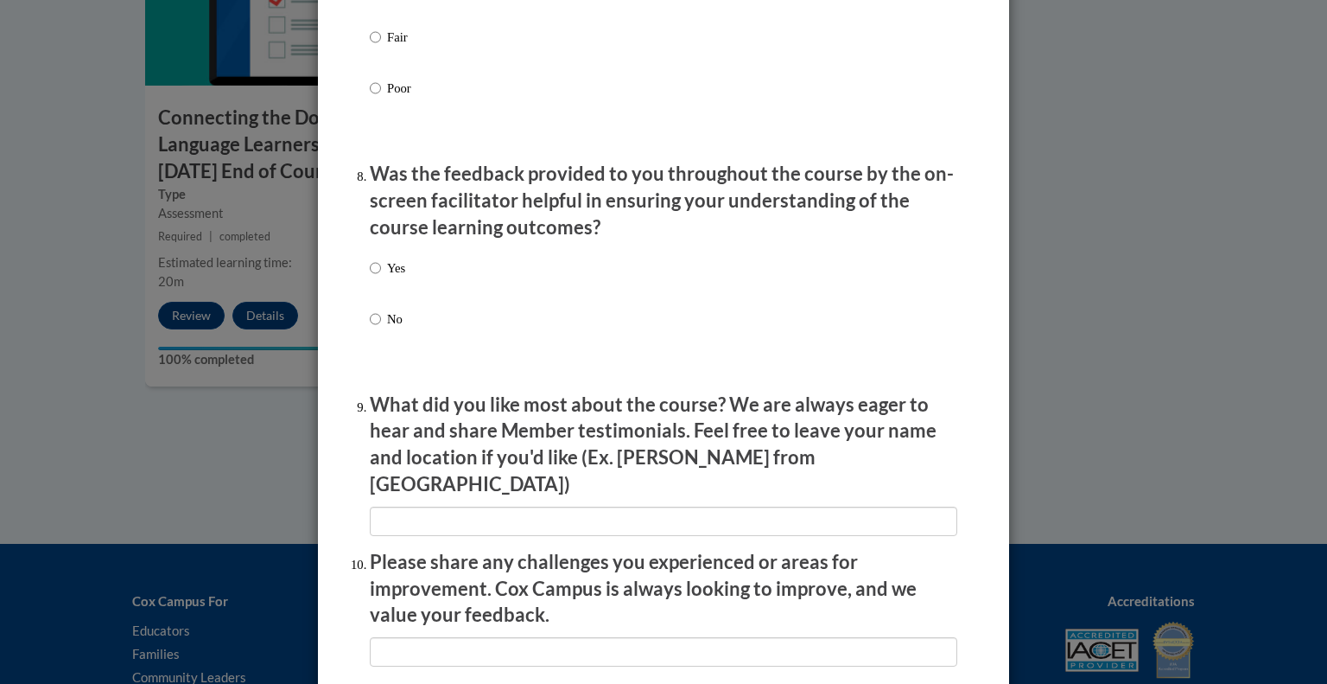
scroll to position [2550, 0]
click at [370, 277] on input "Yes" at bounding box center [375, 267] width 11 height 19
radio input "true"
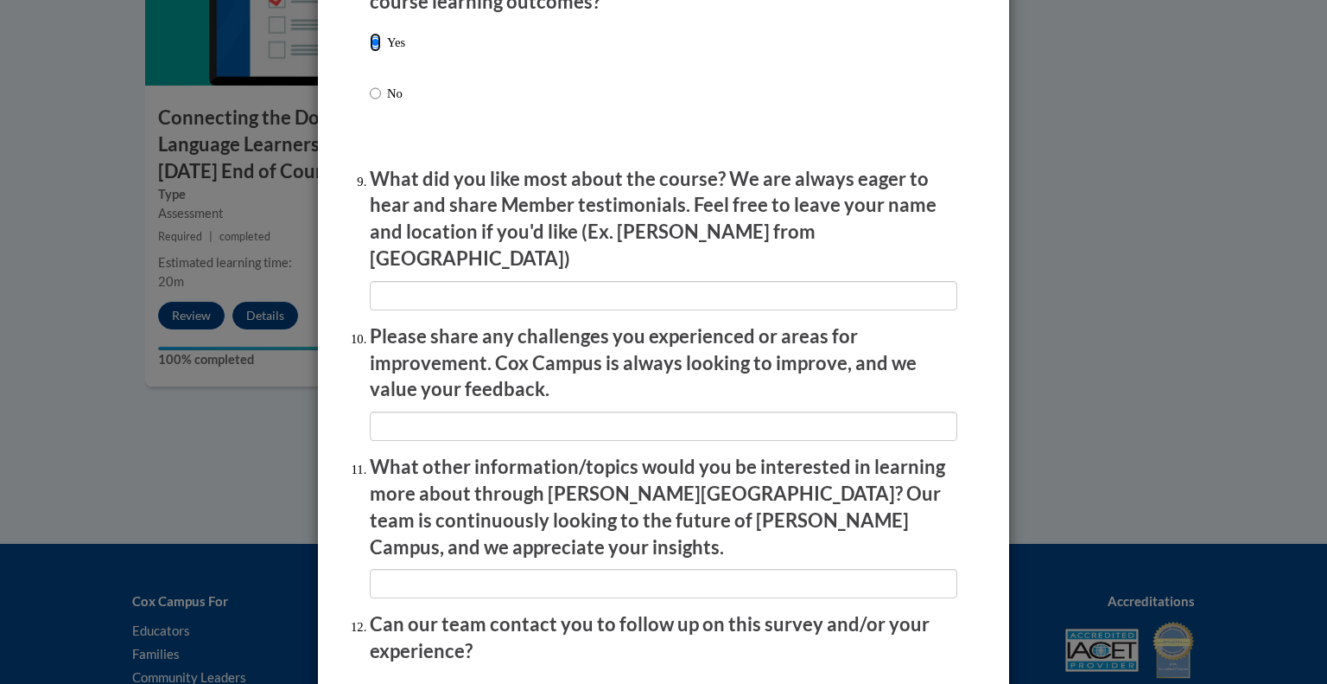
scroll to position [2776, 0]
click at [446, 280] on input "textbox" at bounding box center [664, 294] width 588 height 29
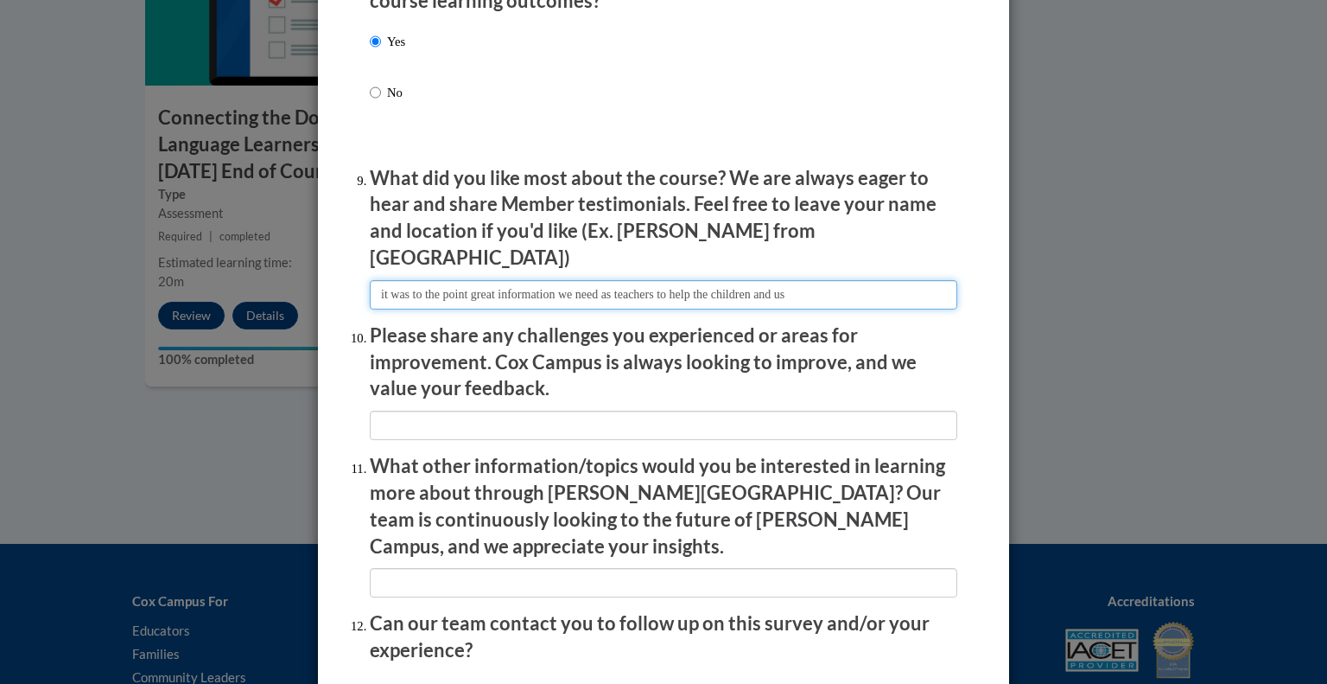
type input "it was to the point great information we need as teachers to help the children …"
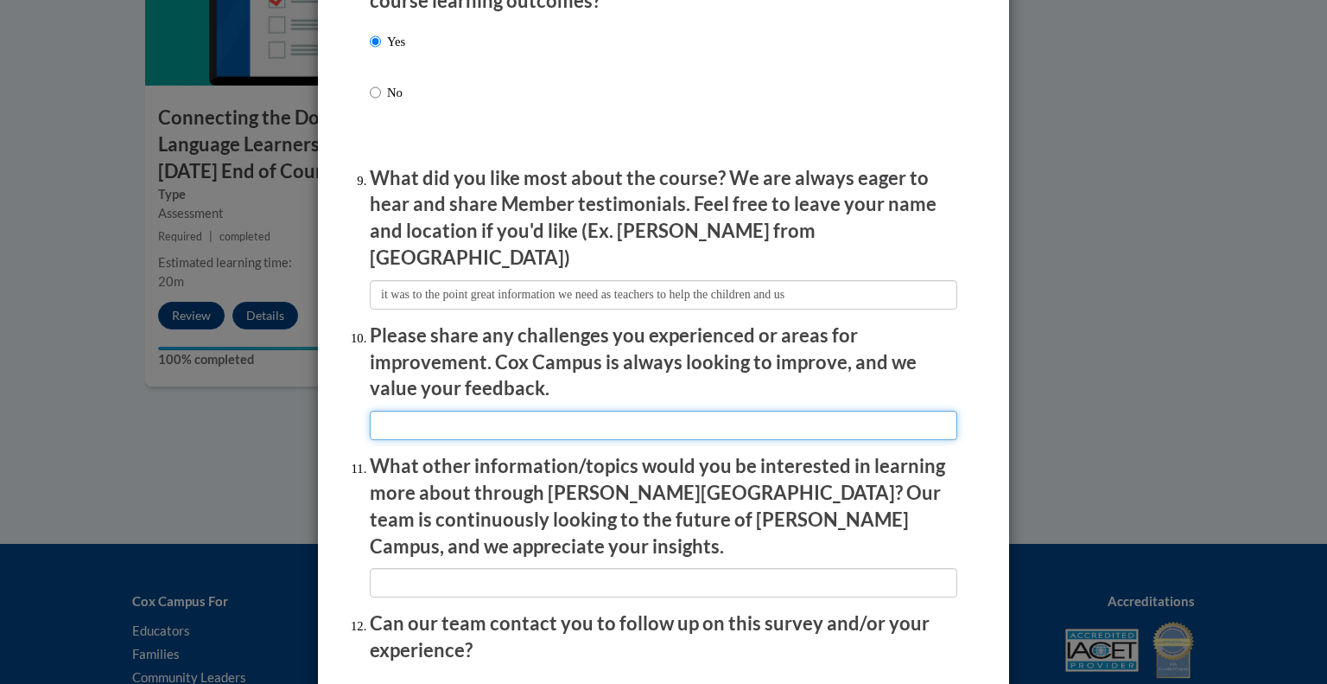
click at [540, 413] on input "textbox" at bounding box center [664, 424] width 588 height 29
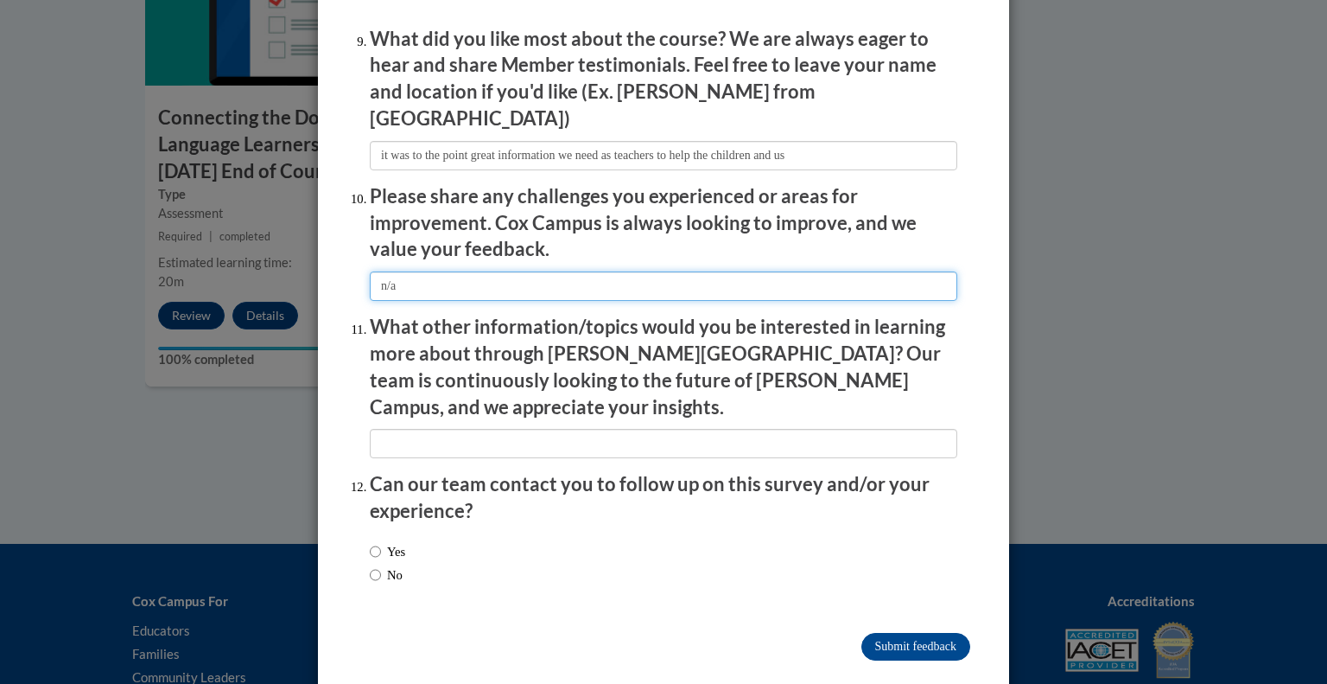
type input "n/a"
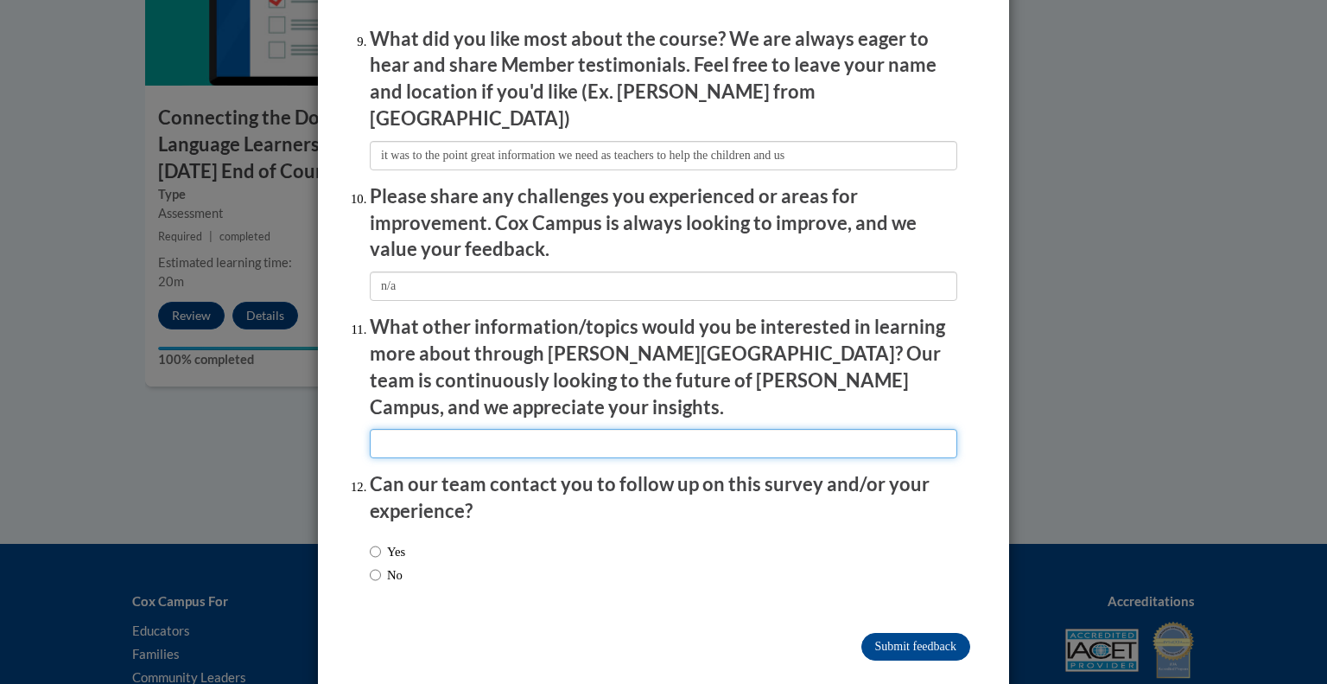
click at [539, 429] on input "textbox" at bounding box center [664, 443] width 588 height 29
type input "how to connect to the kids that speak different langugaes"
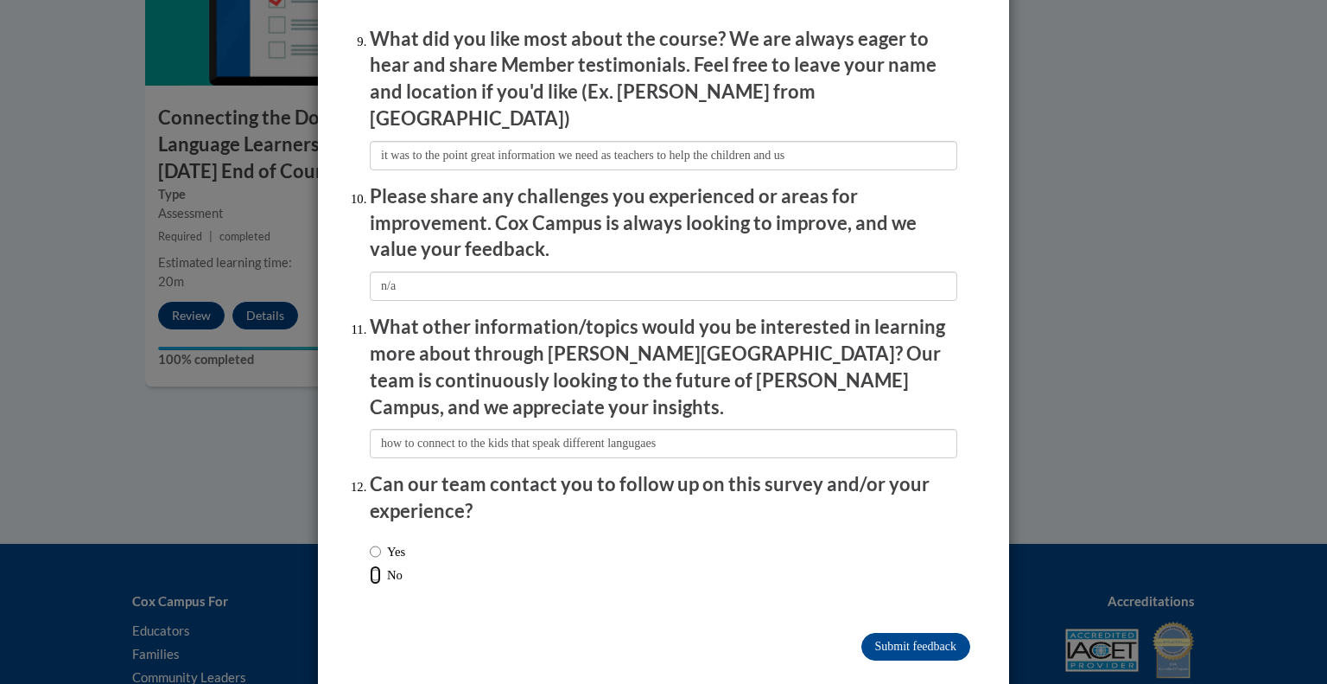
click at [370, 565] on input "No" at bounding box center [375, 574] width 11 height 19
radio input "true"
click at [906, 633] on input "Submit feedback" at bounding box center [916, 647] width 109 height 28
